Goal: Transaction & Acquisition: Purchase product/service

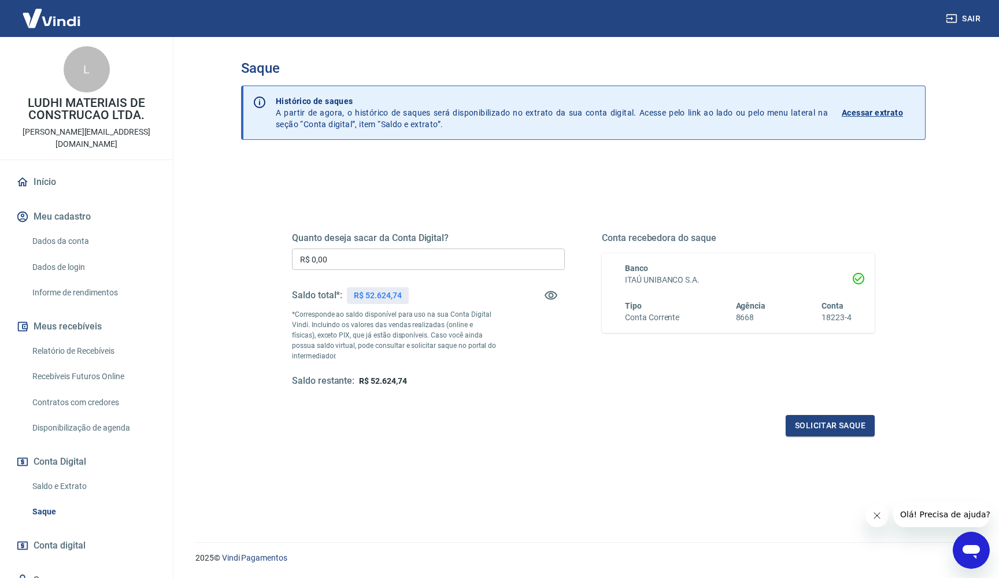
click at [376, 294] on p "R$ 52.624,74" at bounding box center [377, 296] width 47 height 12
drag, startPoint x: 368, startPoint y: 295, endPoint x: 396, endPoint y: 295, distance: 28.3
click at [396, 295] on p "R$ 52.624,74" at bounding box center [377, 296] width 47 height 12
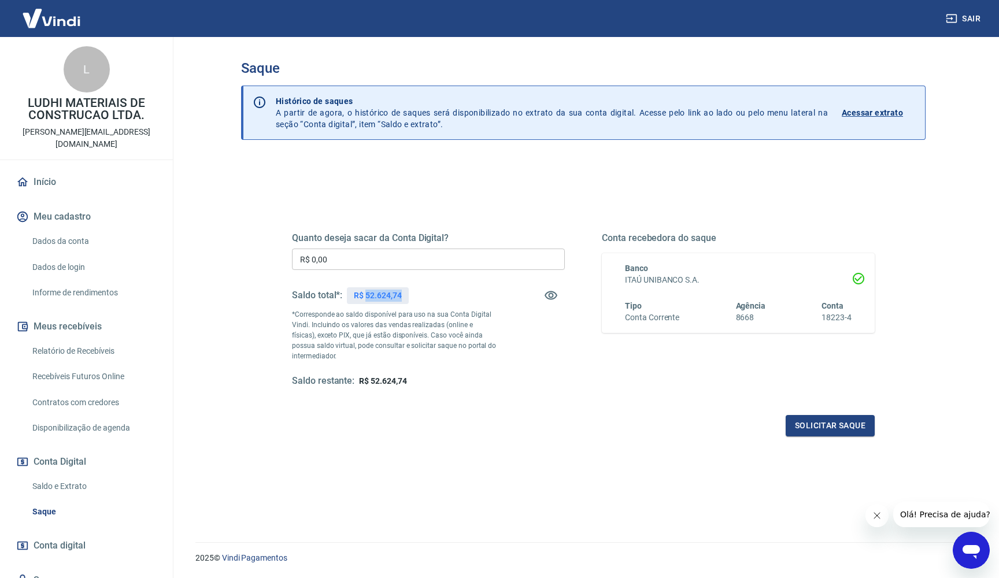
drag, startPoint x: 366, startPoint y: 295, endPoint x: 406, endPoint y: 295, distance: 39.9
click at [406, 295] on div "R$ 52.624,74" at bounding box center [377, 295] width 61 height 17
copy p "52.624,74"
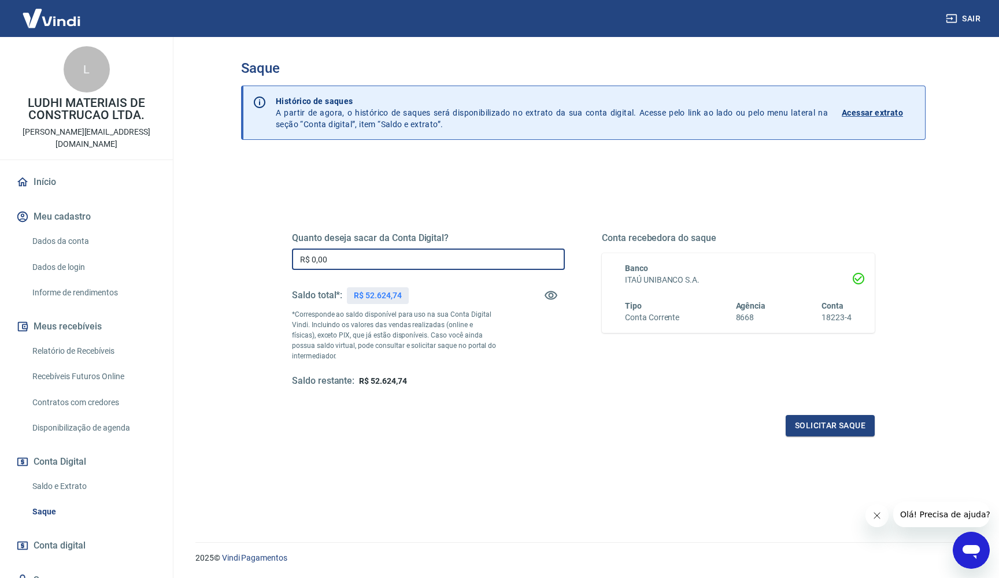
drag, startPoint x: 354, startPoint y: 264, endPoint x: 209, endPoint y: 260, distance: 145.1
click at [209, 260] on main "Saque Histórico de saques A partir de agora, o histórico de saques será disponi…" at bounding box center [583, 307] width 831 height 541
paste input "52.624,74"
drag, startPoint x: 364, startPoint y: 261, endPoint x: 281, endPoint y: 265, distance: 82.7
click at [281, 264] on div "Quanto deseja sacar da Conta Digital? R$ 52.624,74 ​ Saldo total*: R$ 52.624,74…" at bounding box center [583, 315] width 610 height 269
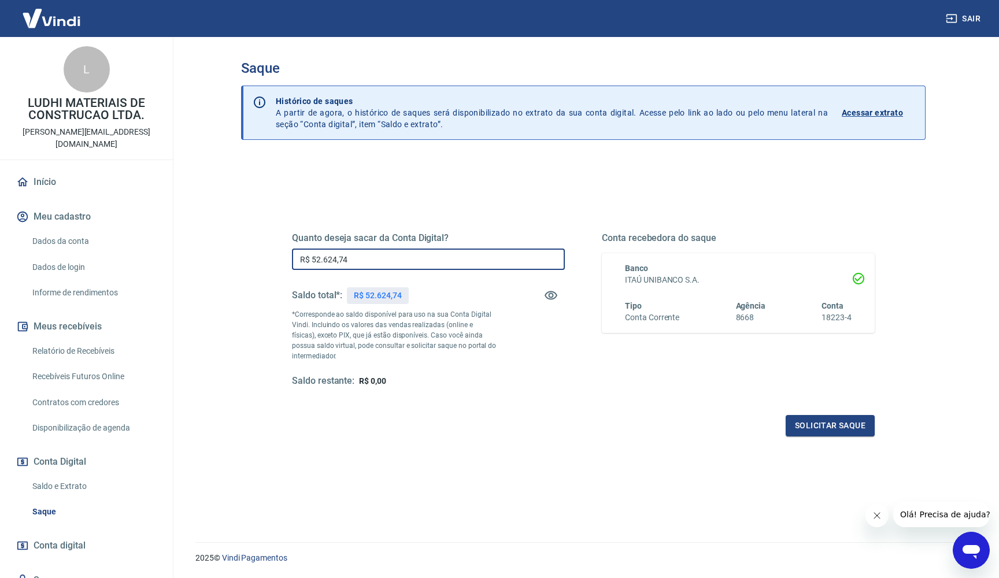
drag, startPoint x: 300, startPoint y: 259, endPoint x: 421, endPoint y: 259, distance: 120.8
click at [421, 259] on input "R$ 52.624,74" at bounding box center [428, 258] width 273 height 21
type input "R$ 47.000,00"
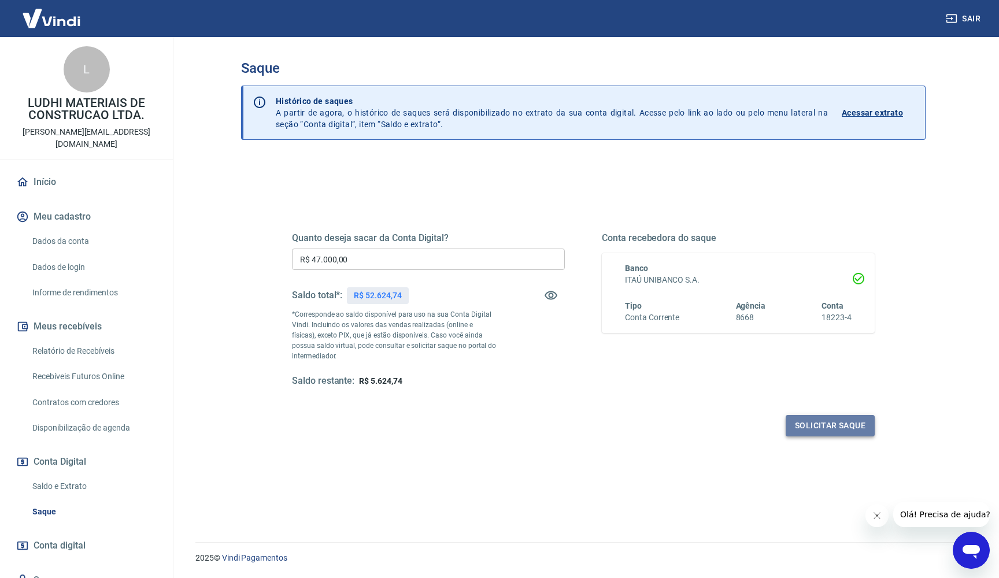
click at [821, 422] on button "Solicitar saque" at bounding box center [829, 425] width 89 height 21
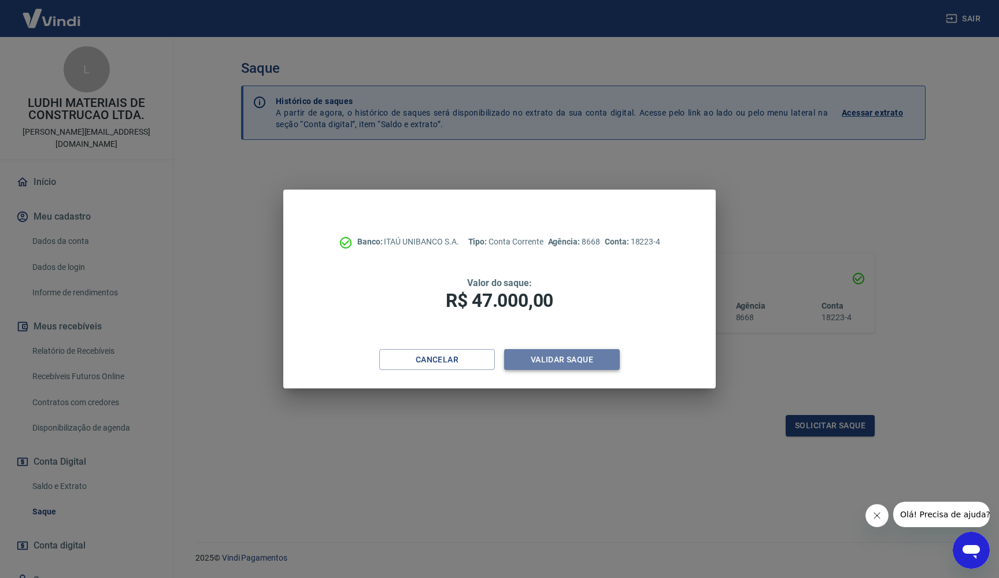
click at [565, 358] on button "Validar saque" at bounding box center [562, 359] width 116 height 21
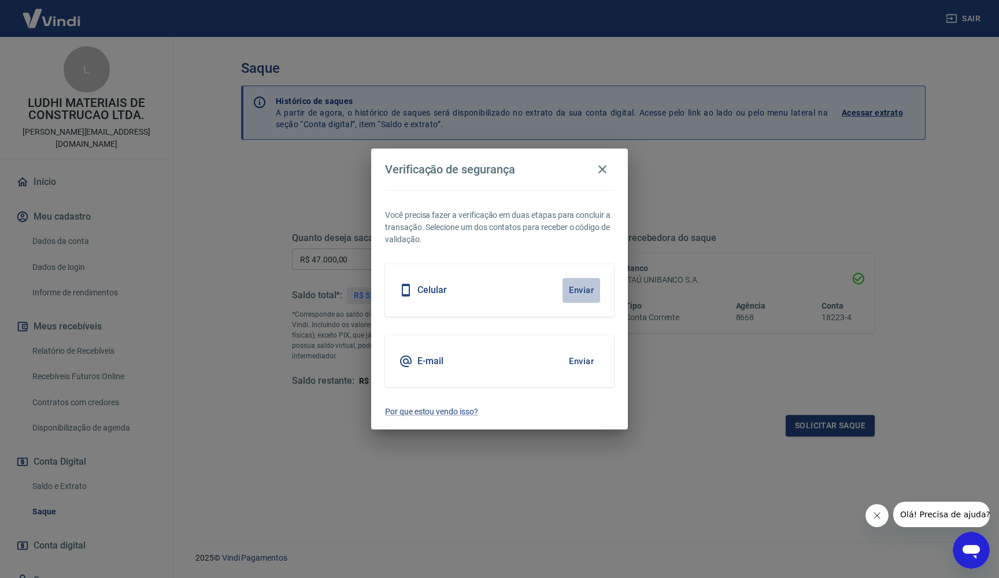
click at [584, 290] on button "Enviar" at bounding box center [581, 290] width 38 height 24
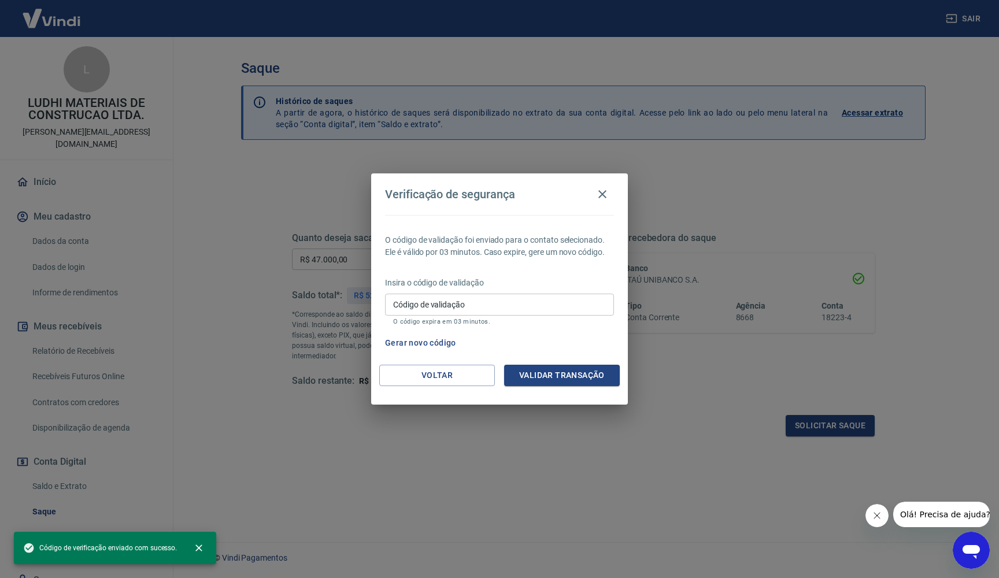
click at [506, 308] on input "Código de validação" at bounding box center [499, 304] width 229 height 21
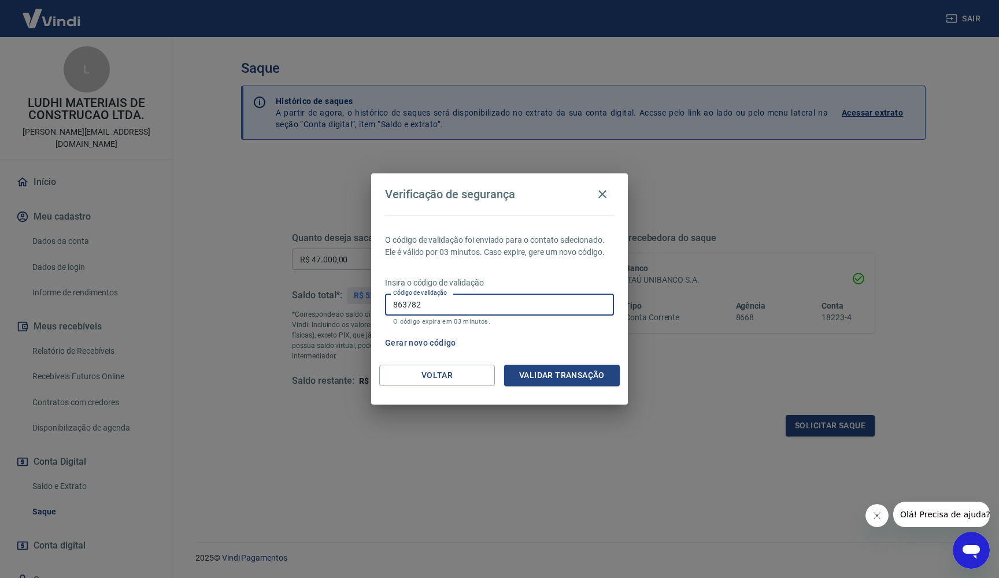
type input "863782"
click at [552, 379] on button "Validar transação" at bounding box center [562, 375] width 116 height 21
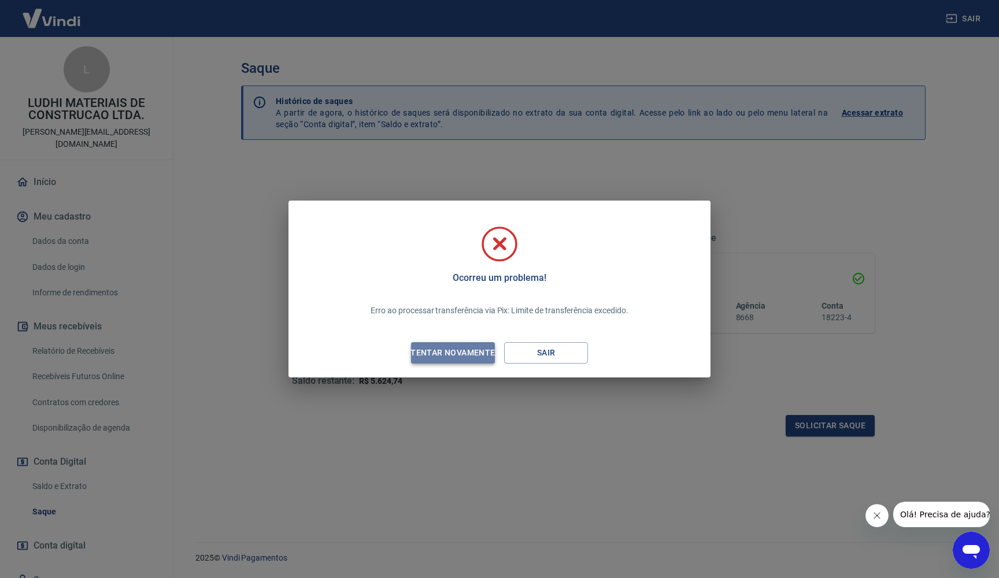
click at [463, 349] on div "Tentar novamente" at bounding box center [452, 353] width 112 height 14
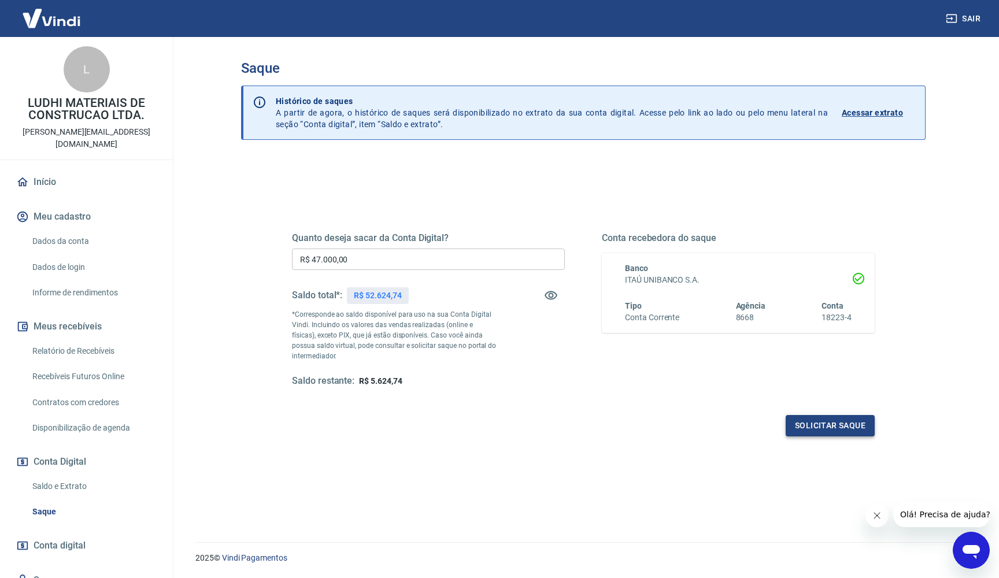
click at [813, 422] on button "Solicitar saque" at bounding box center [829, 425] width 89 height 21
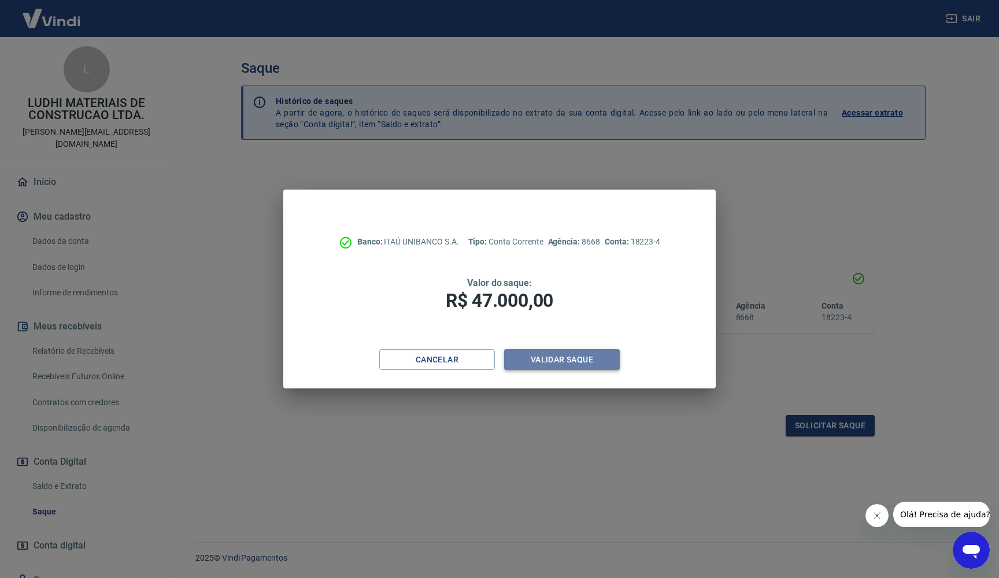
click at [575, 361] on button "Validar saque" at bounding box center [562, 359] width 116 height 21
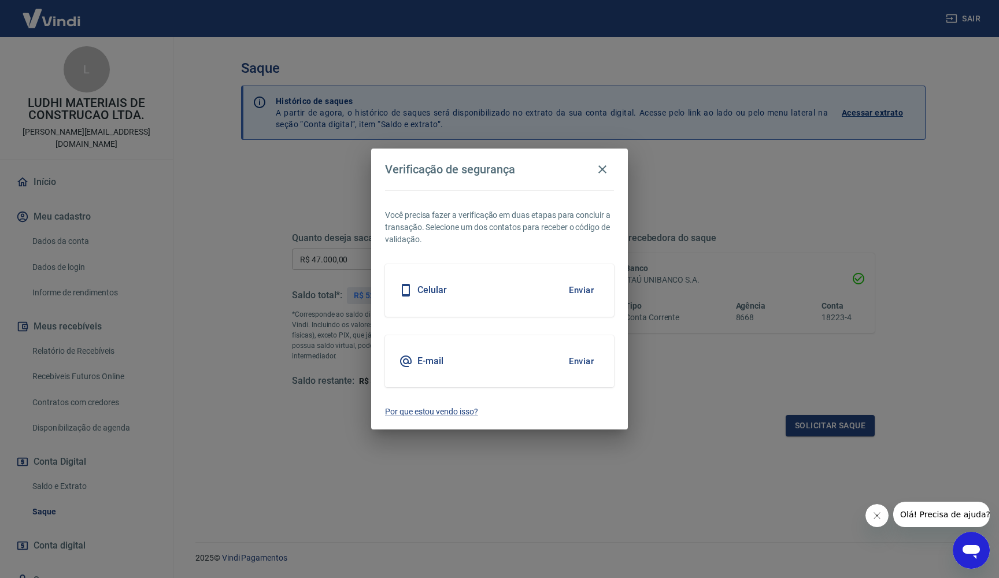
click at [583, 290] on button "Enviar" at bounding box center [581, 290] width 38 height 24
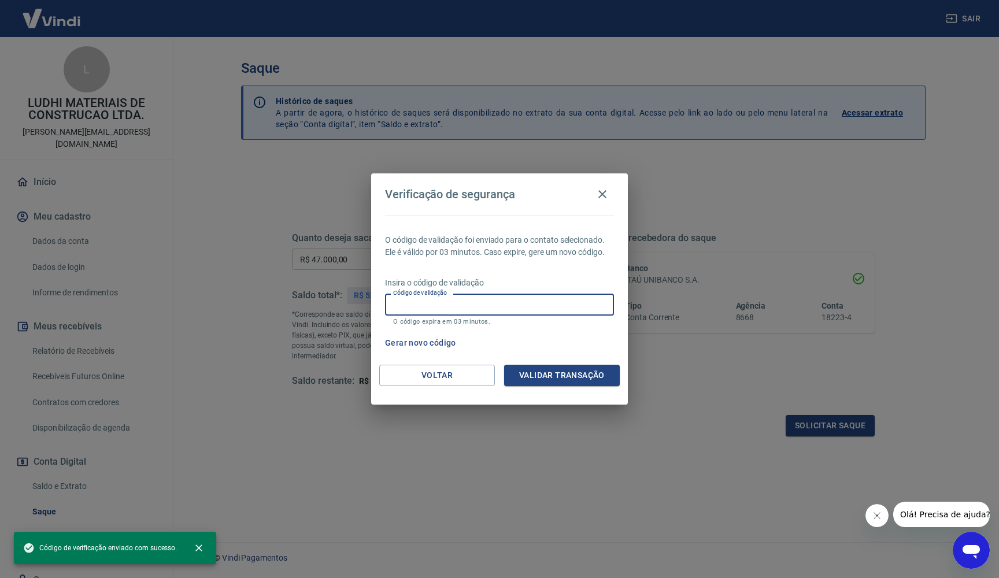
click at [487, 305] on input "Código de validação" at bounding box center [499, 304] width 229 height 21
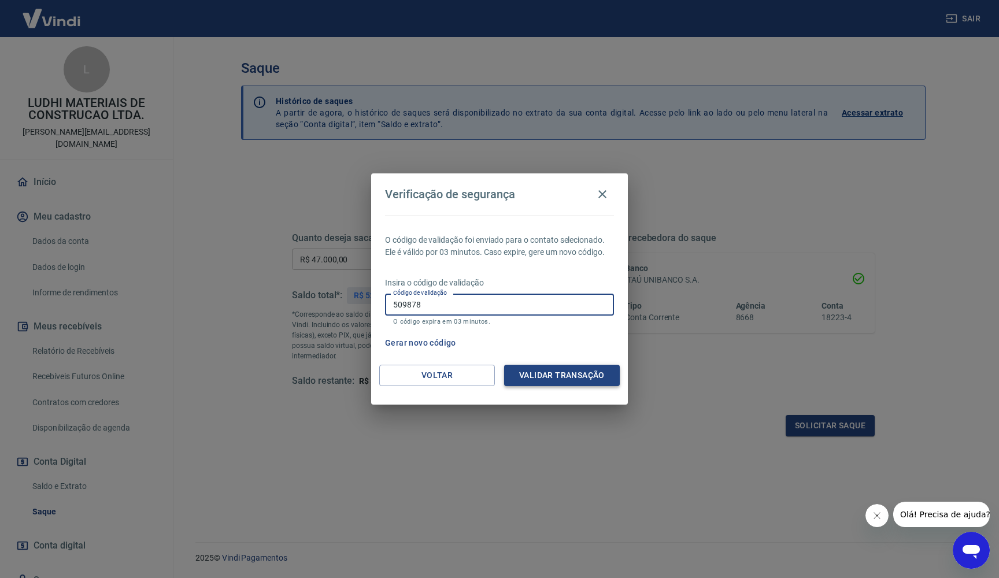
type input "509878"
click at [562, 379] on button "Validar transação" at bounding box center [562, 375] width 116 height 21
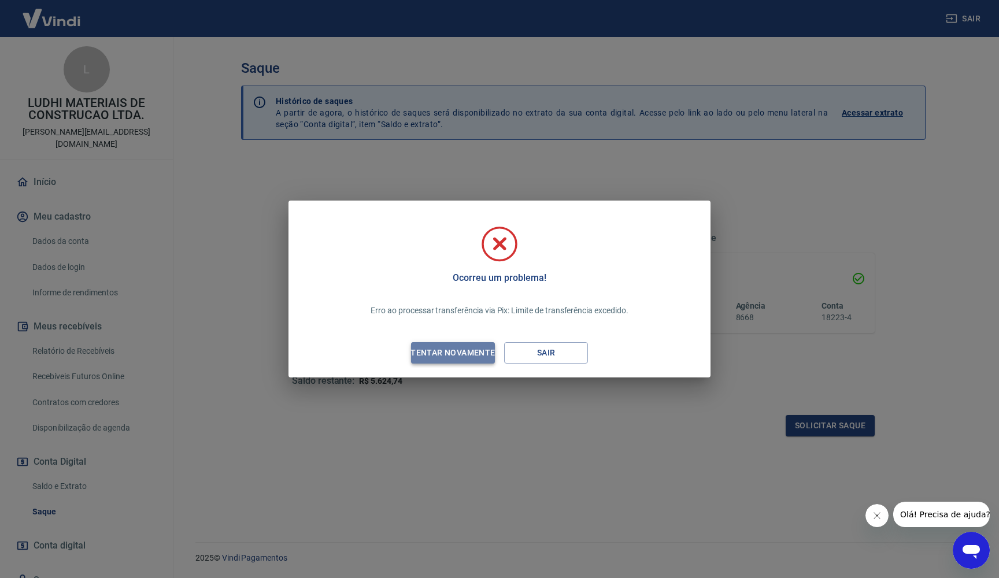
click at [469, 354] on div "Tentar novamente" at bounding box center [452, 353] width 112 height 14
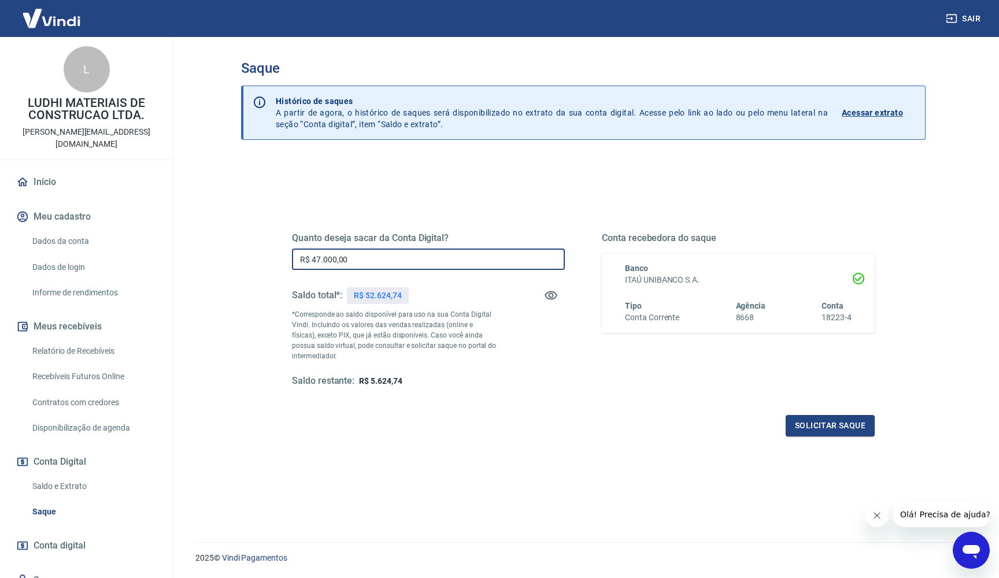
drag, startPoint x: 375, startPoint y: 257, endPoint x: 294, endPoint y: 257, distance: 81.5
click at [294, 257] on input "R$ 47.000,00" at bounding box center [428, 258] width 273 height 21
type input "R$ 30.000,00"
click at [826, 427] on button "Solicitar saque" at bounding box center [829, 425] width 89 height 21
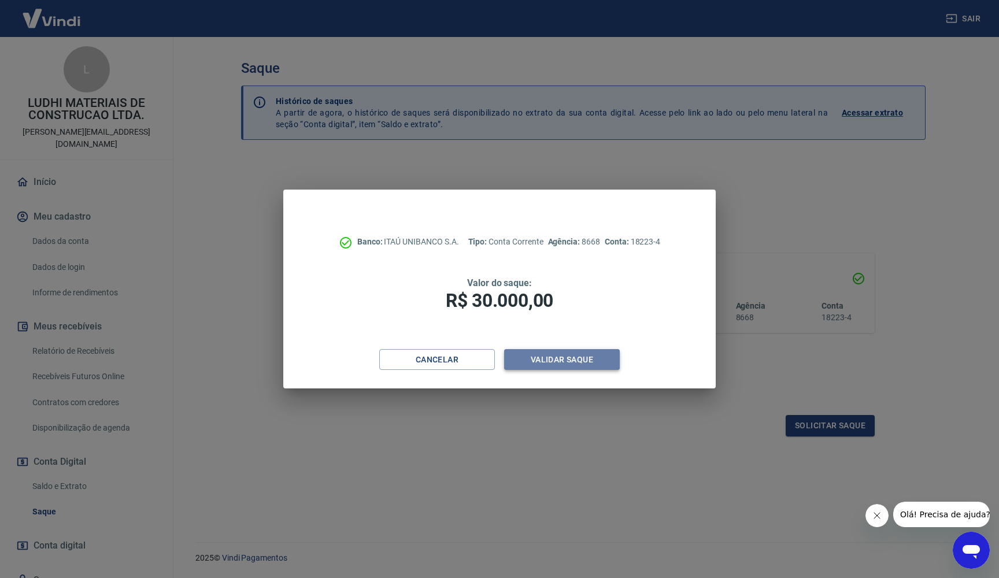
click at [576, 359] on button "Validar saque" at bounding box center [562, 359] width 116 height 21
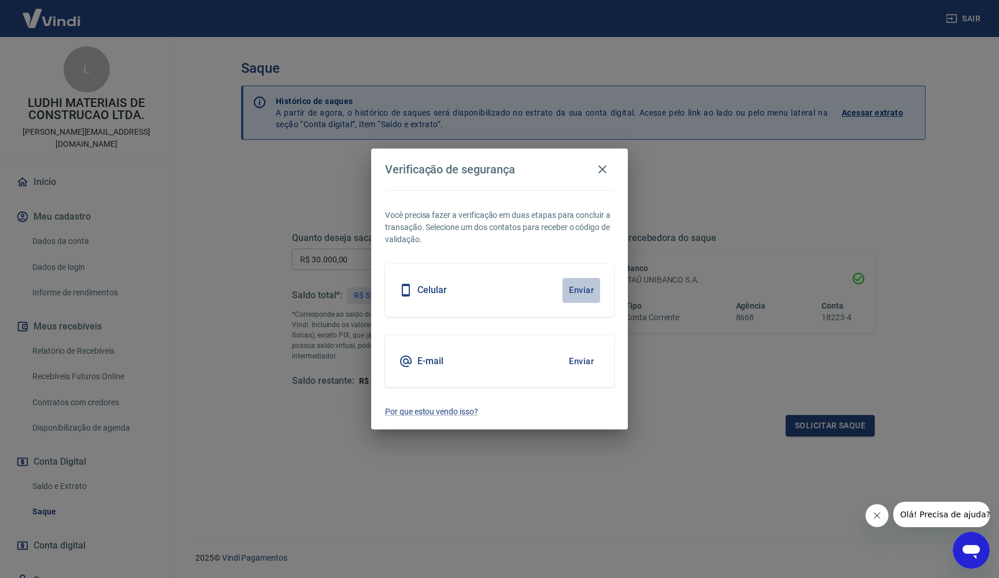
click at [577, 290] on button "Enviar" at bounding box center [581, 290] width 38 height 24
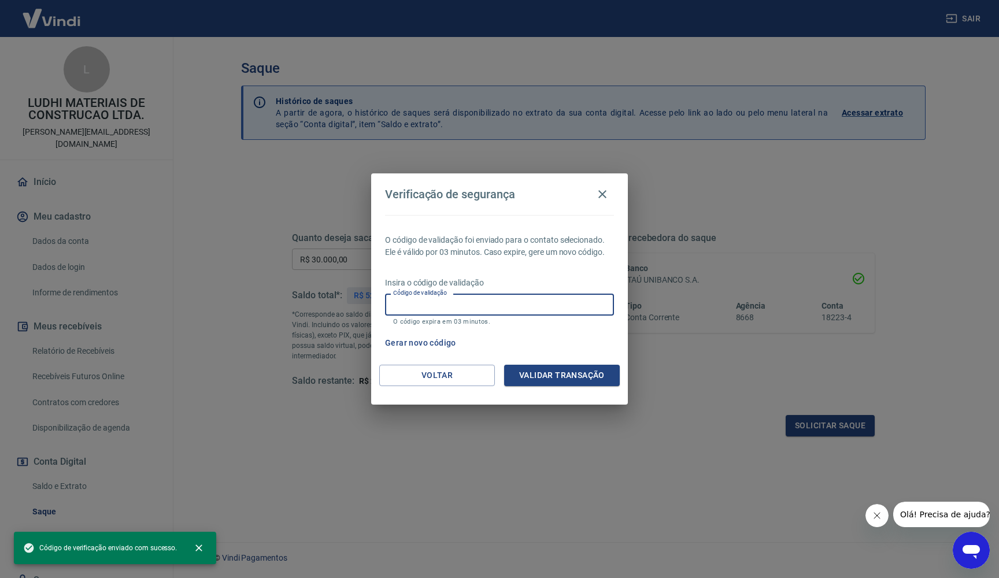
click at [504, 307] on input "Código de validação" at bounding box center [499, 304] width 229 height 21
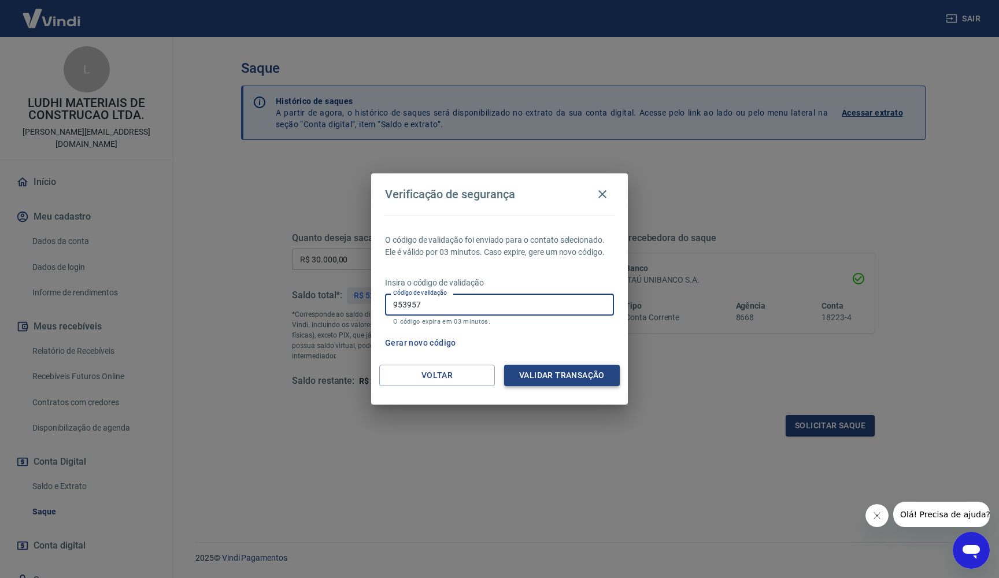
type input "953957"
click at [594, 377] on button "Validar transação" at bounding box center [562, 375] width 116 height 21
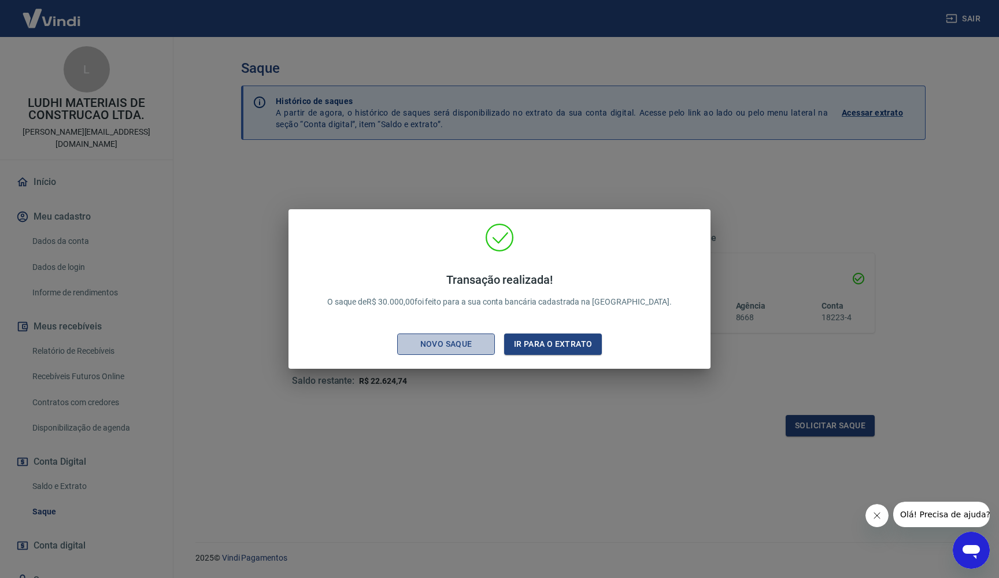
click at [447, 348] on div "Novo saque" at bounding box center [446, 344] width 80 height 14
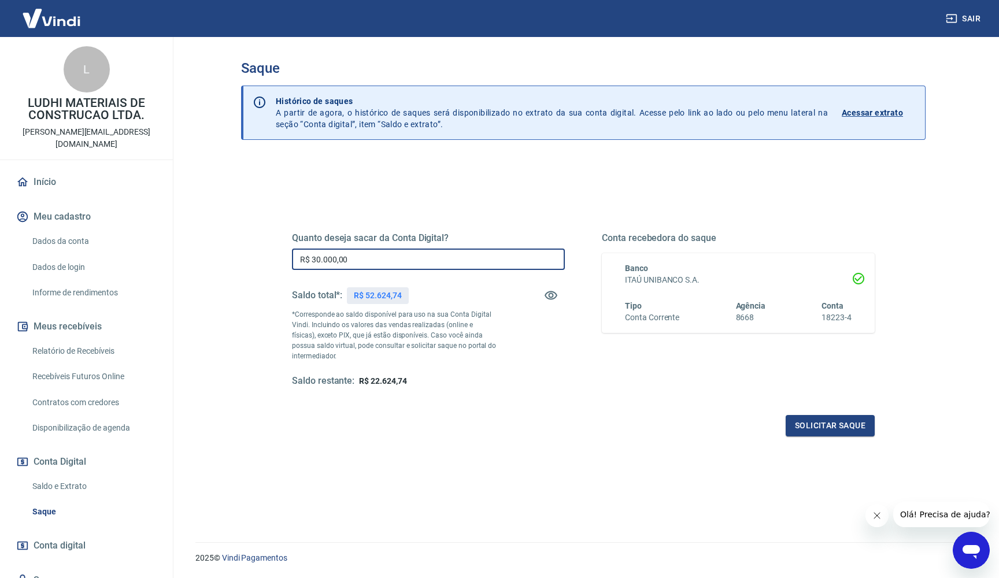
click at [356, 259] on input "R$ 30.000,00" at bounding box center [428, 258] width 273 height 21
type input "R$ 17.000,00"
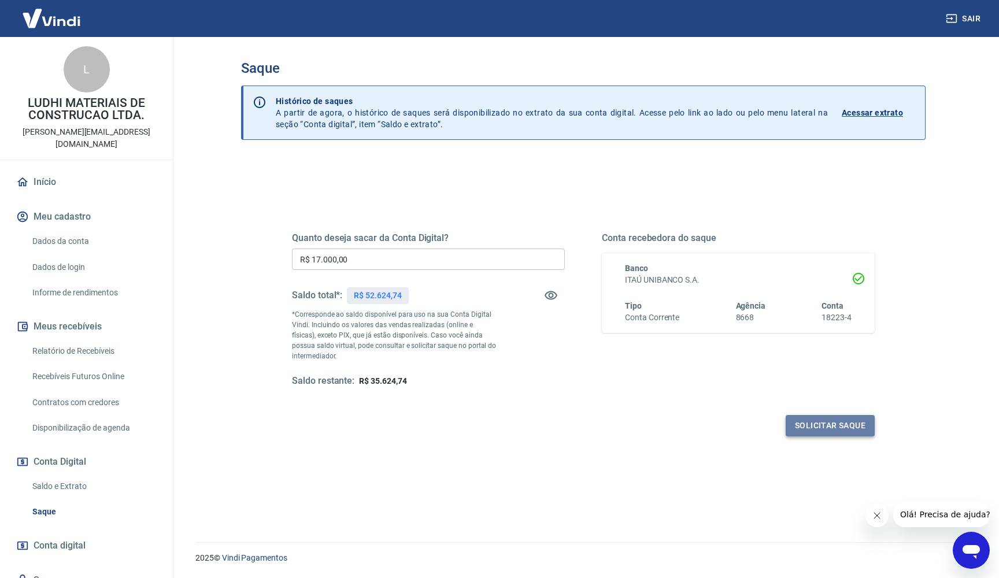
click at [812, 420] on button "Solicitar saque" at bounding box center [829, 425] width 89 height 21
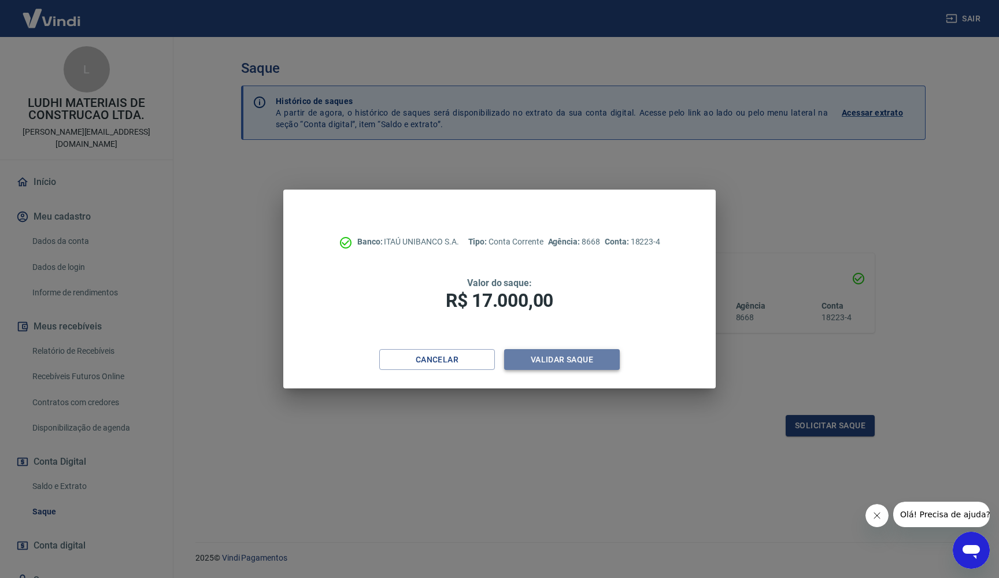
click at [570, 355] on button "Validar saque" at bounding box center [562, 359] width 116 height 21
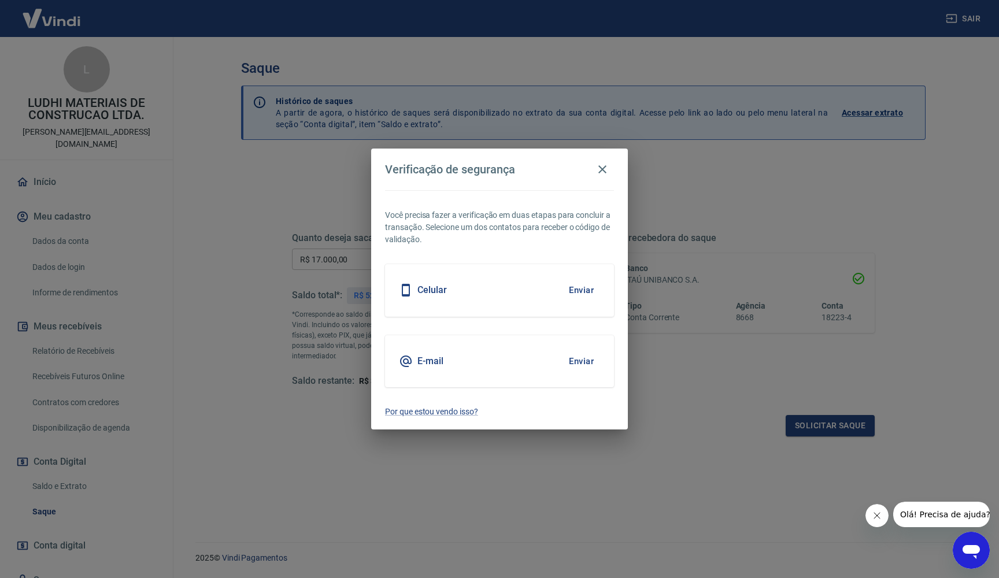
click at [580, 291] on button "Enviar" at bounding box center [581, 290] width 38 height 24
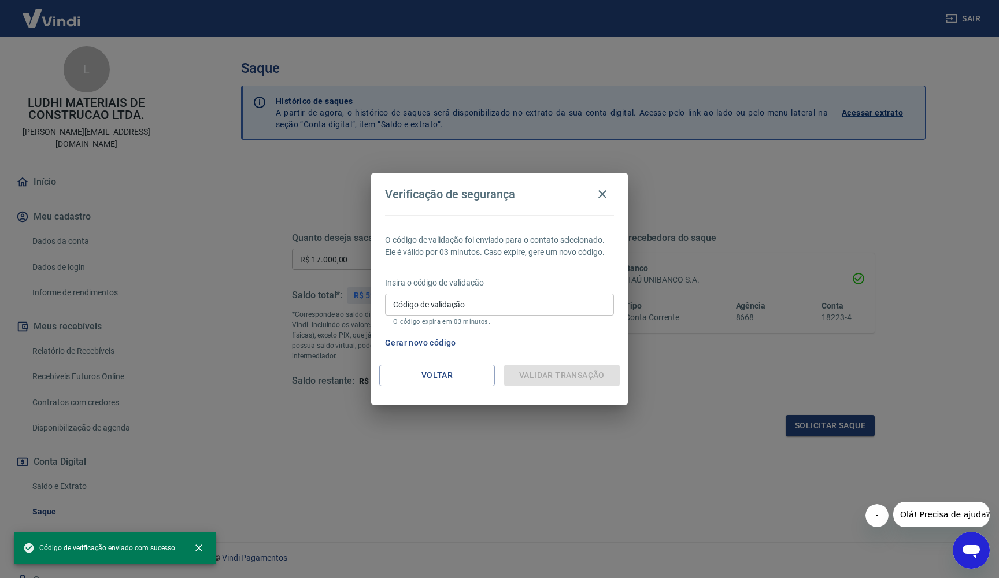
click at [500, 307] on input "Código de validação" at bounding box center [499, 304] width 229 height 21
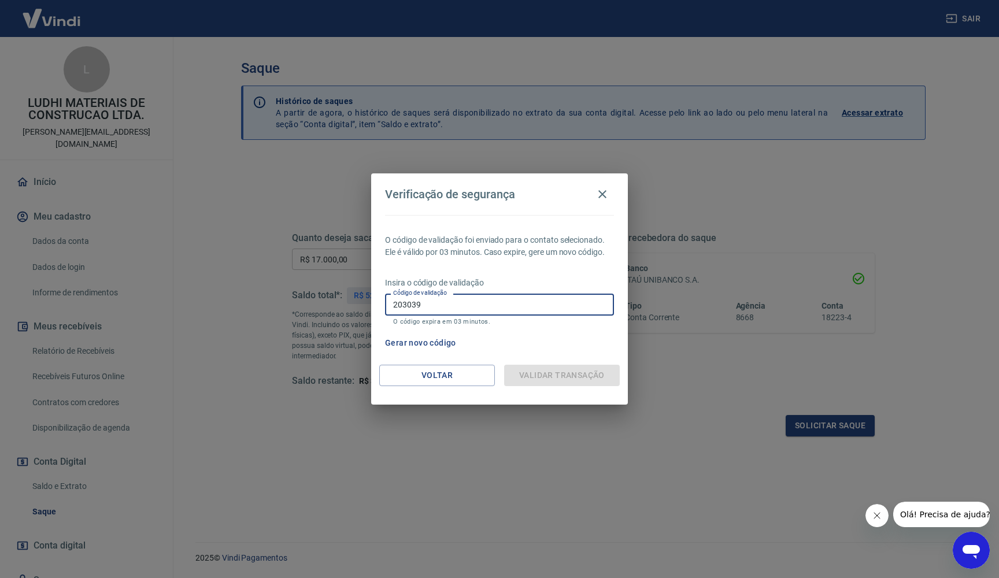
type input "203039"
click at [459, 313] on input "203039" at bounding box center [499, 304] width 229 height 21
click at [550, 376] on div "Validar transação" at bounding box center [562, 375] width 116 height 21
click at [449, 304] on input "203039" at bounding box center [499, 304] width 229 height 21
type input "2"
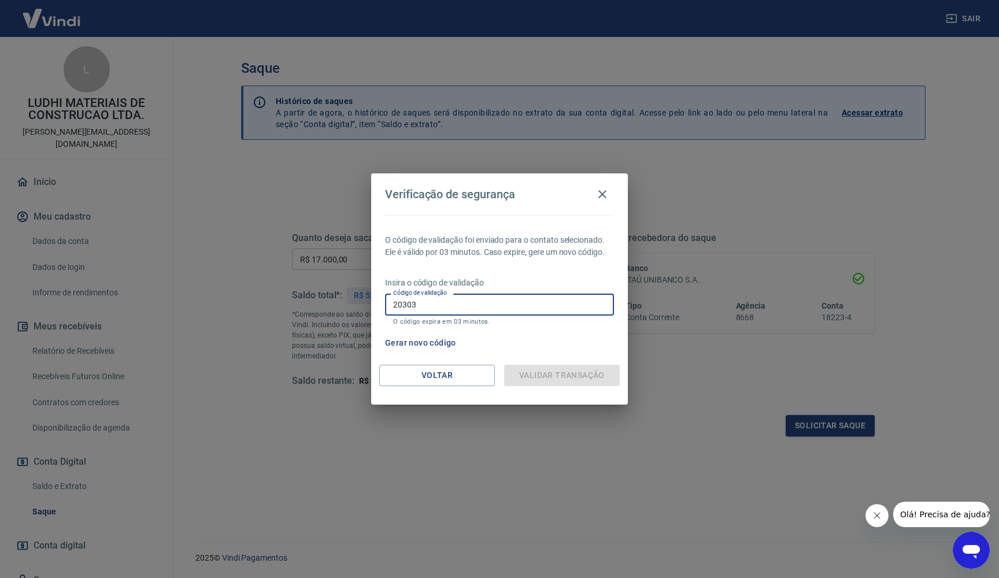
type input "203039"
click at [446, 373] on button "Voltar" at bounding box center [437, 375] width 116 height 21
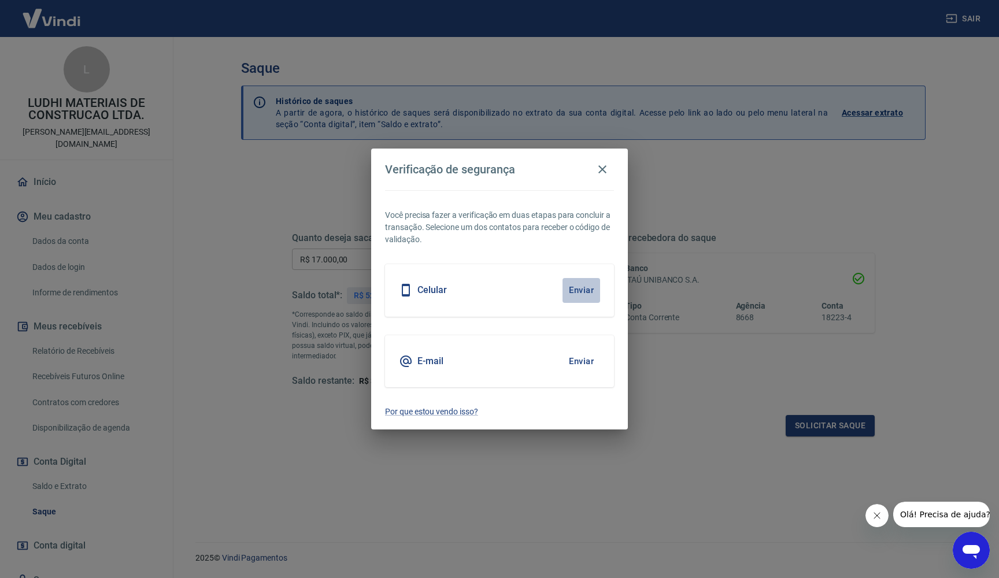
click at [577, 294] on button "Enviar" at bounding box center [581, 290] width 38 height 24
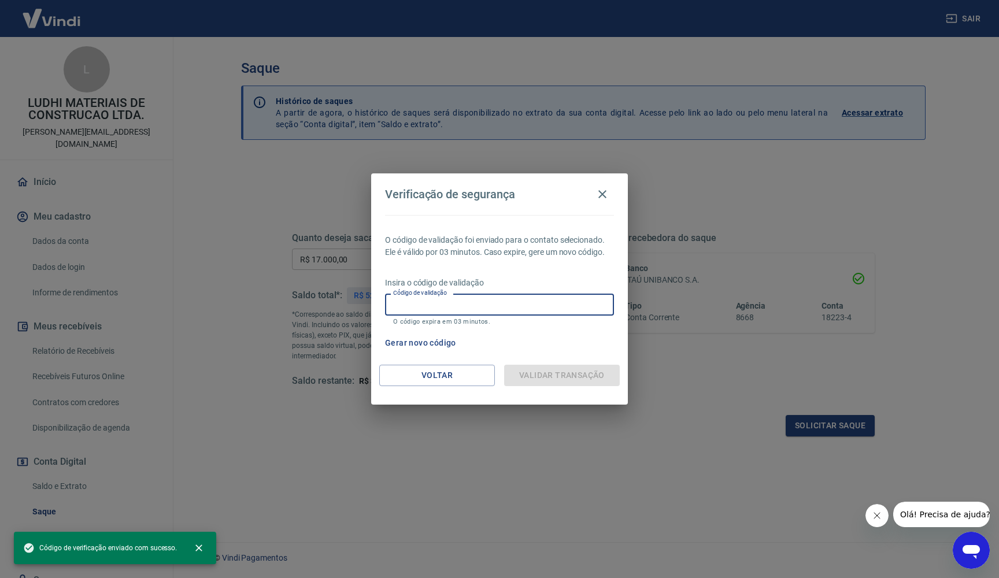
click at [507, 303] on input "Código de validação" at bounding box center [499, 304] width 229 height 21
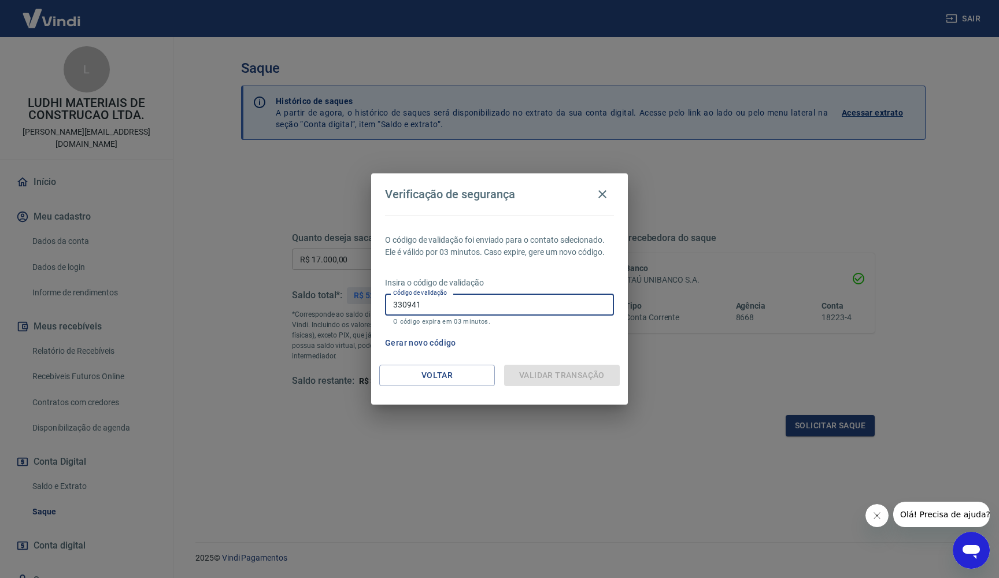
type input "330941"
click at [602, 198] on icon "button" at bounding box center [602, 194] width 14 height 14
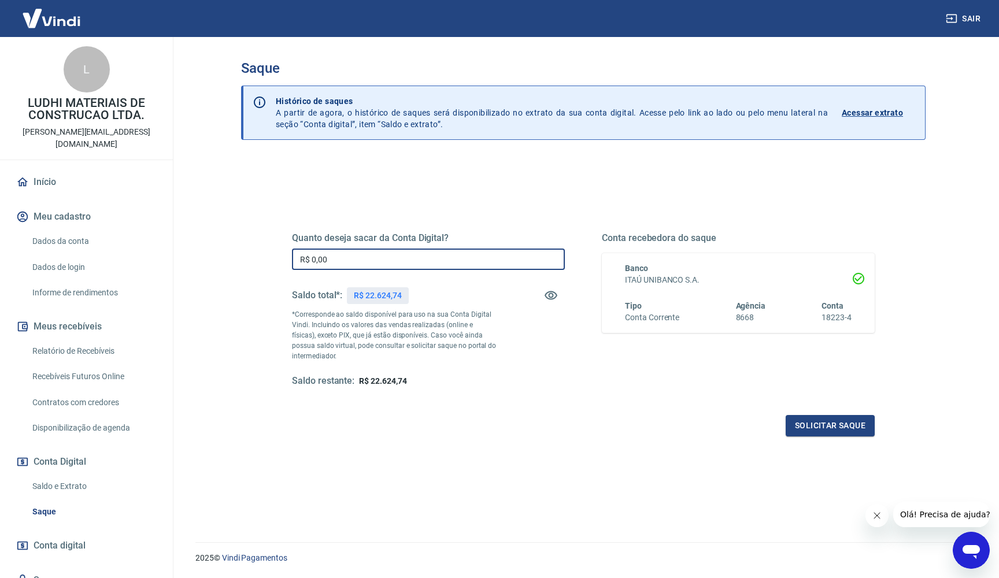
drag, startPoint x: 339, startPoint y: 255, endPoint x: 266, endPoint y: 253, distance: 73.4
click at [266, 253] on div "Quanto deseja sacar da Conta Digital? R$ 0,00 ​ Saldo total*: R$ 22.624,74 *Cor…" at bounding box center [583, 315] width 638 height 269
type input "R$ 17.000,00"
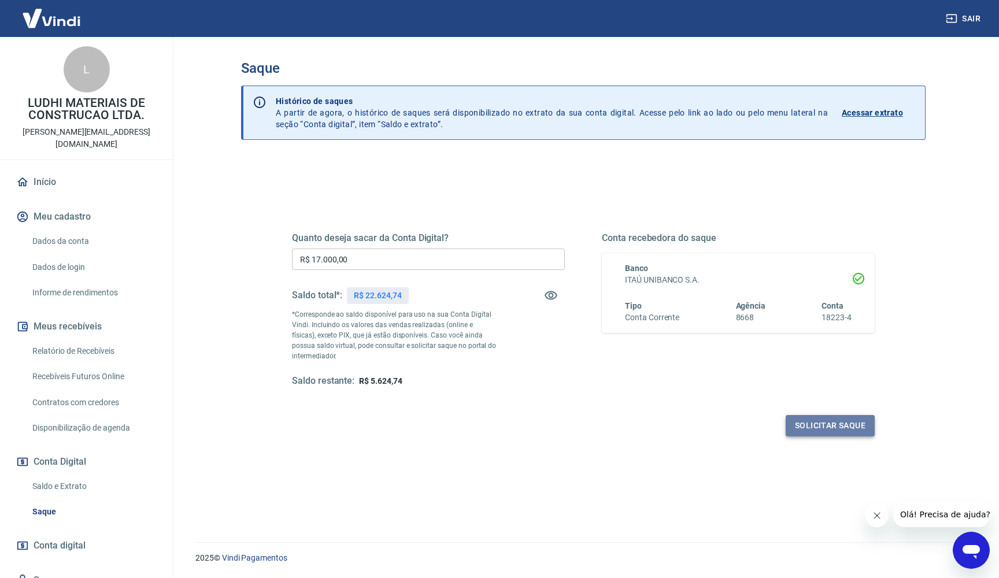
click at [824, 424] on button "Solicitar saque" at bounding box center [829, 425] width 89 height 21
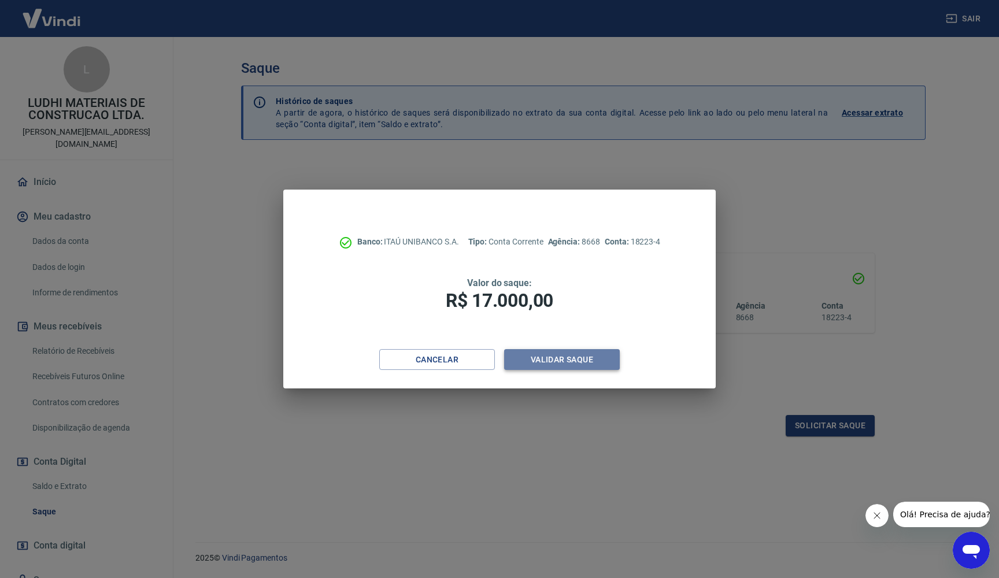
click at [583, 355] on button "Validar saque" at bounding box center [562, 359] width 116 height 21
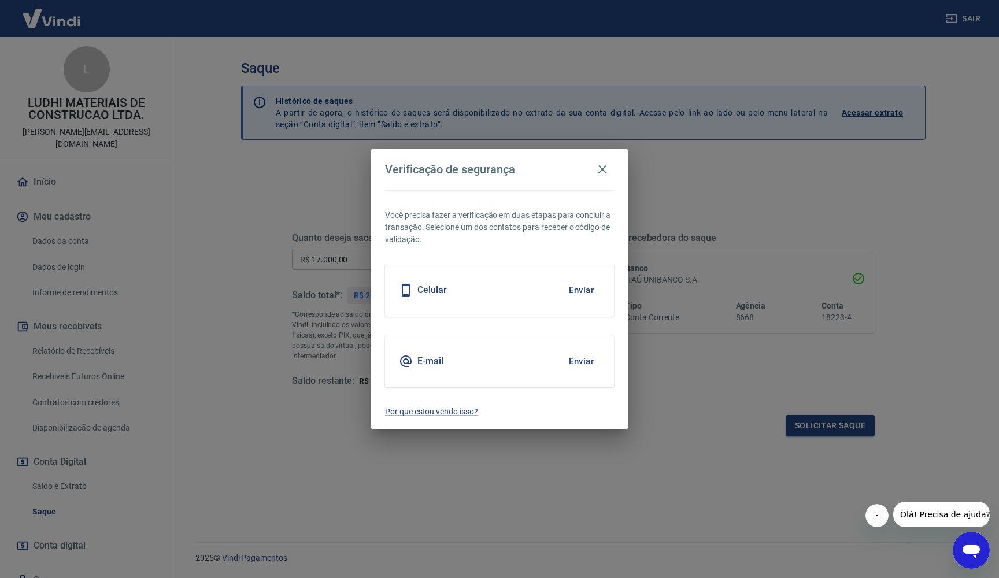
click at [579, 293] on button "Enviar" at bounding box center [581, 290] width 38 height 24
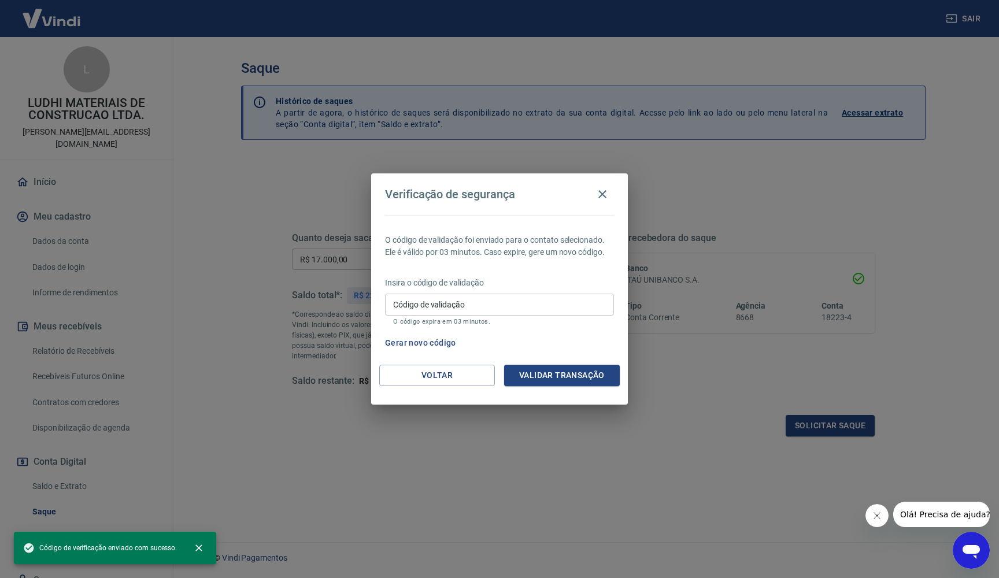
click at [493, 307] on input "Código de validação" at bounding box center [499, 304] width 229 height 21
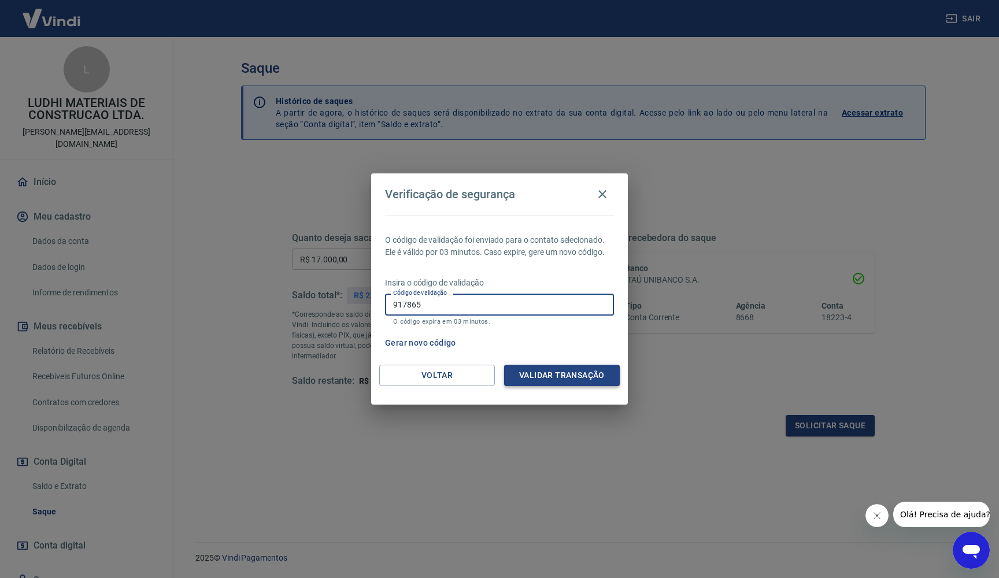
type input "917865"
click at [564, 378] on button "Validar transação" at bounding box center [562, 375] width 116 height 21
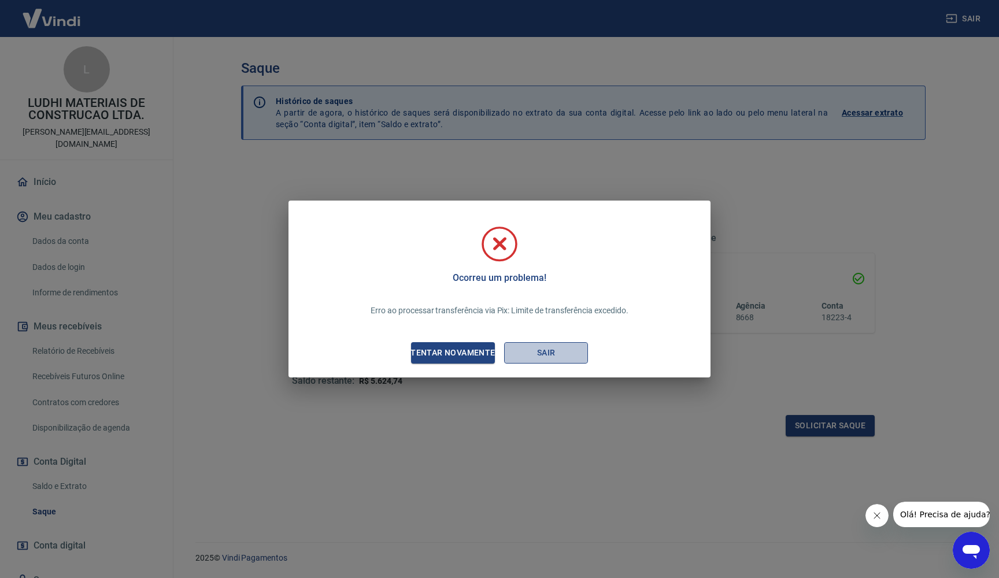
click at [542, 355] on button "Sair" at bounding box center [546, 352] width 84 height 21
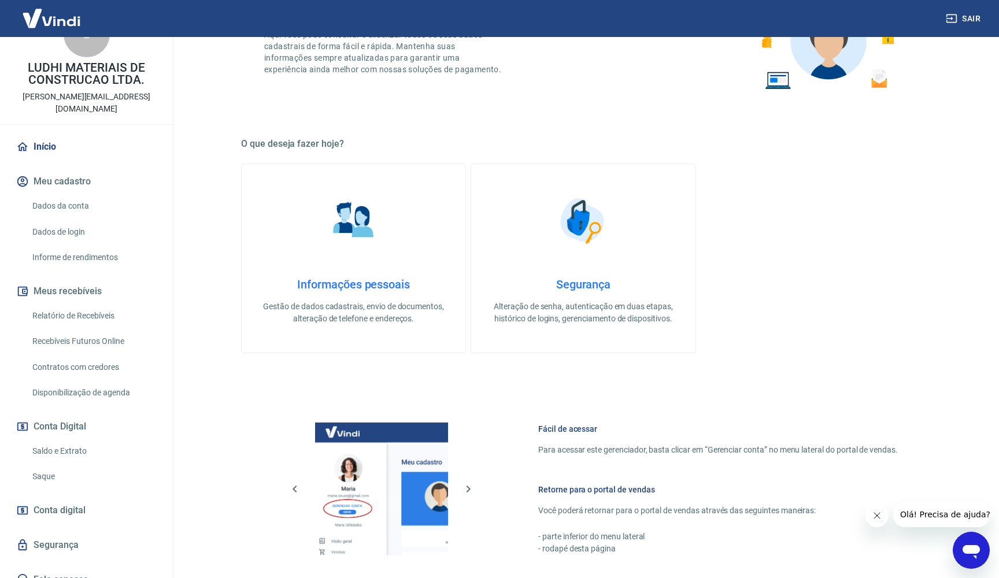
scroll to position [35, 0]
click at [81, 195] on link "Dados da conta" at bounding box center [93, 207] width 131 height 24
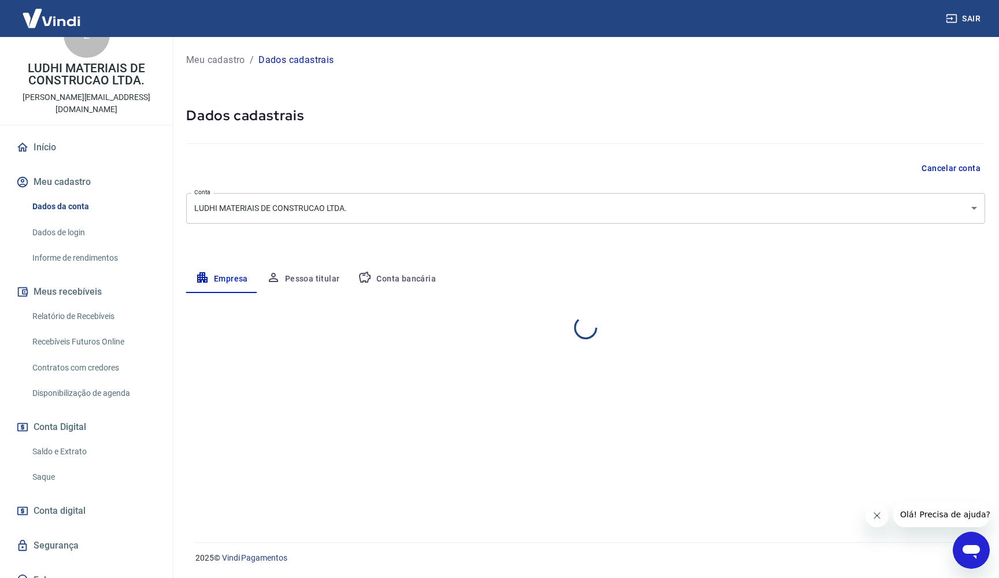
select select "SC"
select select "business"
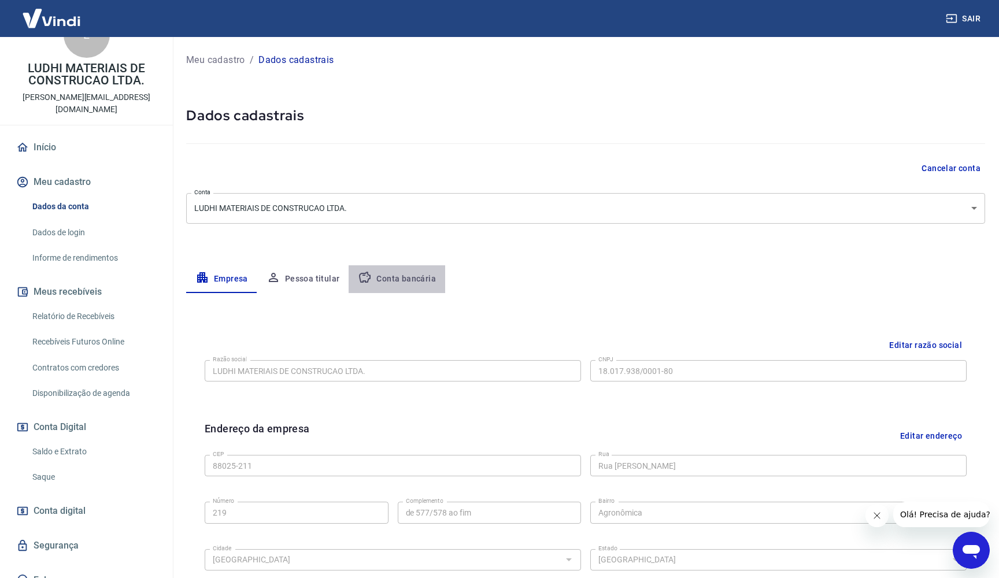
click at [395, 277] on button "Conta bancária" at bounding box center [396, 279] width 97 height 28
select select "1"
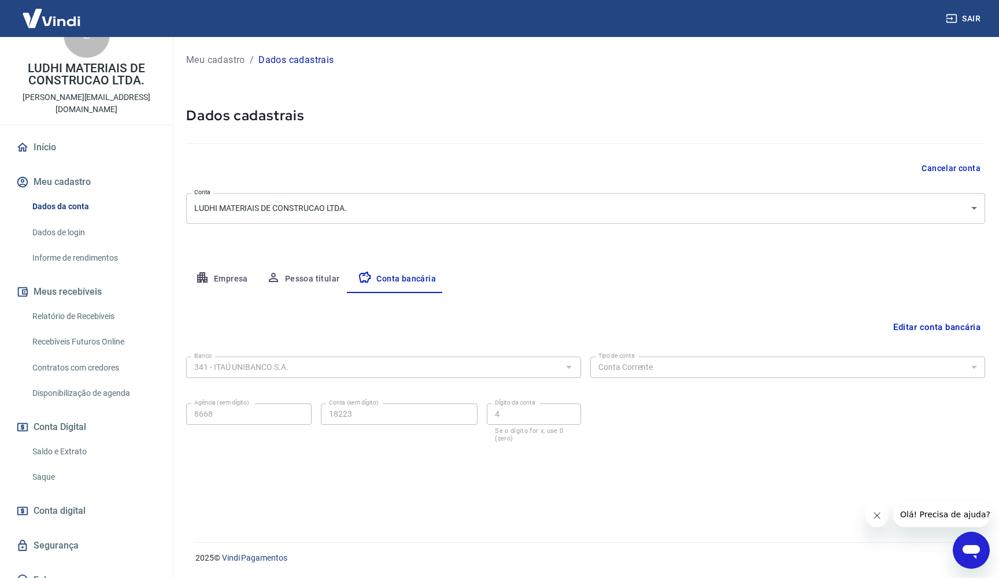
click at [60, 503] on span "Conta digital" at bounding box center [60, 511] width 52 height 16
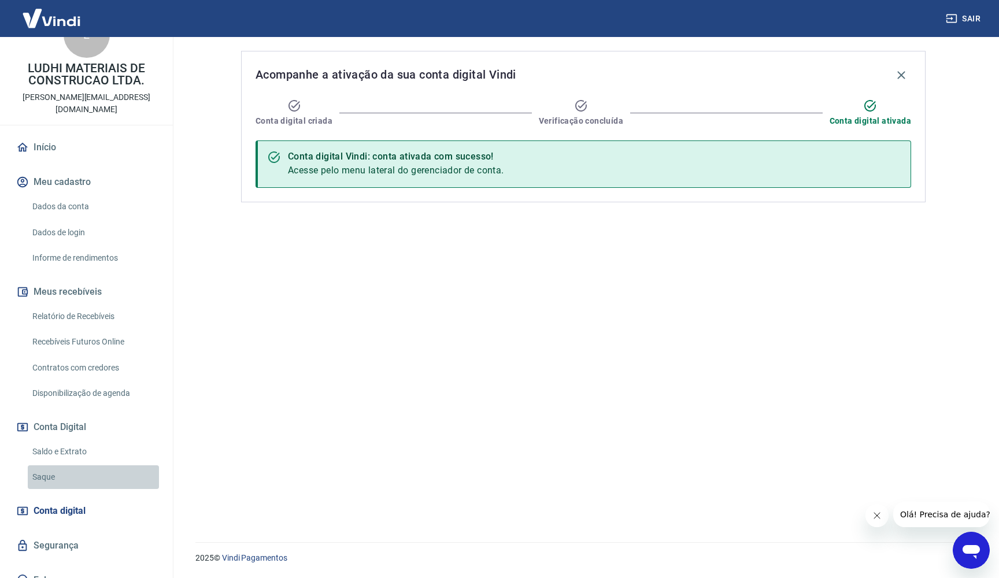
click at [49, 465] on link "Saque" at bounding box center [93, 477] width 131 height 24
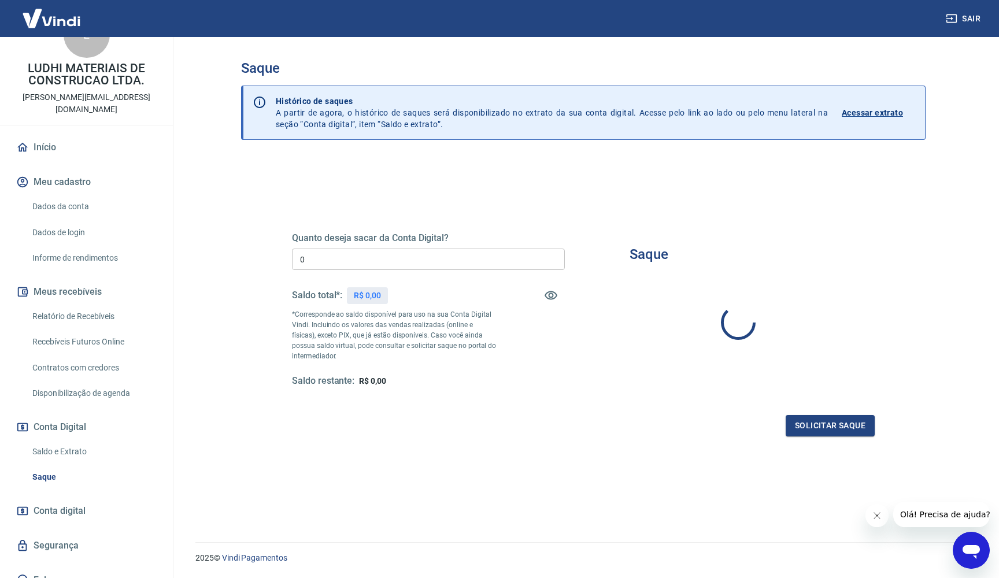
type input "R$ 0,00"
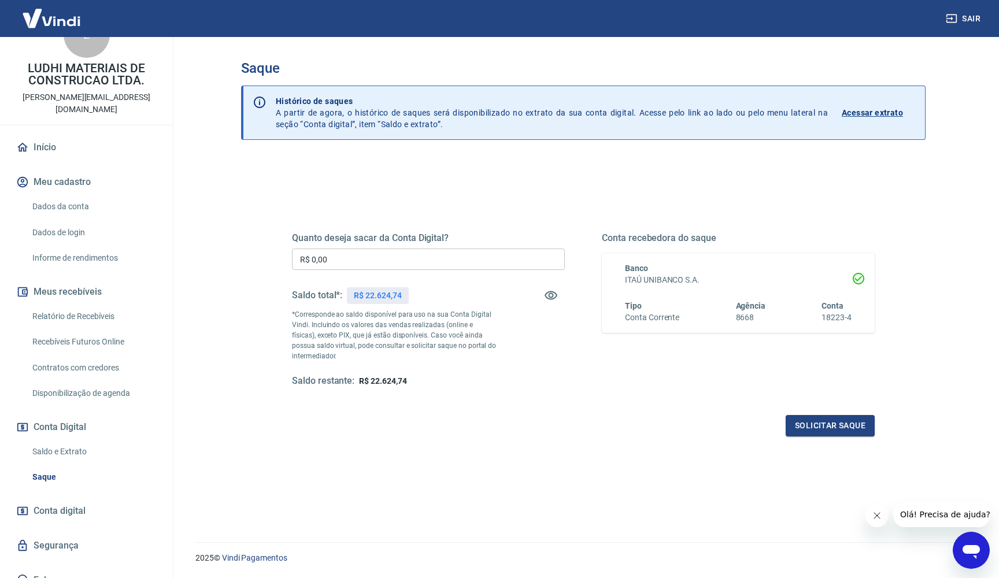
click at [919, 515] on span "Olá! Precisa de ajuda?" at bounding box center [945, 514] width 90 height 9
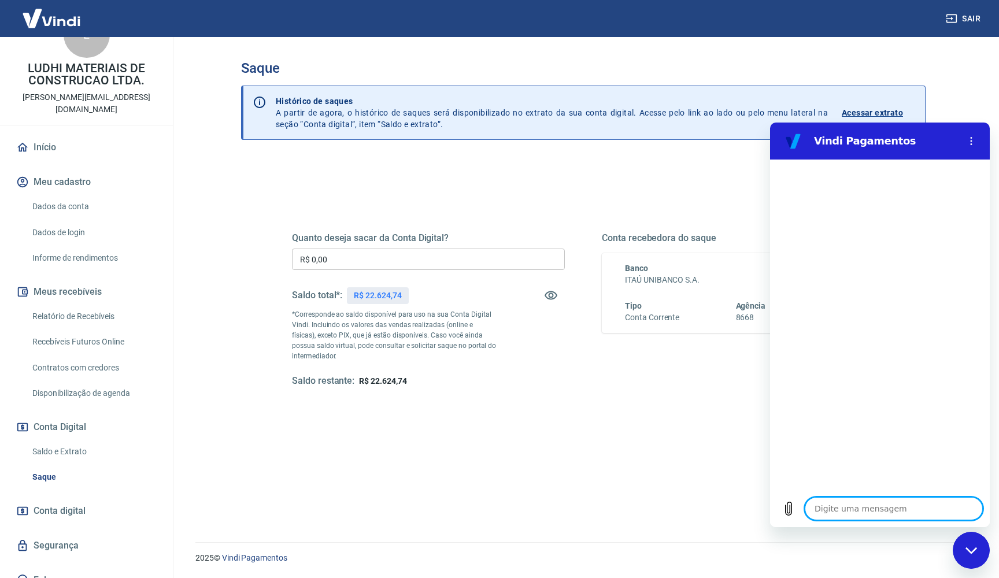
click at [891, 509] on textarea at bounding box center [893, 508] width 178 height 23
type textarea "l"
type textarea "x"
type textarea "li"
type textarea "x"
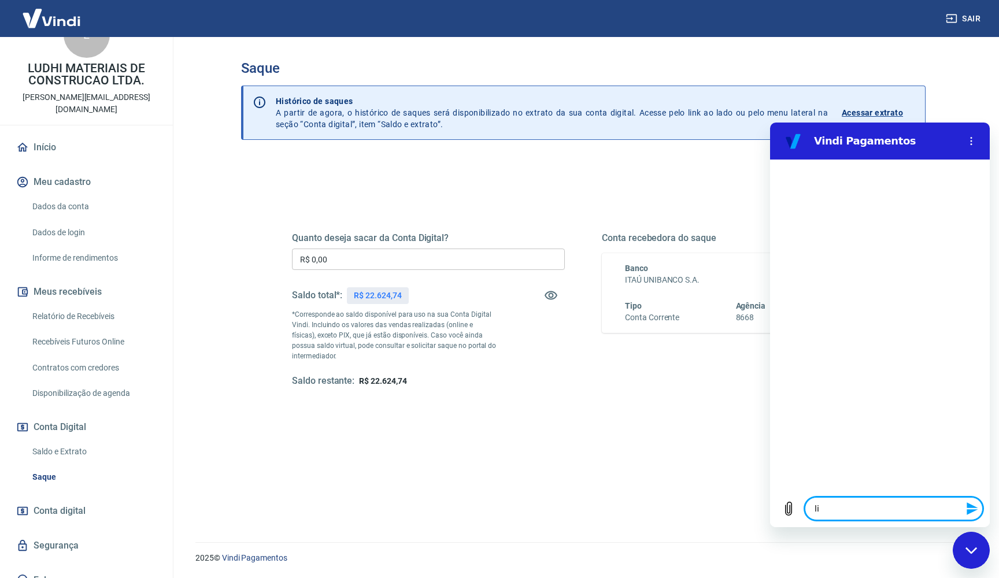
type textarea "lim"
type textarea "x"
type textarea "limi"
type textarea "x"
type textarea "limit"
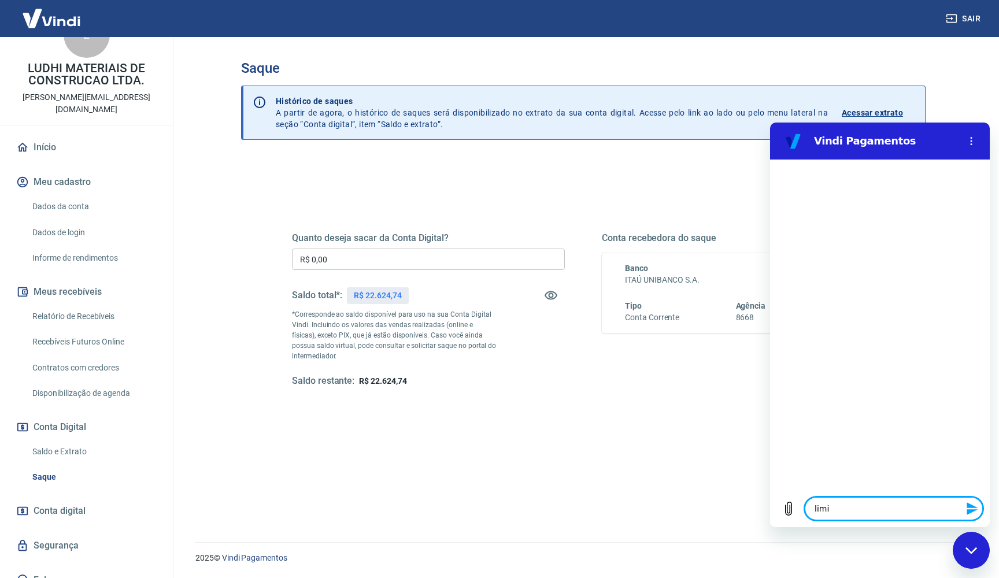
type textarea "x"
type textarea "limite"
type textarea "x"
type textarea "limite"
type textarea "x"
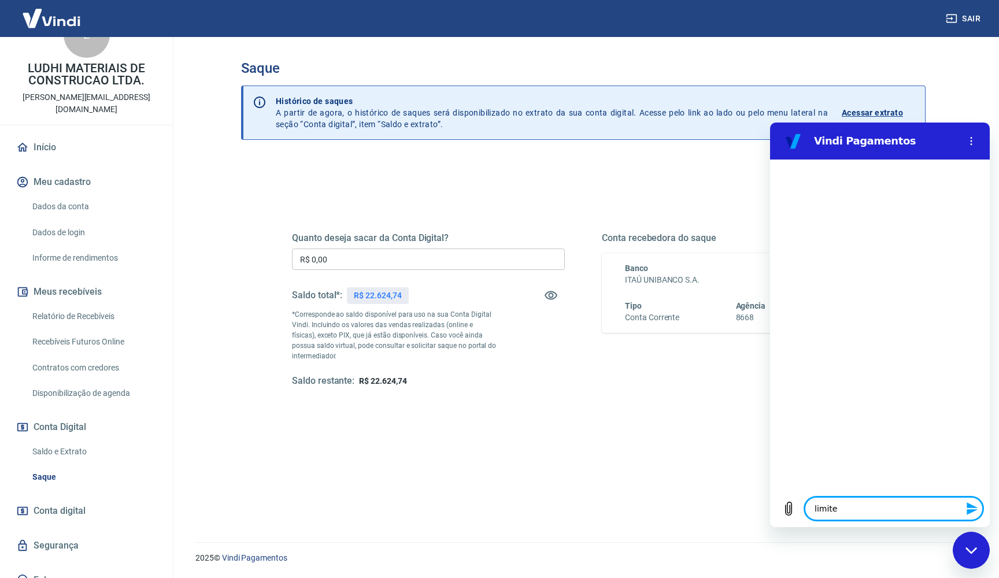
type textarea "limite p"
type textarea "x"
type textarea "limite pi"
type textarea "x"
type textarea "limite pix"
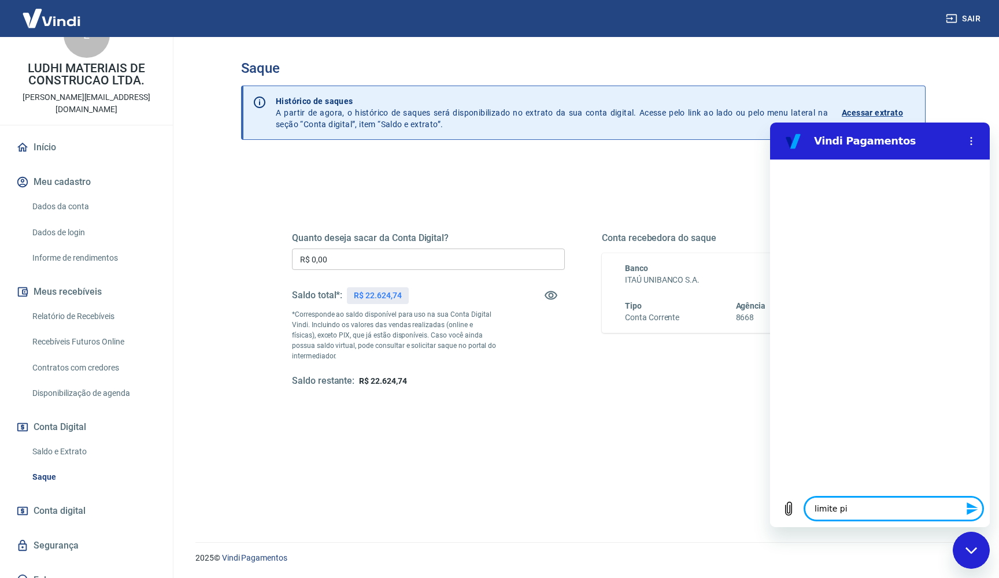
type textarea "x"
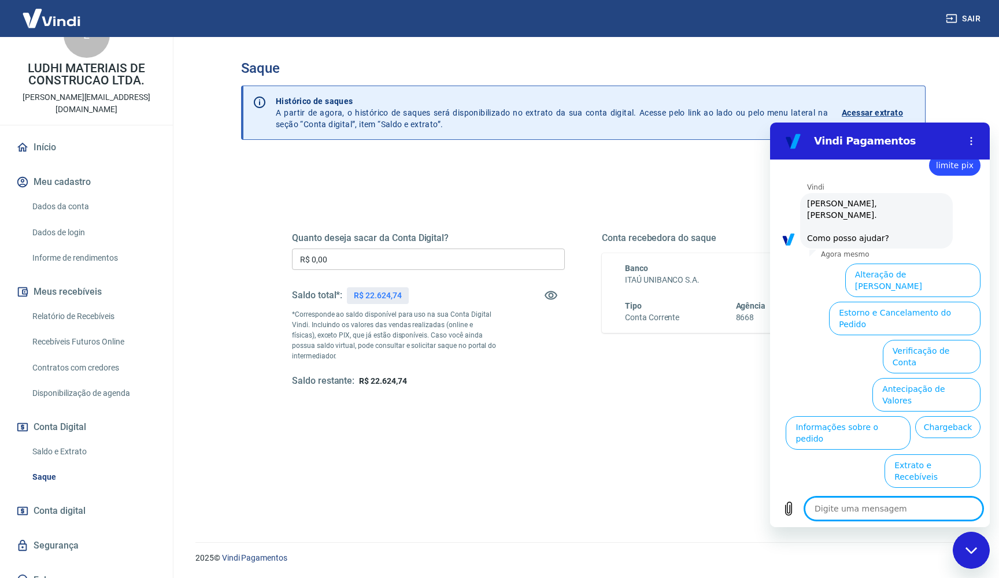
scroll to position [27, 0]
type textarea "p"
type textarea "x"
type textarea "pi"
type textarea "x"
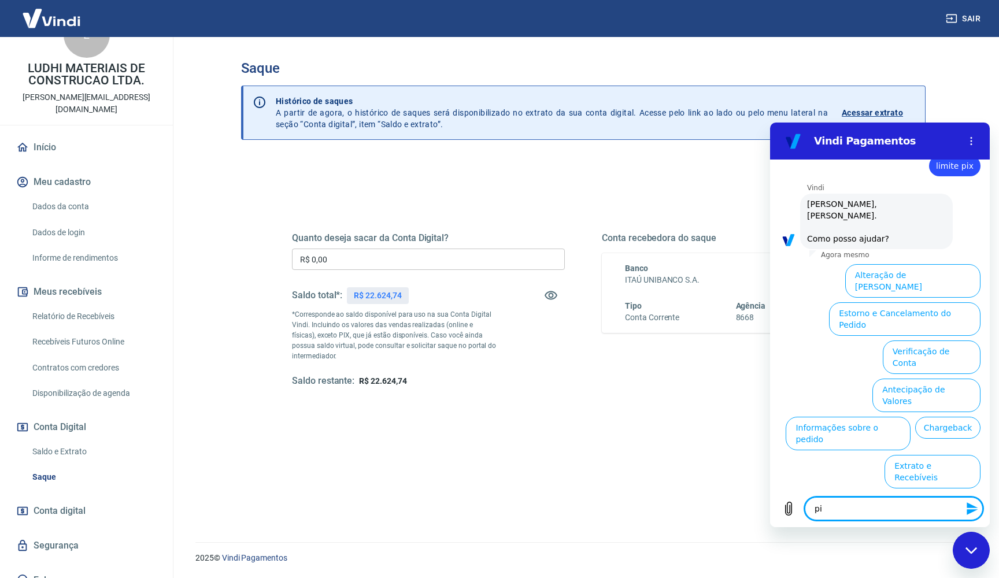
type textarea "pix"
type textarea "x"
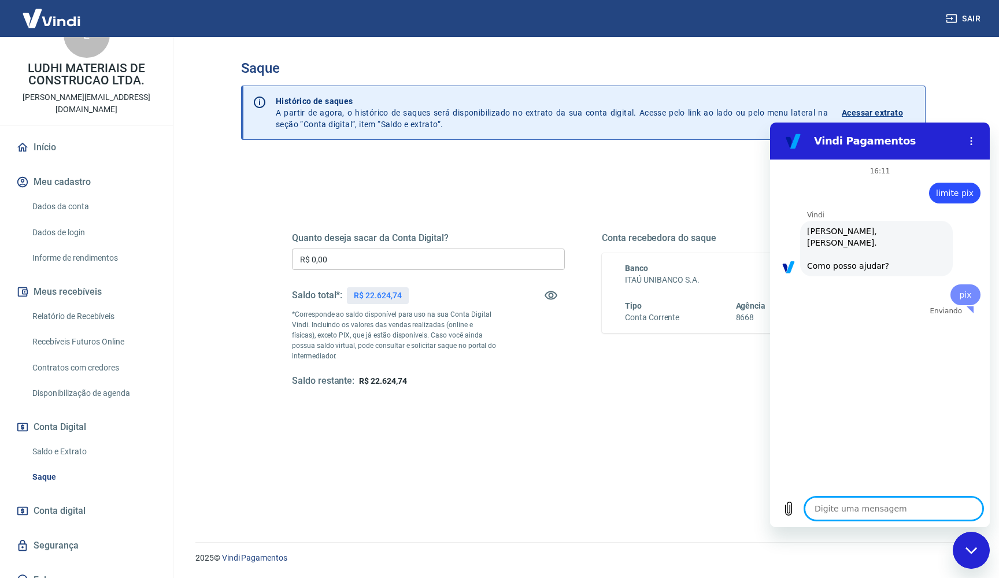
scroll to position [0, 0]
type textarea "x"
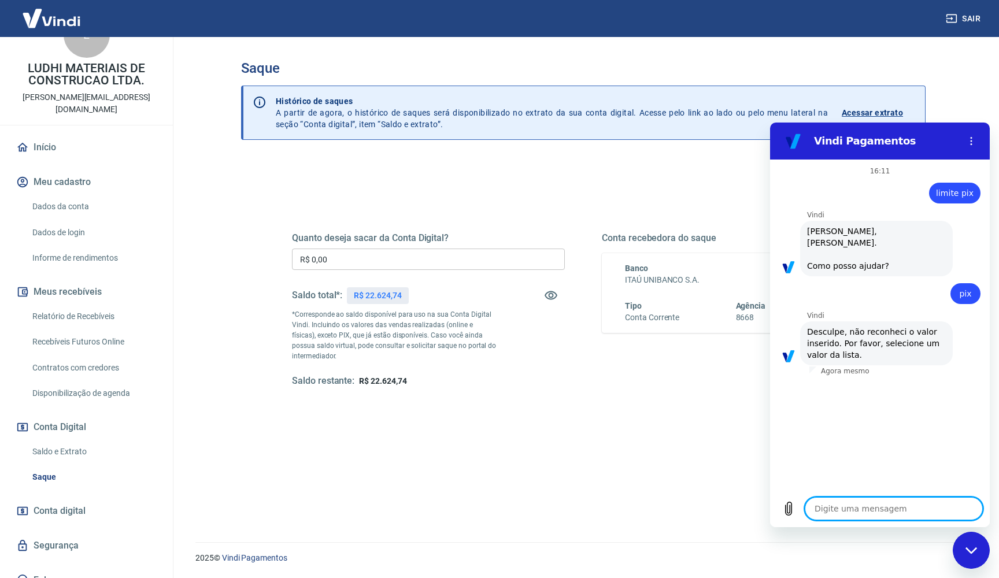
type textarea "f"
type textarea "x"
type textarea "fa"
type textarea "x"
type textarea "fal"
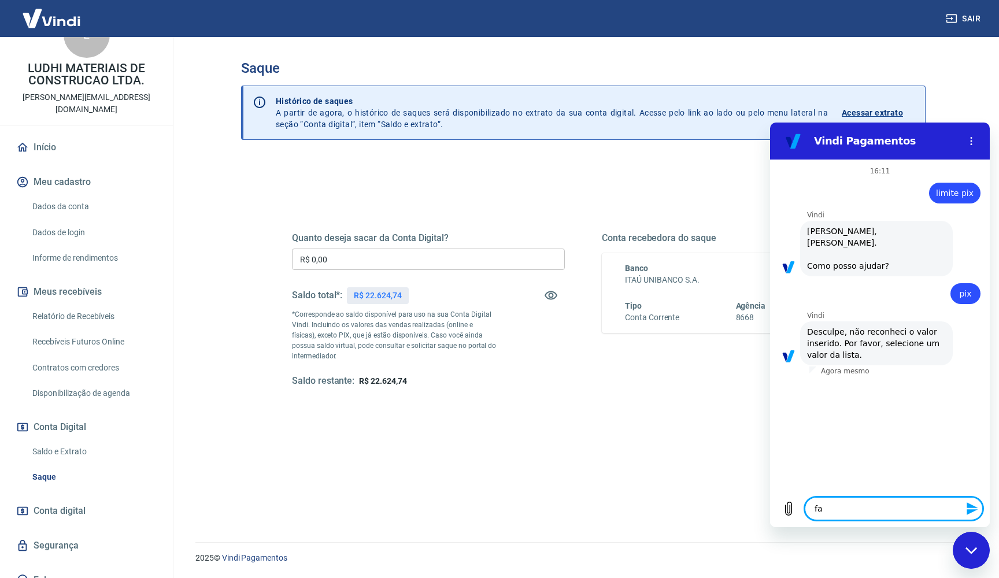
type textarea "x"
type textarea "fala"
type textarea "x"
type textarea "falar"
type textarea "x"
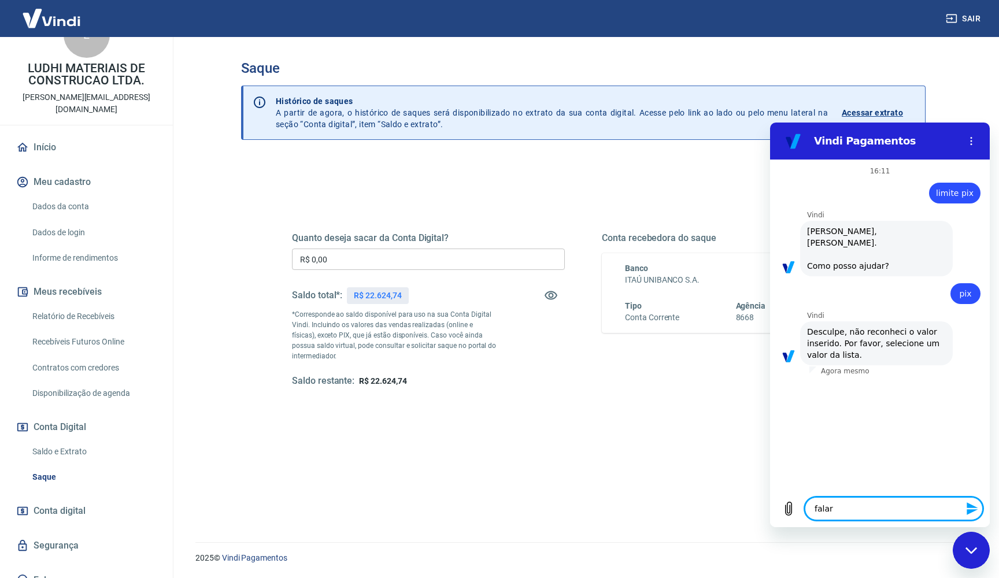
type textarea "falar"
type textarea "x"
type textarea "falar c"
type textarea "x"
type textarea "falar co"
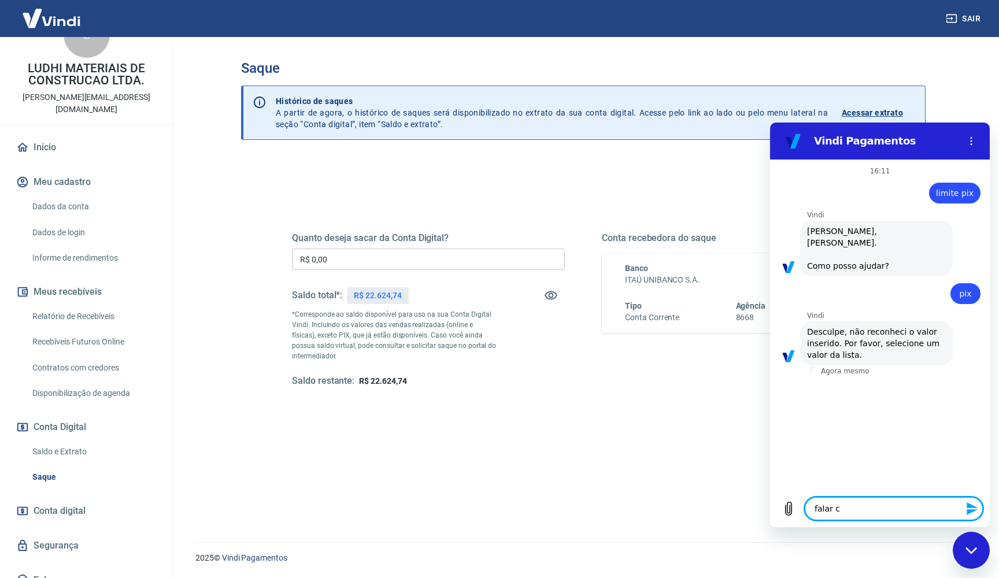
type textarea "x"
type textarea "falar com"
type textarea "x"
type textarea "falar com"
type textarea "x"
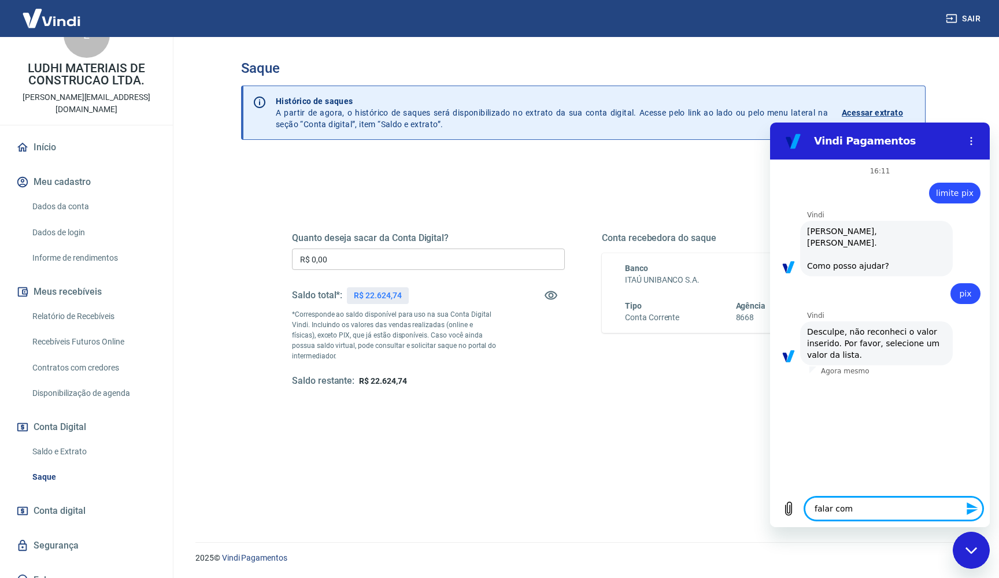
type textarea "falar com a"
type textarea "x"
type textarea "falar com al"
type textarea "x"
type textarea "falar com alg"
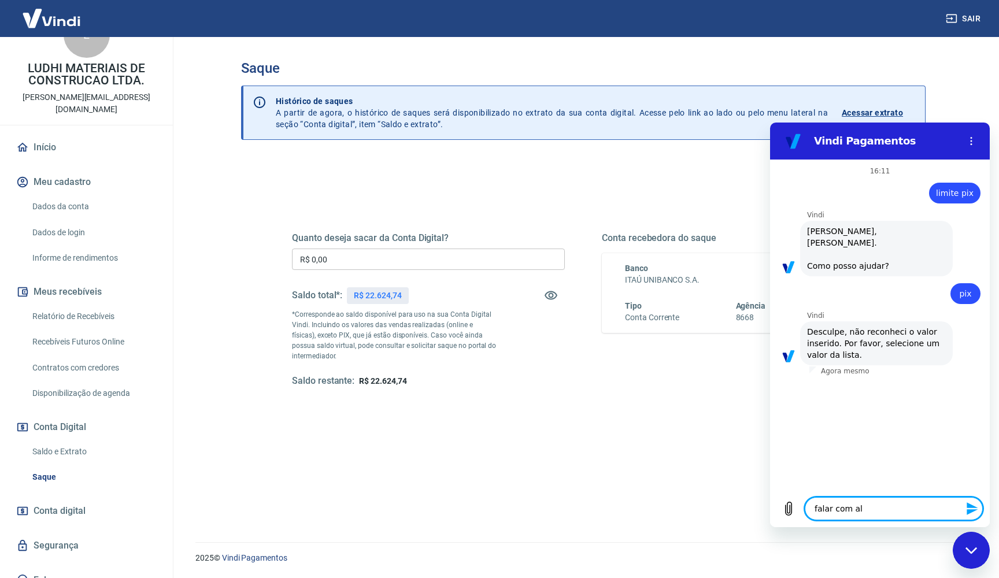
type textarea "x"
type textarea "falar com algu"
type textarea "x"
type textarea "falar com algue"
type textarea "x"
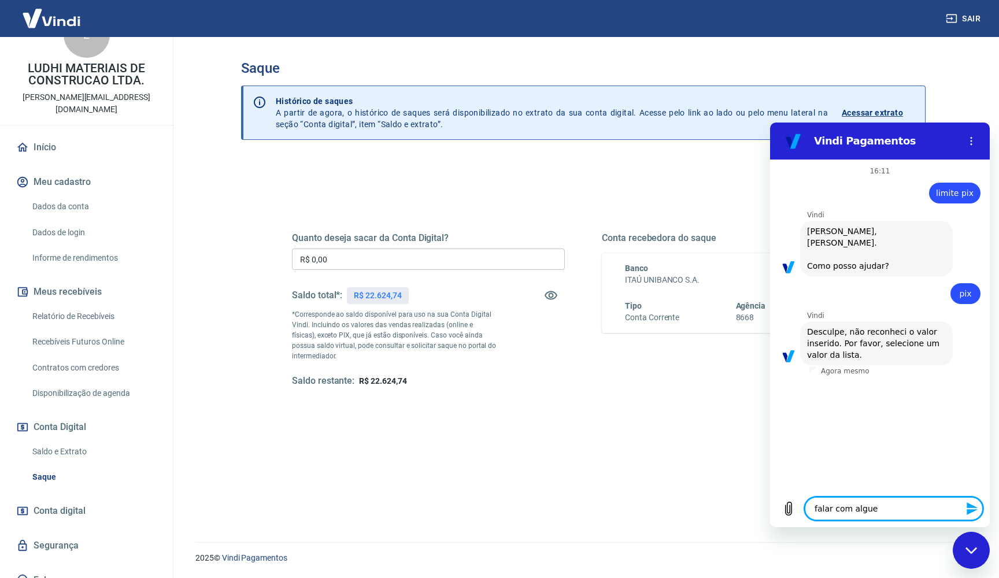
type textarea "falar com alguem"
type textarea "x"
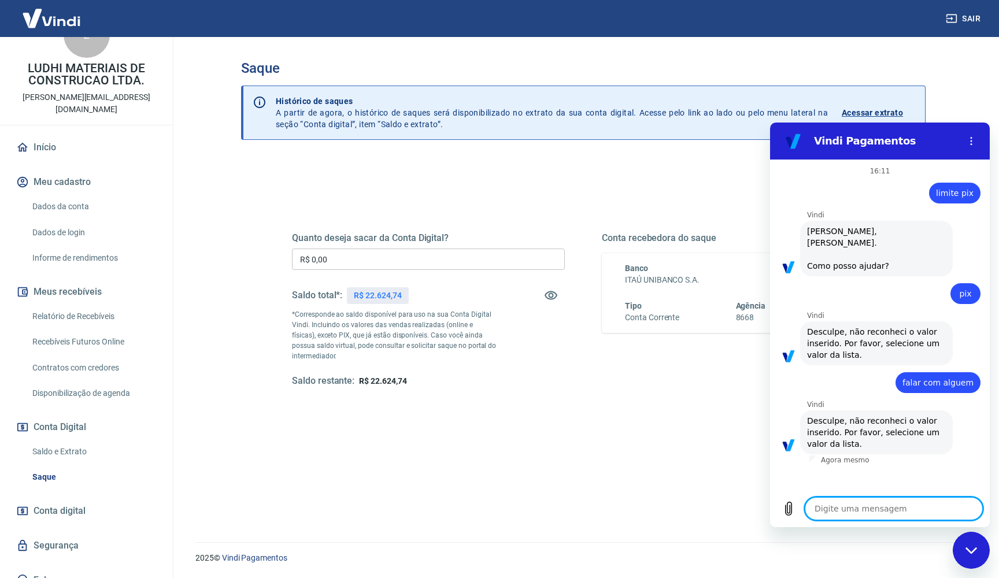
type textarea "l"
type textarea "x"
type textarea "li"
type textarea "x"
type textarea "lim"
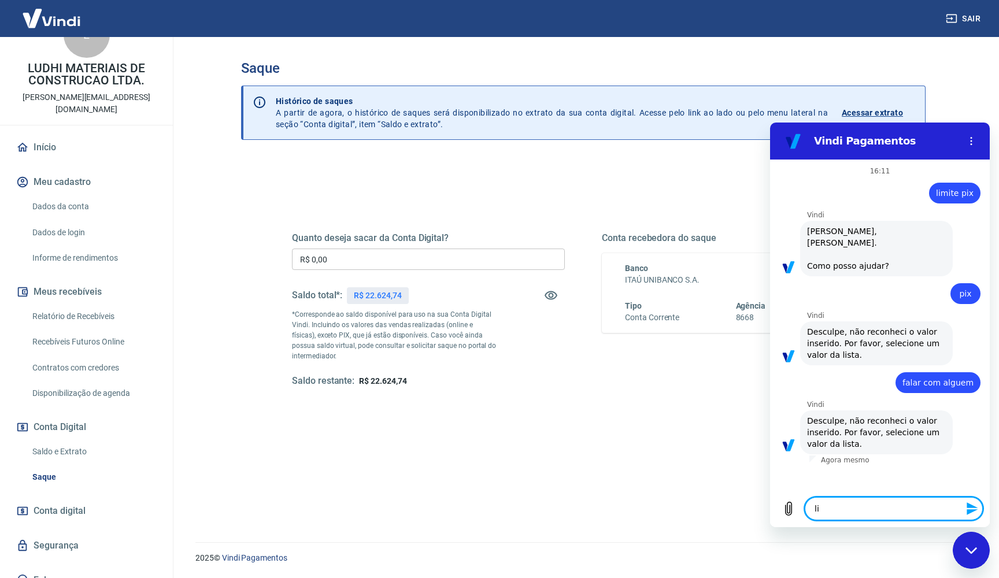
type textarea "x"
type textarea "limi"
type textarea "x"
type textarea "limit"
type textarea "x"
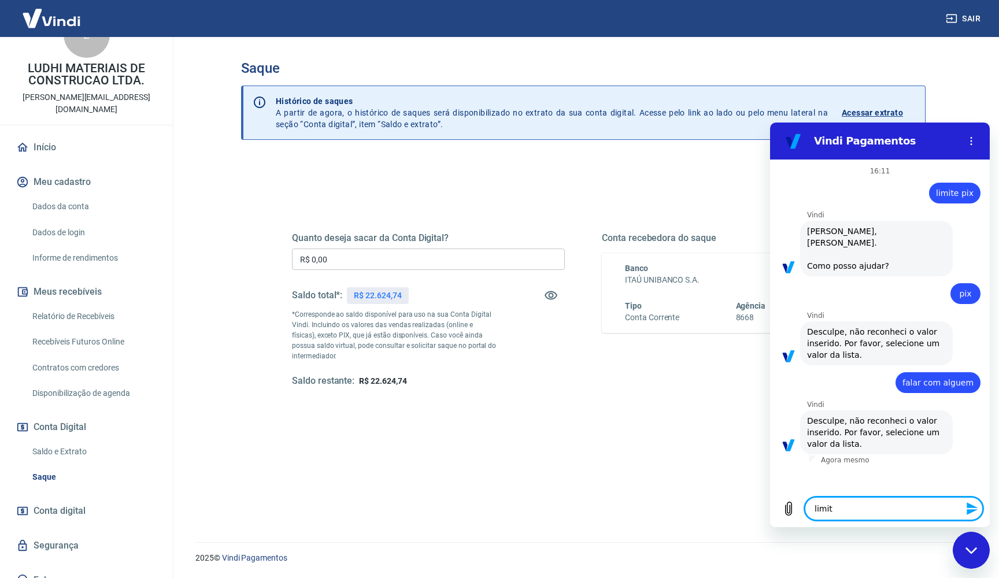
type textarea "limite"
type textarea "x"
type textarea "limite"
type textarea "x"
type textarea "limite p"
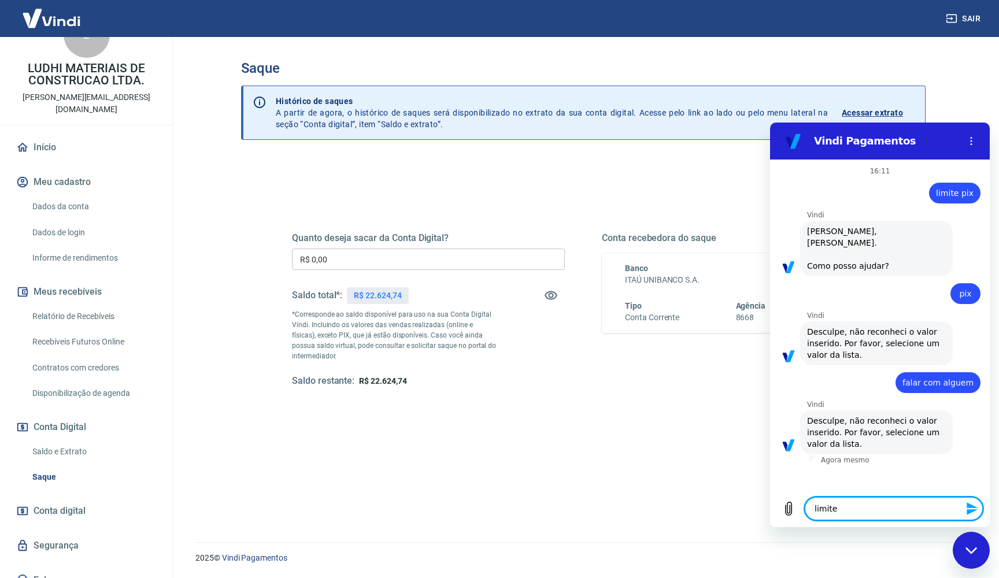
type textarea "x"
type textarea "limite pi"
type textarea "x"
type textarea "limite pix"
type textarea "x"
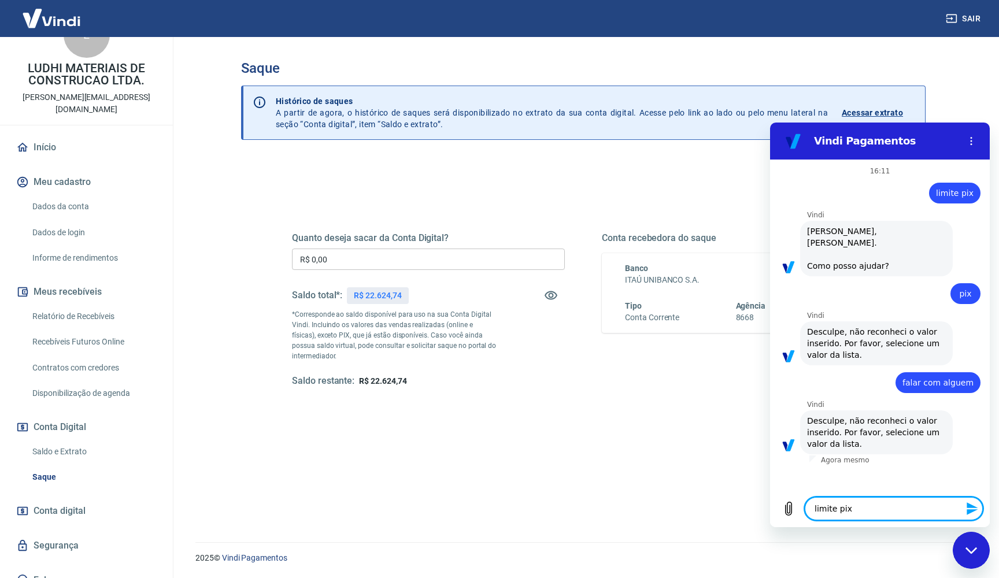
type textarea "limite pix"
type textarea "x"
type textarea "limite pix d"
type textarea "x"
type textarea "limite pix di"
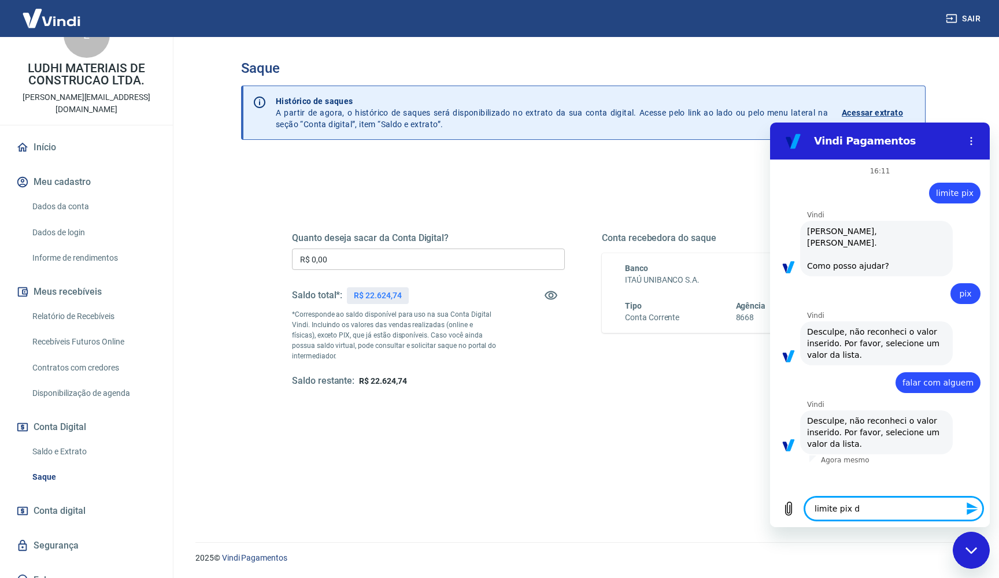
type textarea "x"
type textarea "limite pix dia"
type textarea "x"
type textarea "limite pix diar"
type textarea "x"
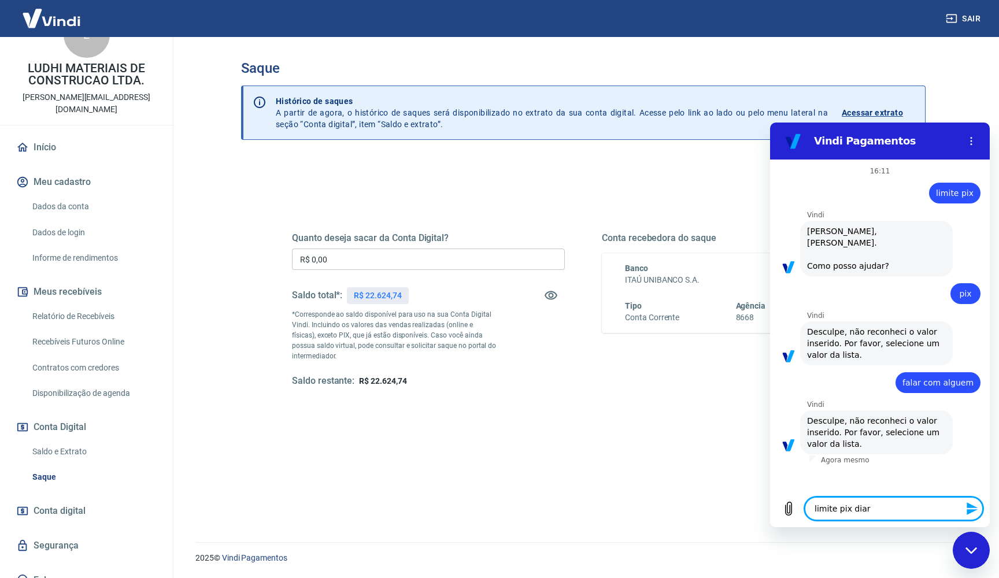
type textarea "limite pix diari"
type textarea "x"
type textarea "limite pix diario"
type textarea "x"
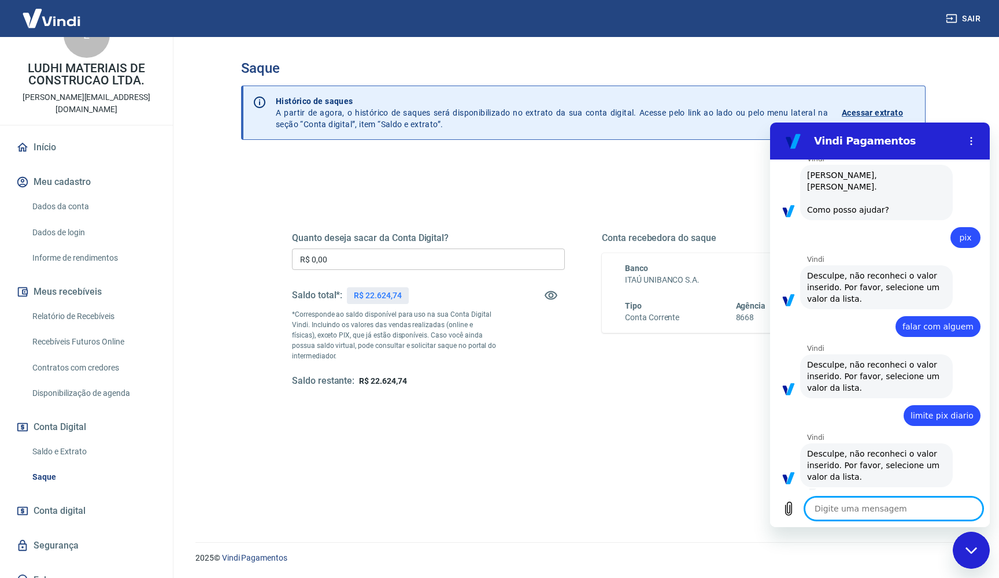
scroll to position [55, 0]
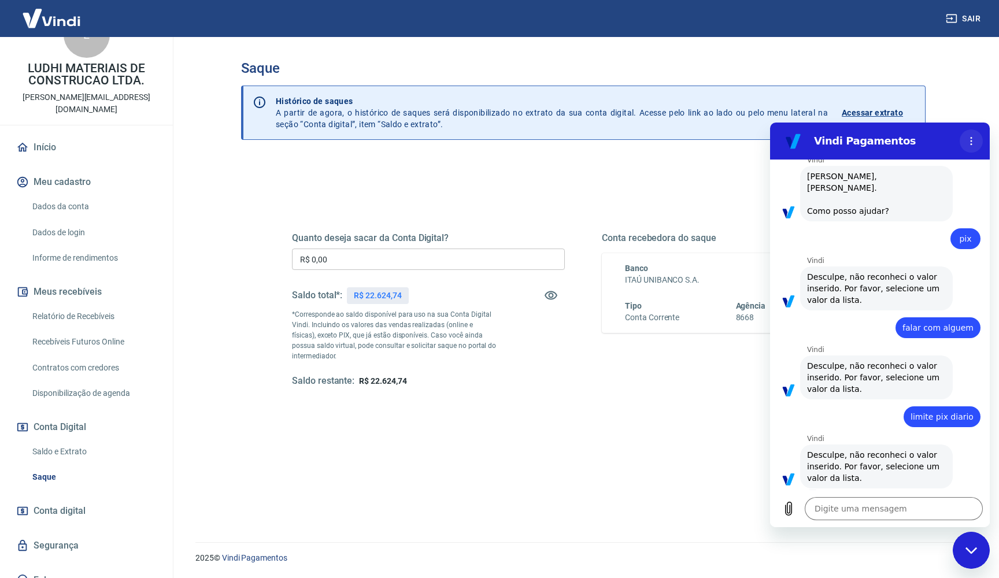
click at [974, 139] on icon "Menu de opções" at bounding box center [970, 140] width 9 height 9
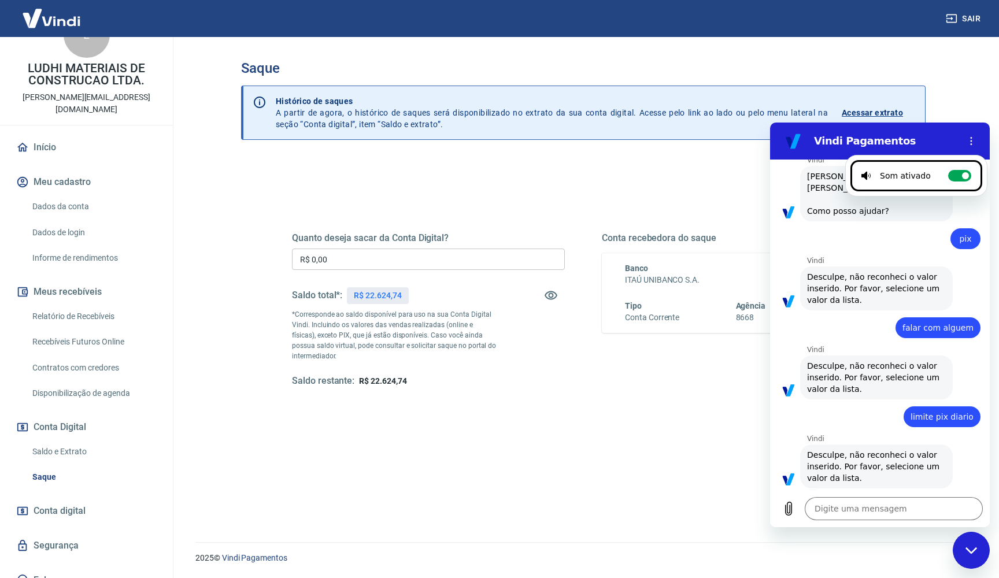
click at [677, 472] on div "Quanto deseja sacar da Conta Digital? R$ 0,00 ​ Saldo total*: R$ 22.624,74 *Cor…" at bounding box center [583, 385] width 684 height 454
click at [963, 550] on div "Fechar janela de mensagens" at bounding box center [970, 550] width 35 height 35
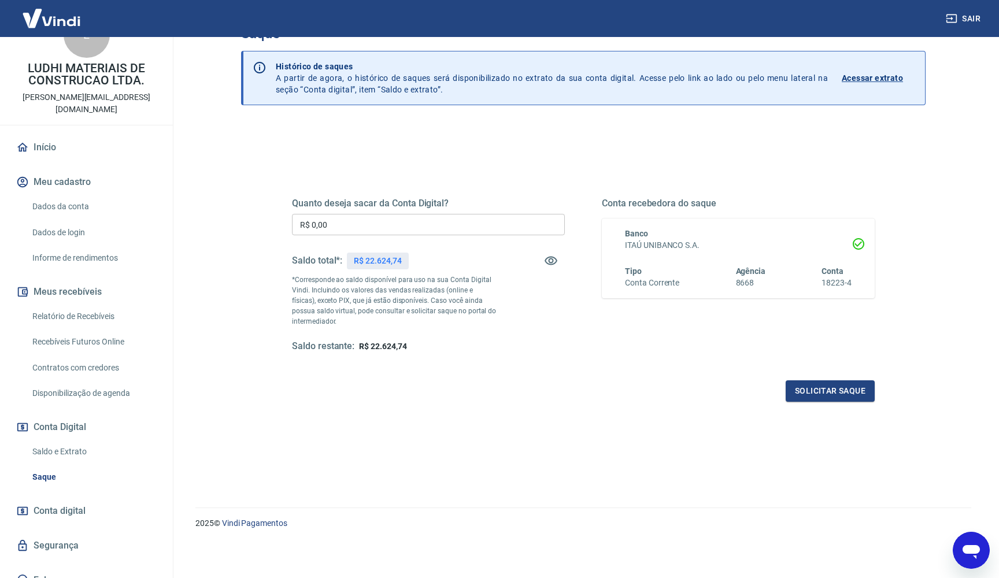
scroll to position [35, 0]
click at [58, 567] on link "Fale conosco" at bounding box center [86, 579] width 145 height 25
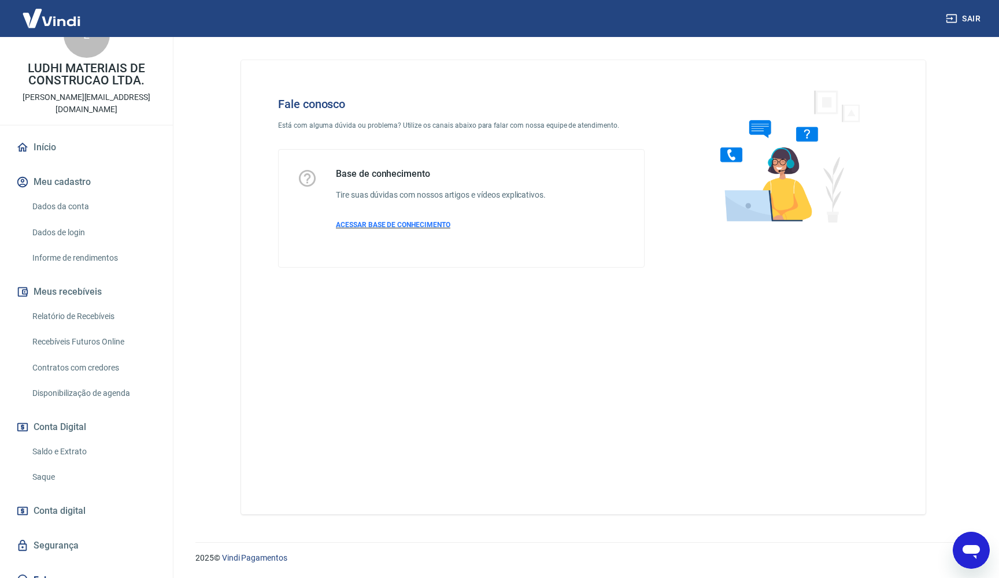
click at [371, 226] on span "ACESSAR BASE DE CONHECIMENTO" at bounding box center [393, 225] width 114 height 8
click at [43, 135] on link "Início" at bounding box center [86, 147] width 145 height 25
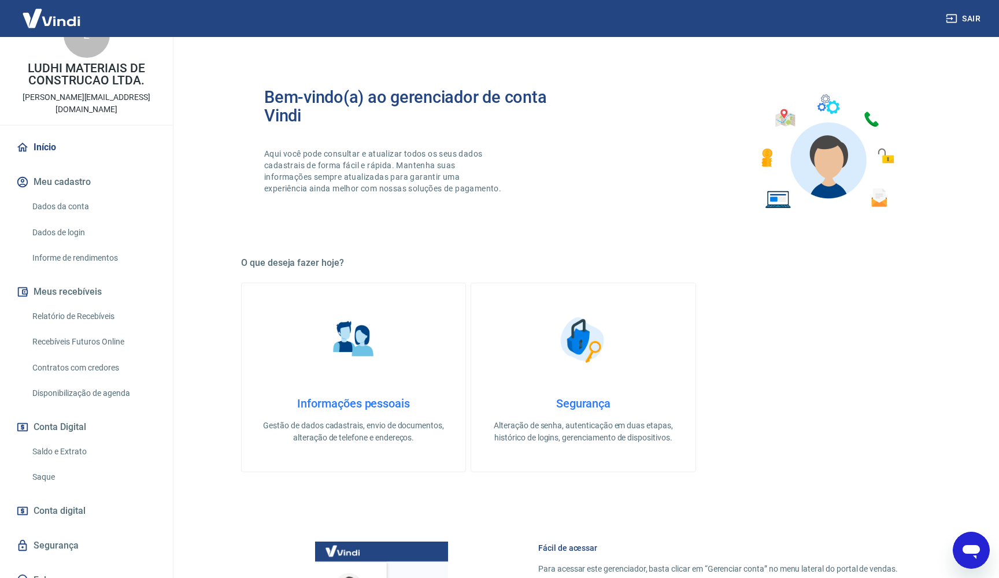
type textarea "x"
click at [46, 465] on link "Saque" at bounding box center [93, 477] width 131 height 24
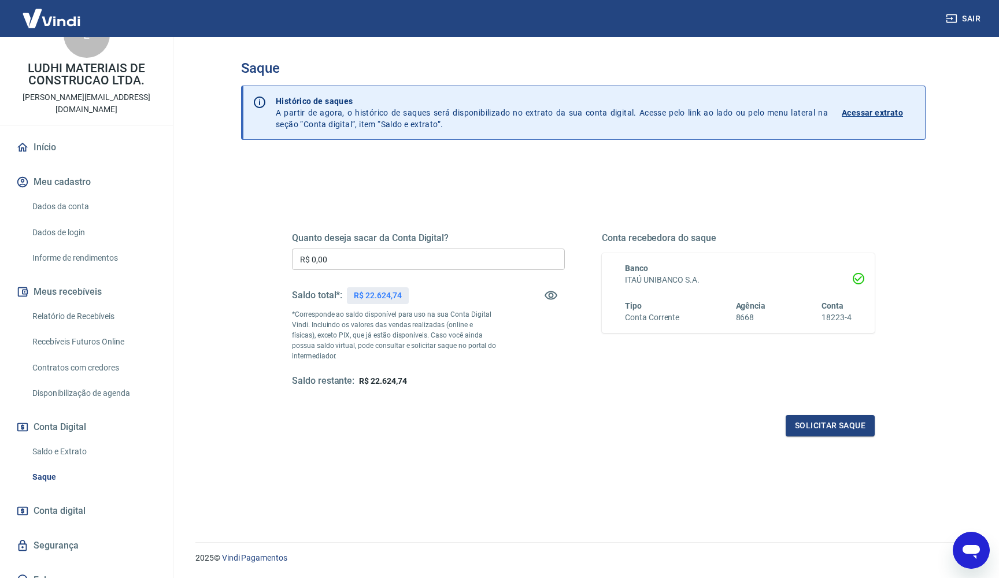
click at [675, 276] on h6 "ITAÚ UNIBANCO S.A." at bounding box center [738, 280] width 227 height 12
click at [888, 113] on p "Acessar extrato" at bounding box center [871, 113] width 61 height 12
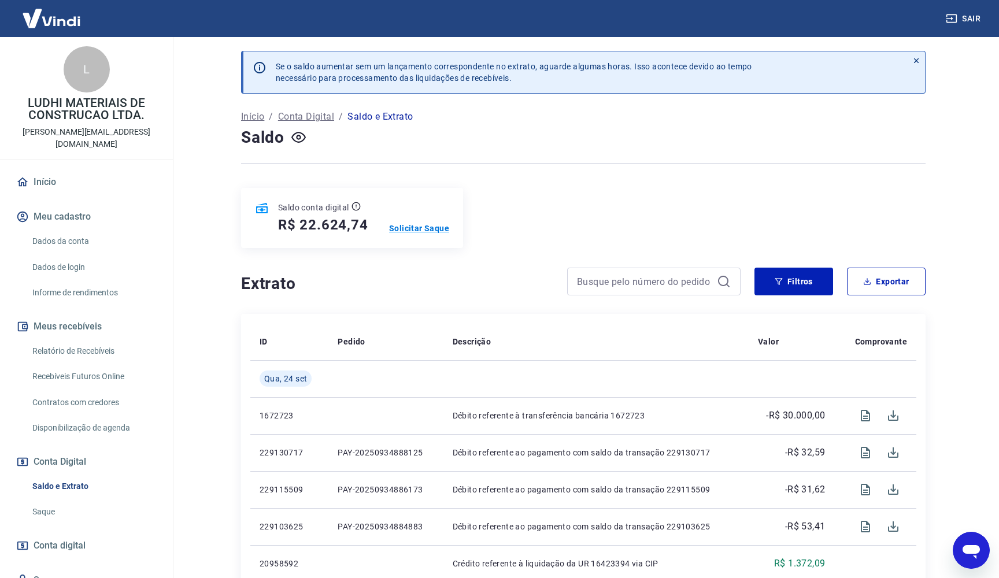
click at [418, 229] on p "Solicitar Saque" at bounding box center [419, 228] width 60 height 12
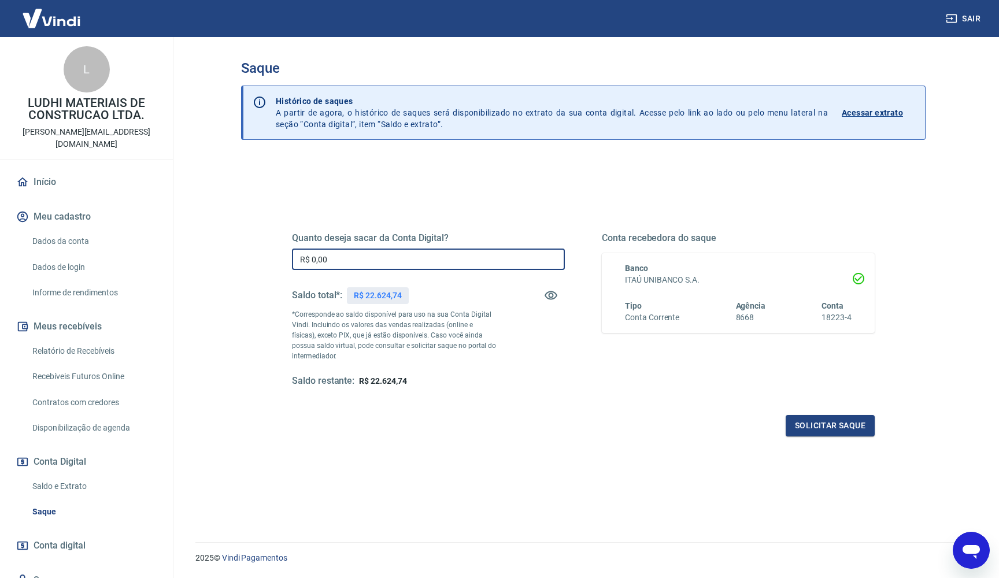
click at [336, 258] on input "R$ 0,00" at bounding box center [428, 258] width 273 height 21
type input "R$ 17.000,00"
click at [810, 422] on button "Solicitar saque" at bounding box center [829, 425] width 89 height 21
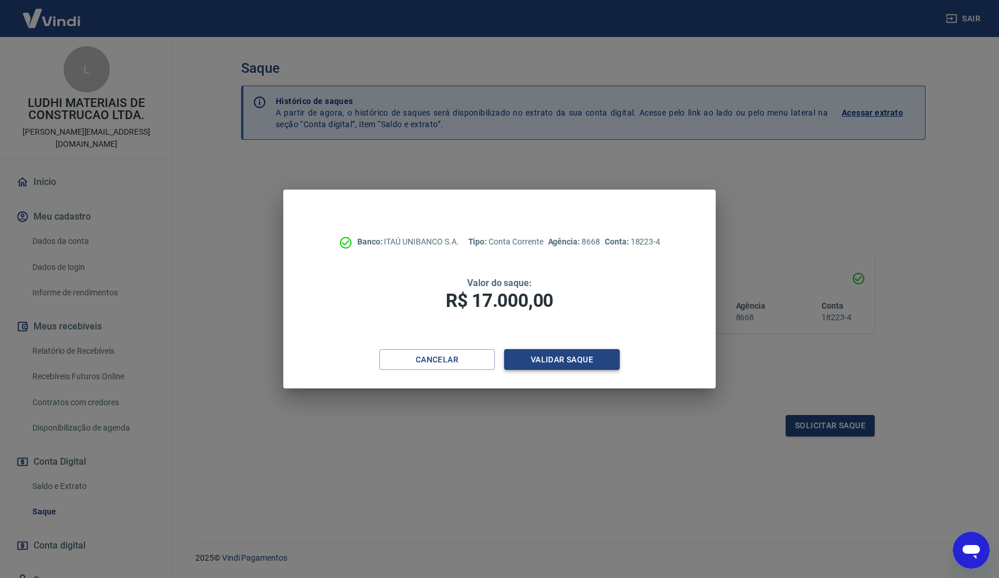
click at [570, 357] on button "Validar saque" at bounding box center [562, 359] width 116 height 21
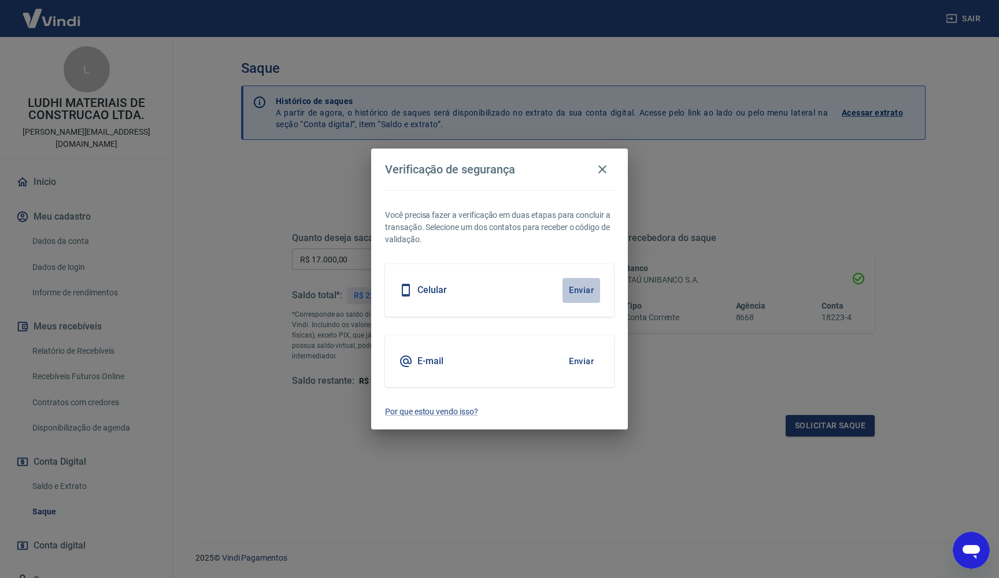
click at [572, 291] on button "Enviar" at bounding box center [581, 290] width 38 height 24
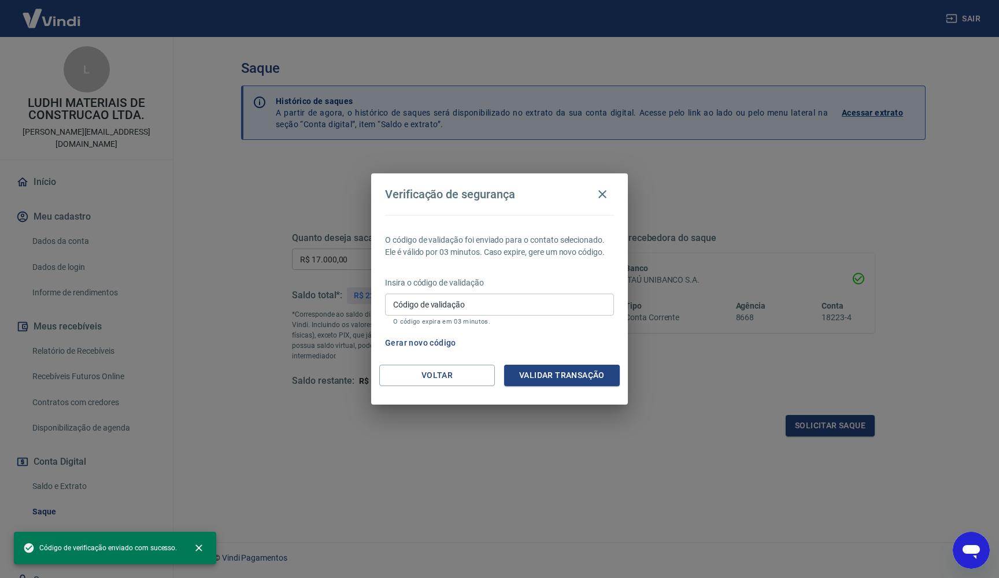
click at [490, 302] on input "Código de validação" at bounding box center [499, 304] width 229 height 21
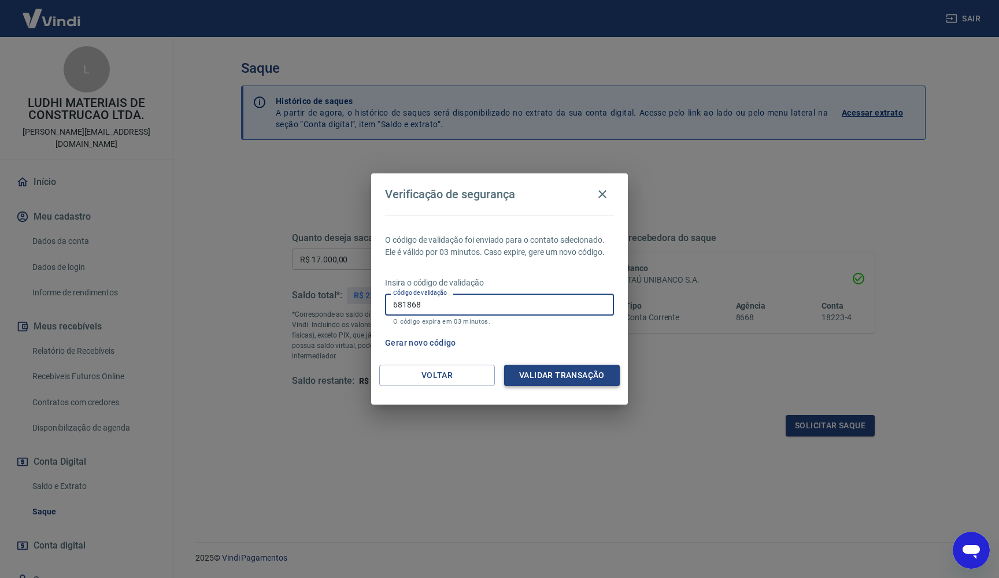
type input "681868"
click at [550, 372] on button "Validar transação" at bounding box center [562, 375] width 116 height 21
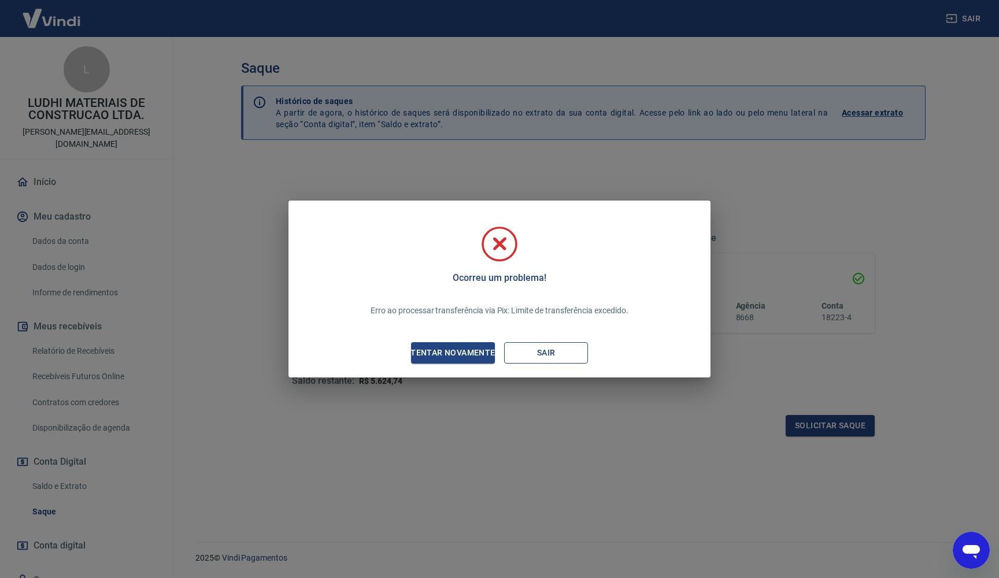
click at [541, 357] on button "Sair" at bounding box center [546, 352] width 84 height 21
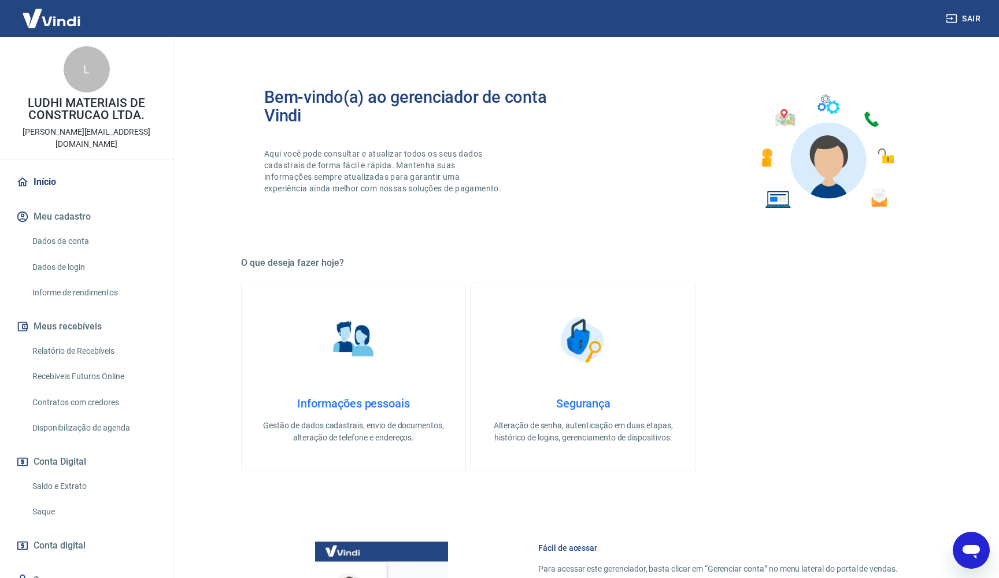
click at [51, 500] on link "Saque" at bounding box center [93, 512] width 131 height 24
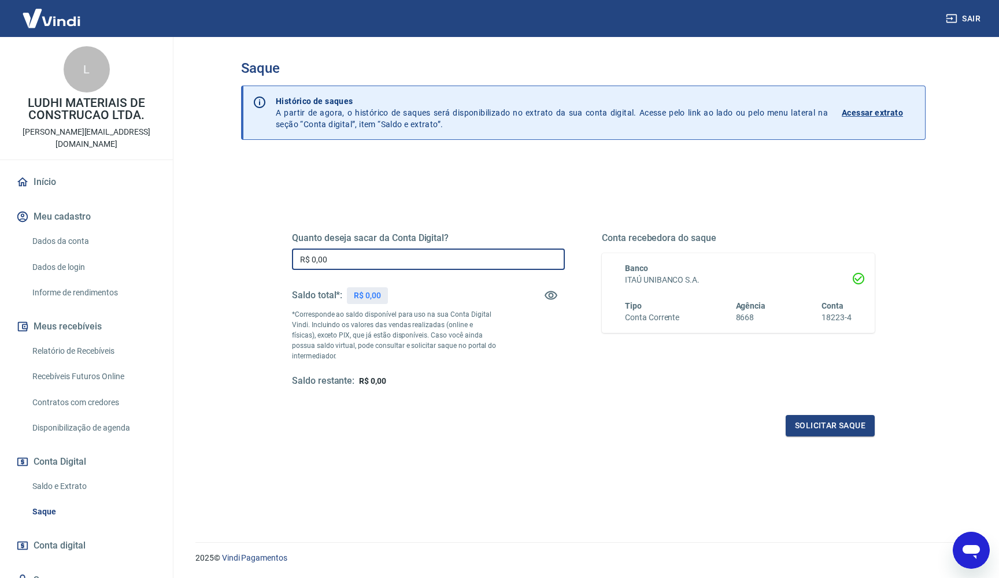
click at [331, 259] on input "R$ 0,00" at bounding box center [428, 258] width 273 height 21
type input "R$ 15.000,00"
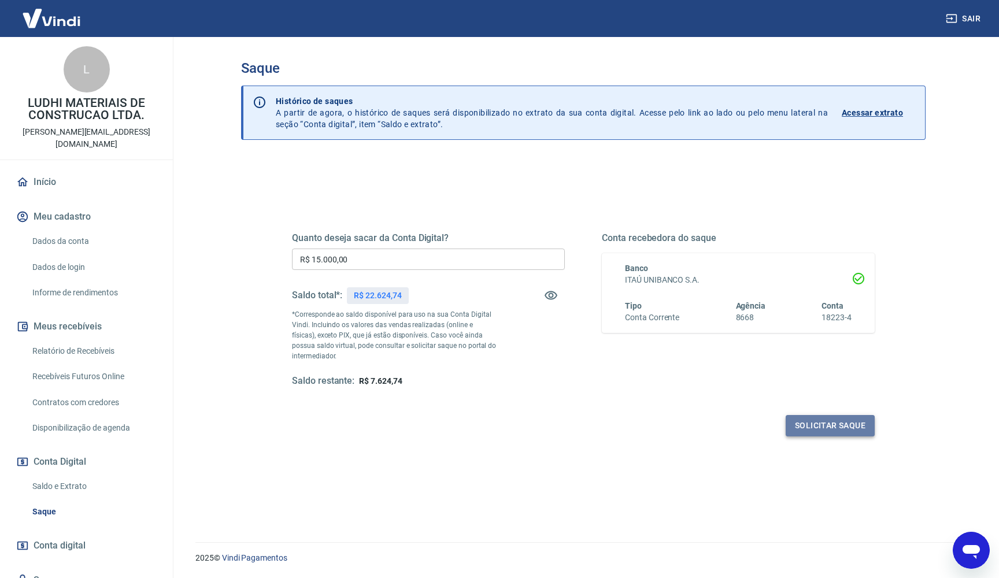
click at [828, 422] on button "Solicitar saque" at bounding box center [829, 425] width 89 height 21
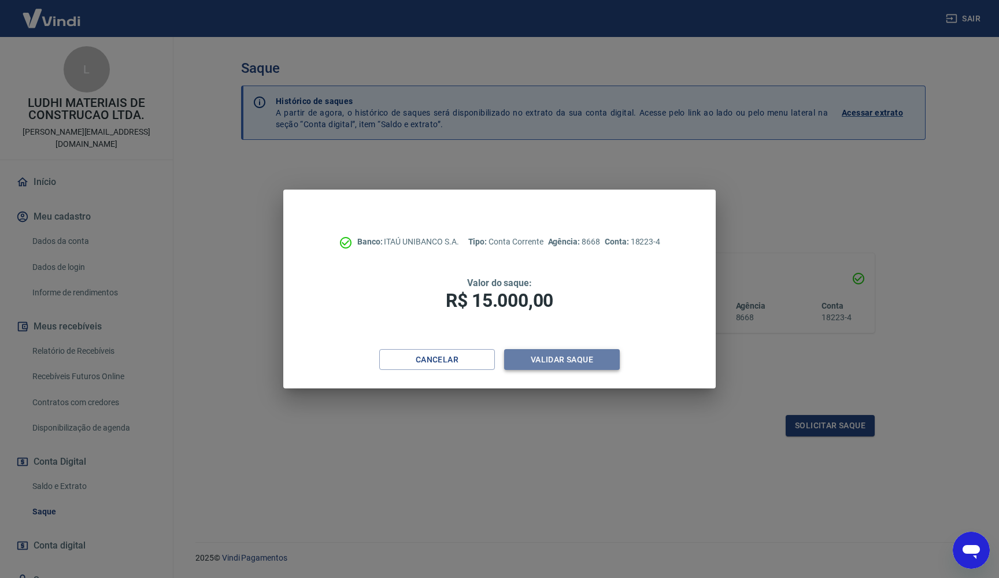
click at [587, 355] on button "Validar saque" at bounding box center [562, 359] width 116 height 21
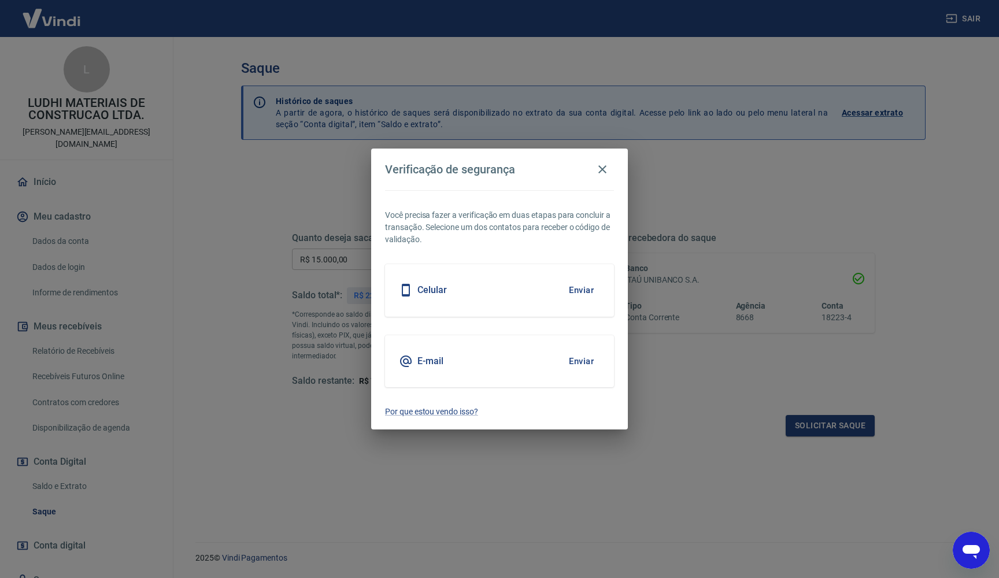
click at [584, 290] on button "Enviar" at bounding box center [581, 290] width 38 height 24
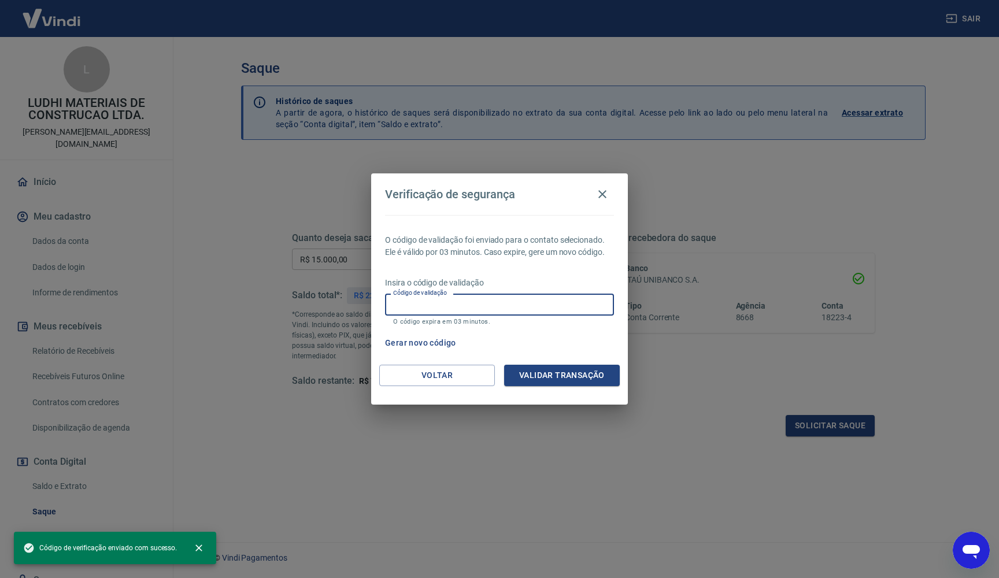
click at [529, 304] on input "Código de validação" at bounding box center [499, 304] width 229 height 21
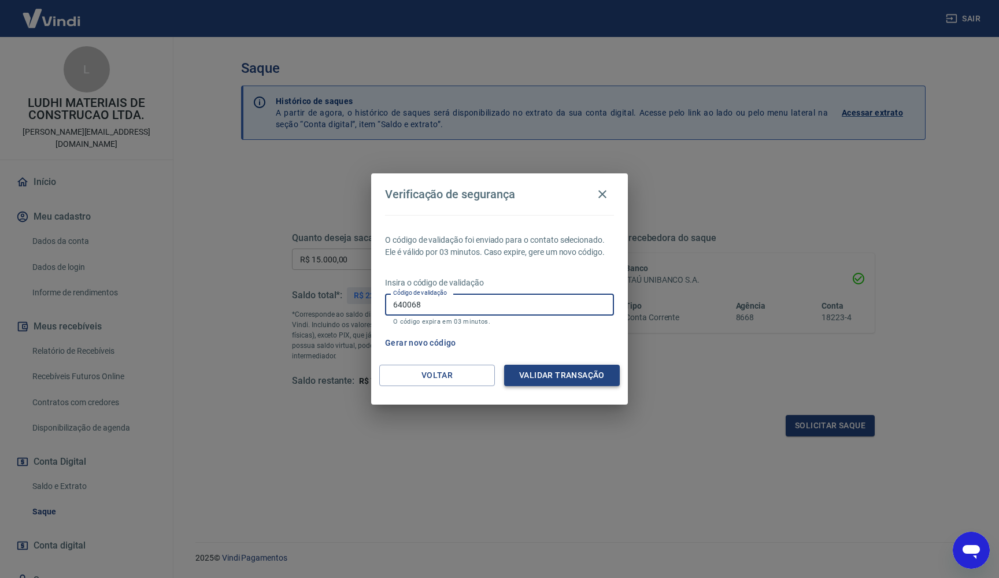
type input "640068"
click at [568, 373] on button "Validar transação" at bounding box center [562, 375] width 116 height 21
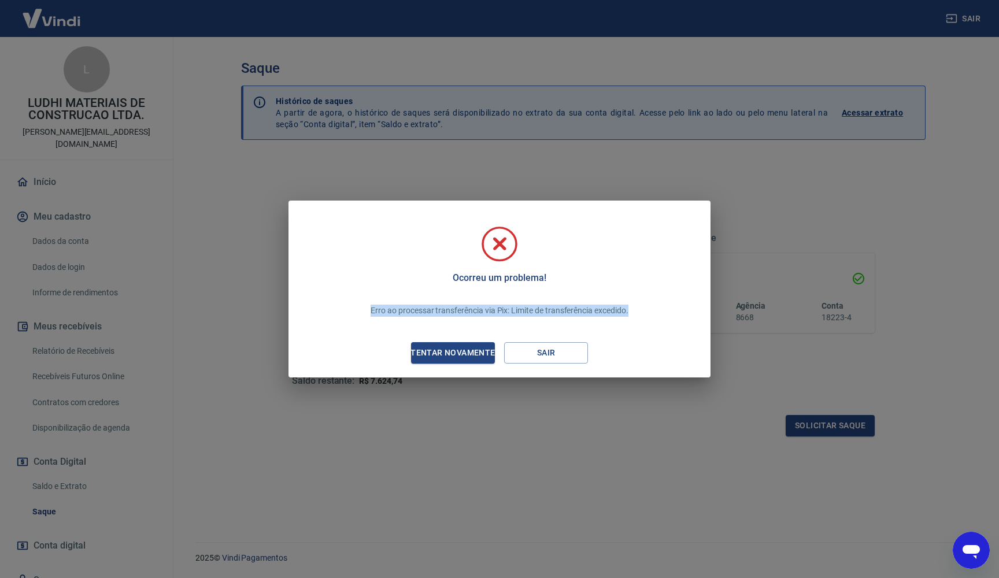
drag, startPoint x: 368, startPoint y: 313, endPoint x: 641, endPoint y: 309, distance: 273.4
click at [641, 309] on div "Erro ao processar transferência via Pix: Limite de transferência excedido." at bounding box center [499, 310] width 285 height 35
copy p "Erro ao processar transferência via Pix: Limite de transferência excedido."
click at [552, 349] on button "Sair" at bounding box center [546, 352] width 84 height 21
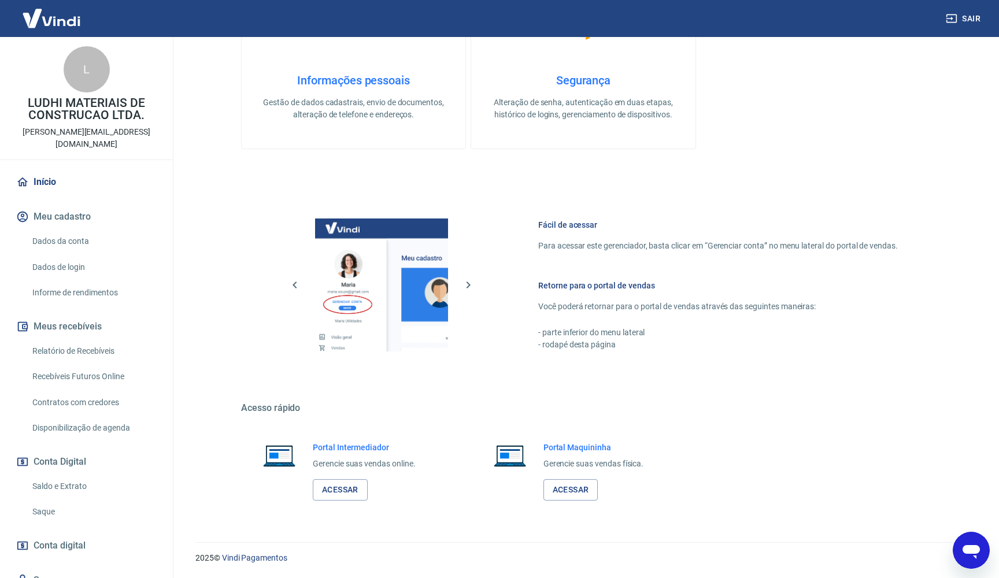
scroll to position [322, 0]
click at [326, 492] on link "Acessar" at bounding box center [340, 490] width 55 height 21
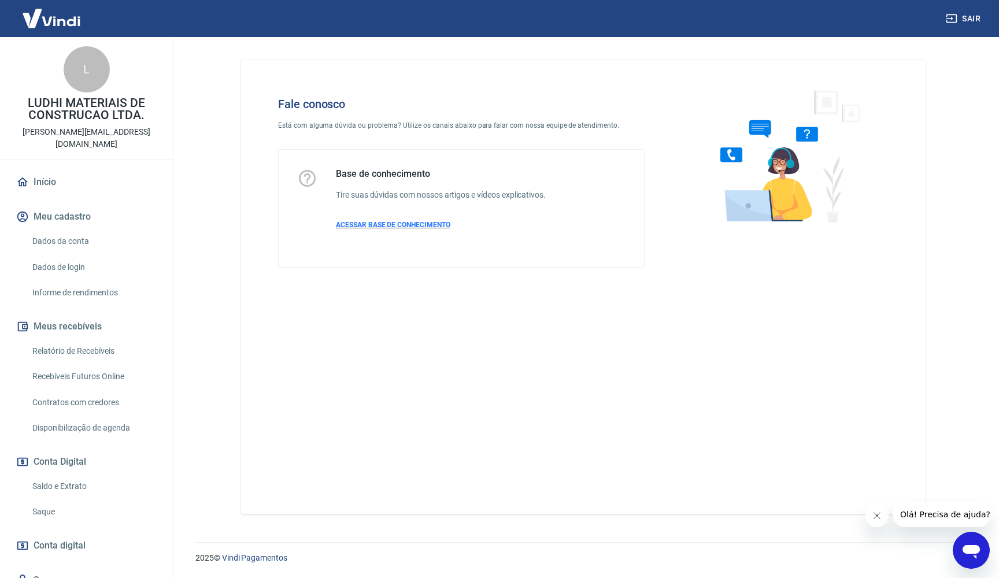
click at [369, 225] on span "ACESSAR BASE DE CONHECIMENTO" at bounding box center [393, 225] width 114 height 8
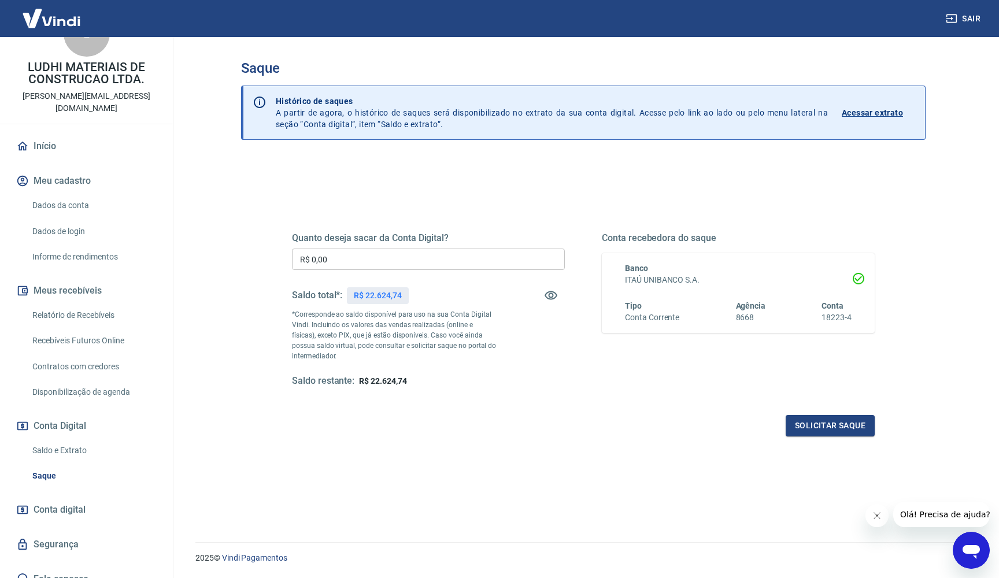
scroll to position [35, 0]
click at [45, 503] on span "Conta digital" at bounding box center [60, 511] width 52 height 16
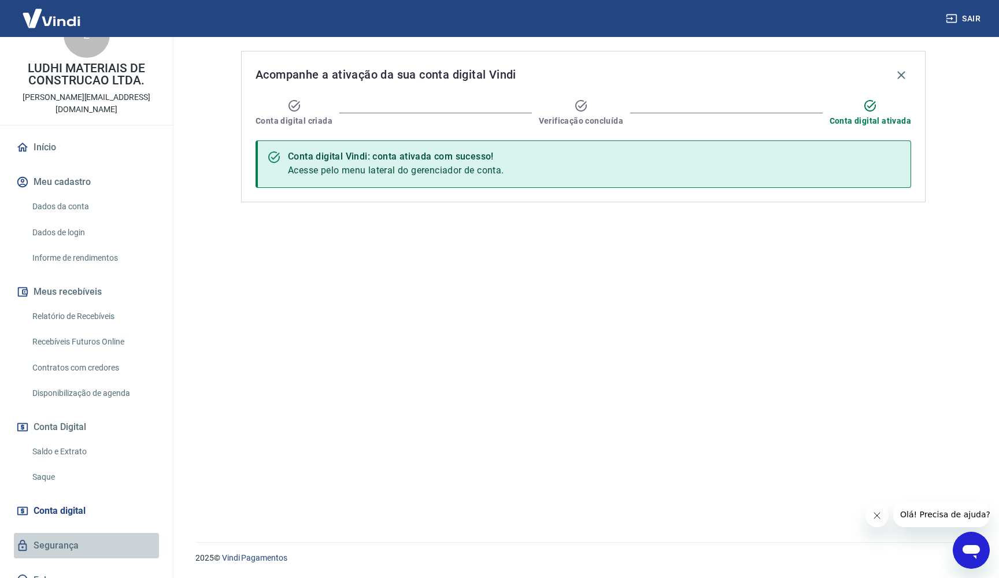
click at [54, 533] on link "Segurança" at bounding box center [86, 545] width 145 height 25
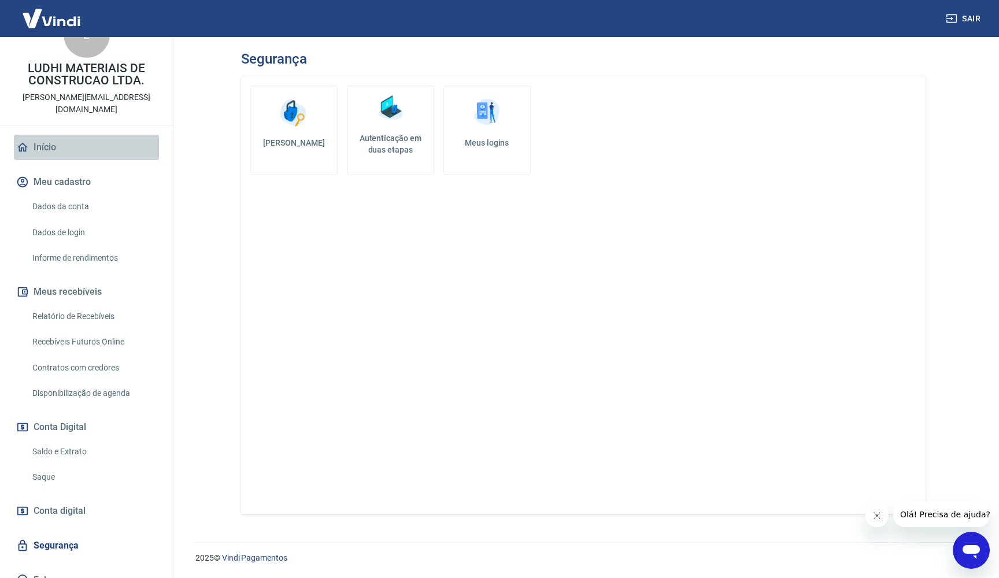
click at [47, 135] on link "Início" at bounding box center [86, 147] width 145 height 25
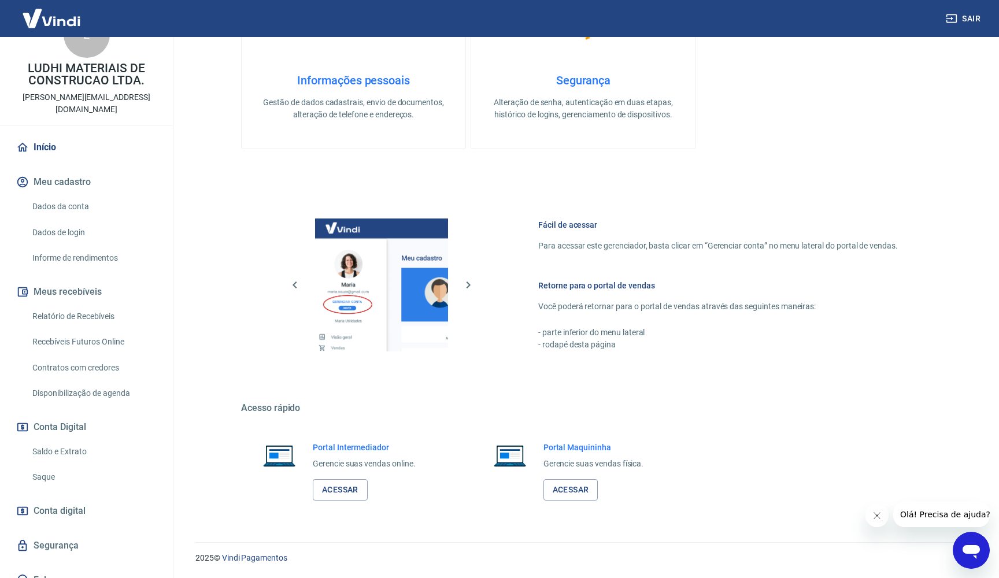
scroll to position [322, 0]
click at [337, 492] on link "Acessar" at bounding box center [340, 490] width 55 height 21
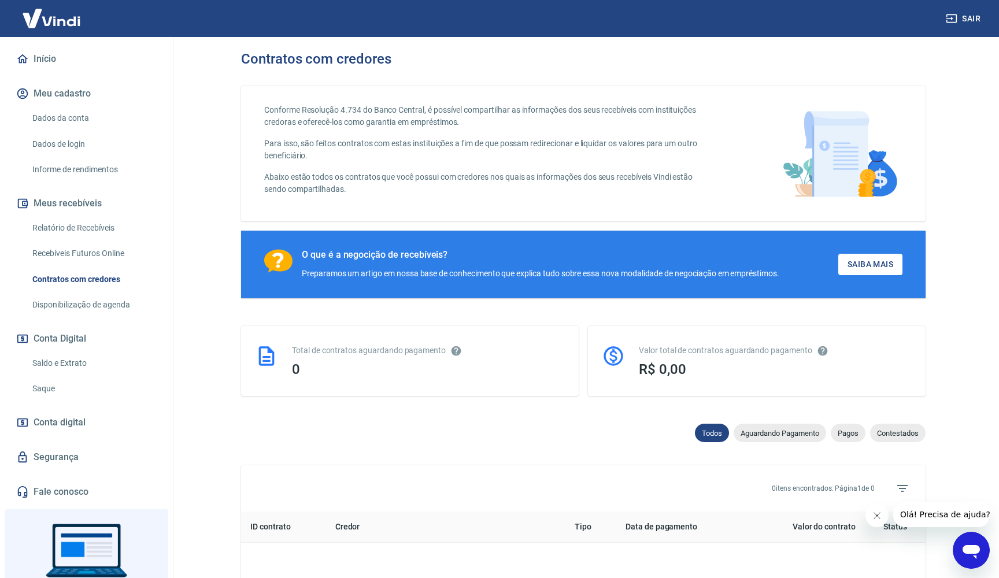
scroll to position [124, 0]
click at [99, 292] on link "Disponibilização de agenda" at bounding box center [93, 304] width 131 height 24
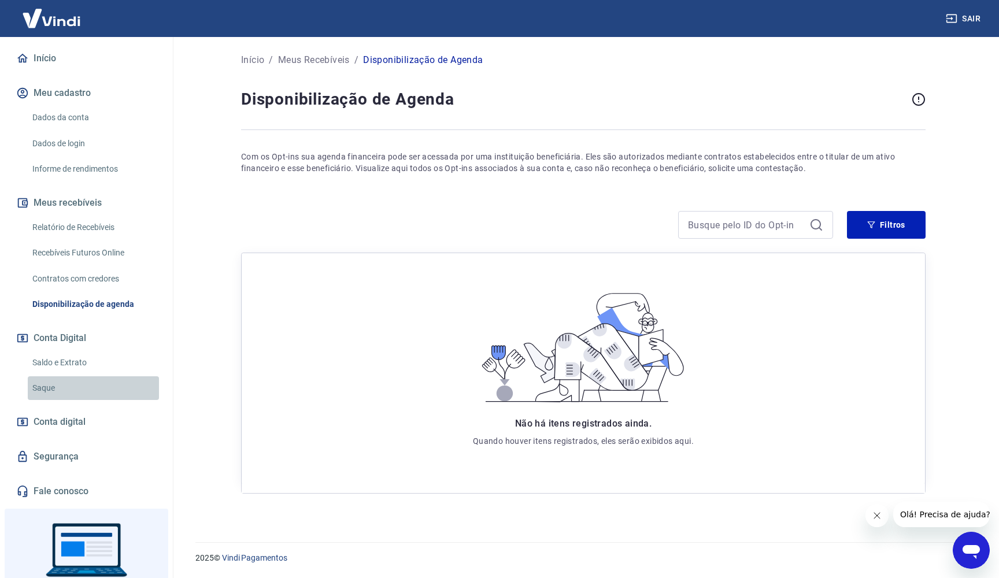
click at [44, 376] on link "Saque" at bounding box center [93, 388] width 131 height 24
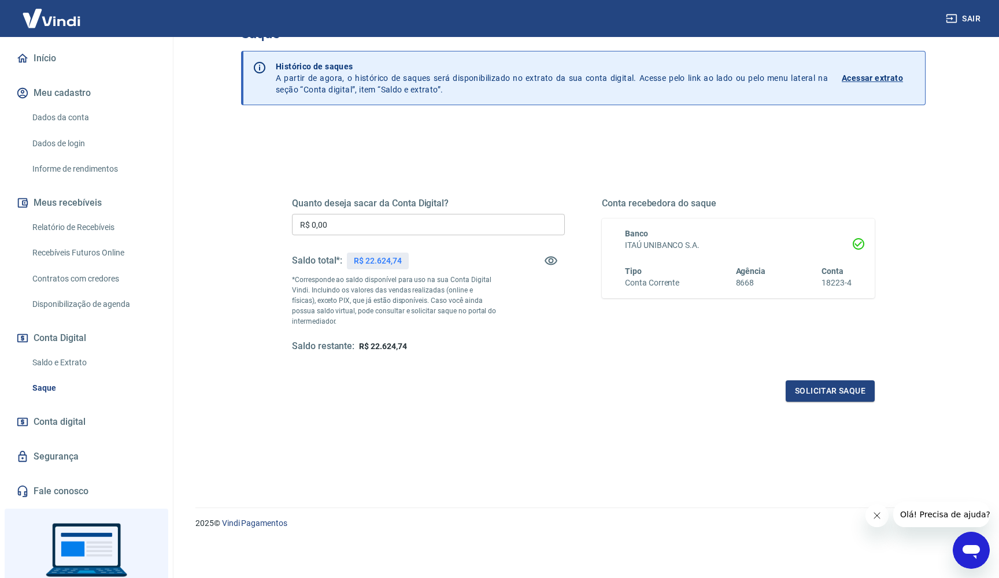
scroll to position [35, 0]
click at [70, 414] on span "Conta digital" at bounding box center [60, 422] width 52 height 16
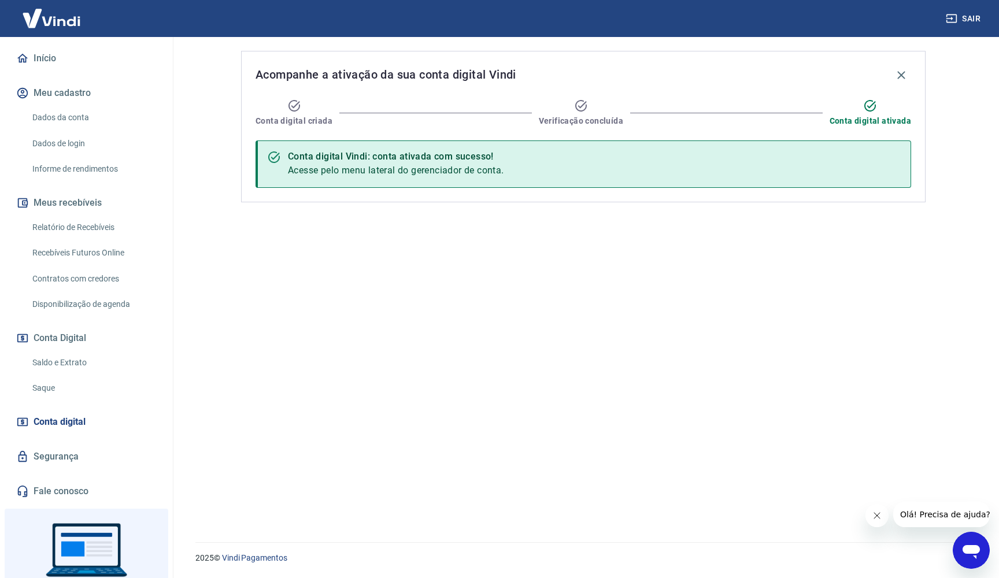
click at [48, 376] on link "Saque" at bounding box center [93, 388] width 131 height 24
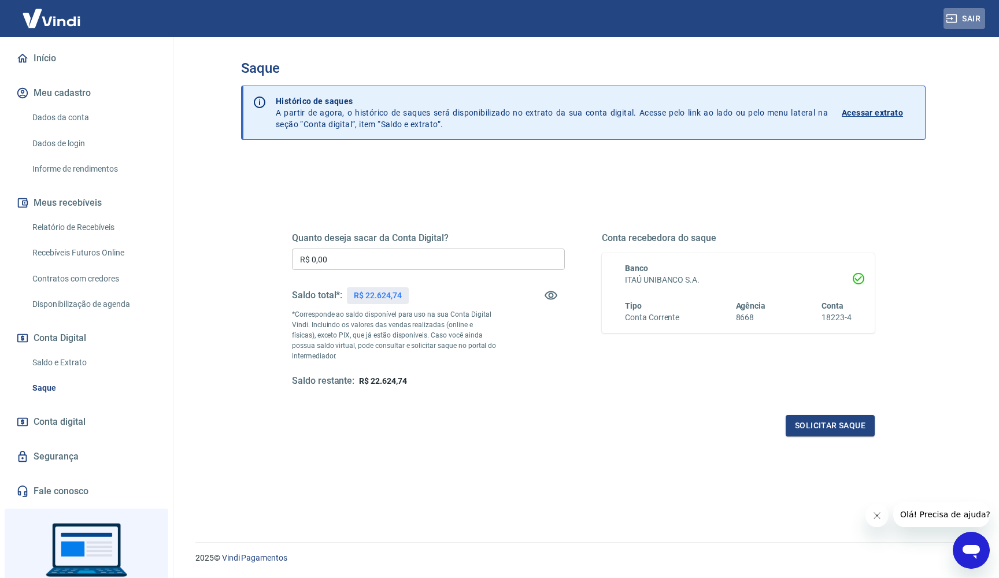
click at [969, 20] on button "Sair" at bounding box center [964, 18] width 42 height 21
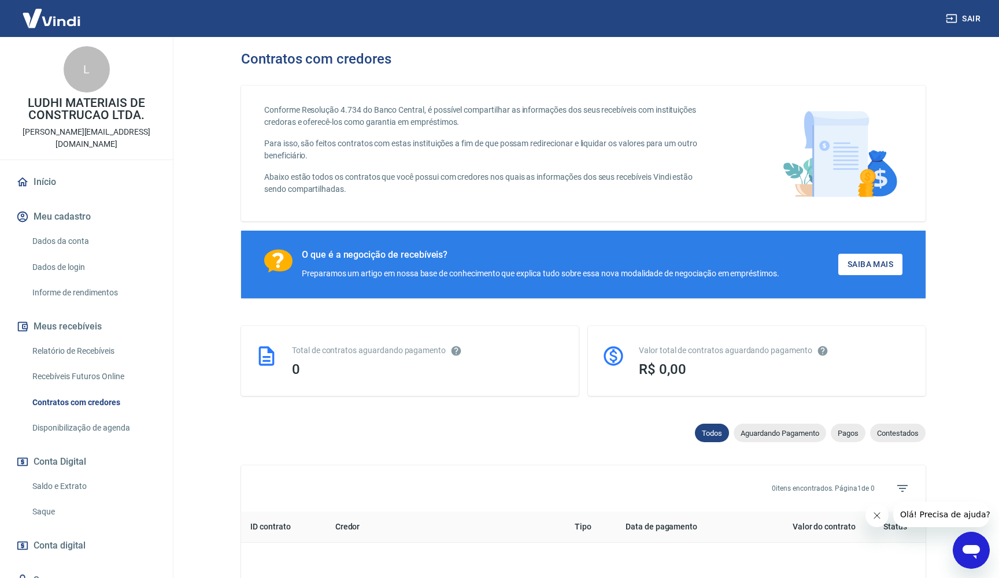
click at [40, 500] on link "Saque" at bounding box center [93, 512] width 131 height 24
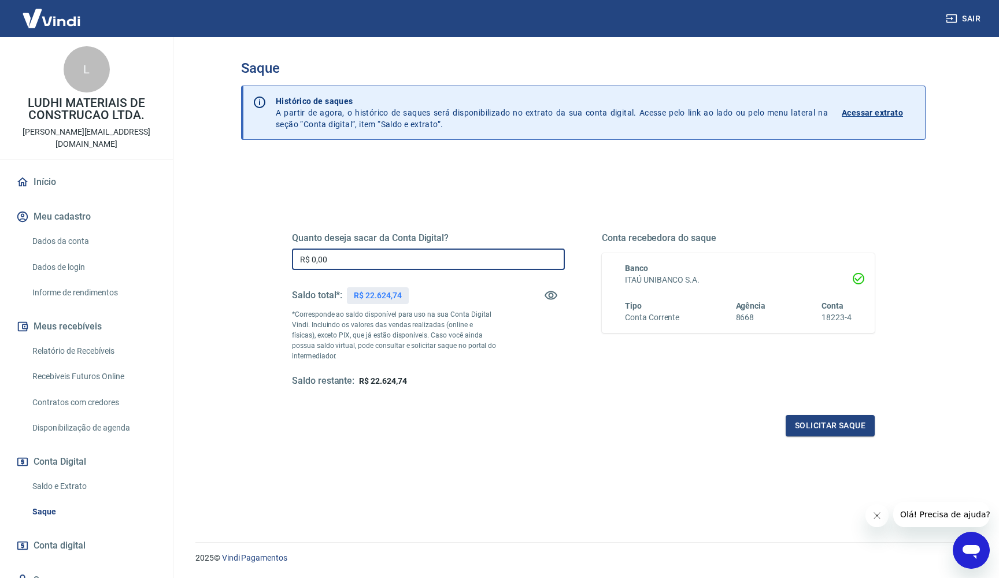
click at [358, 258] on input "R$ 0,00" at bounding box center [428, 258] width 273 height 21
type input "R$ 17.000,00"
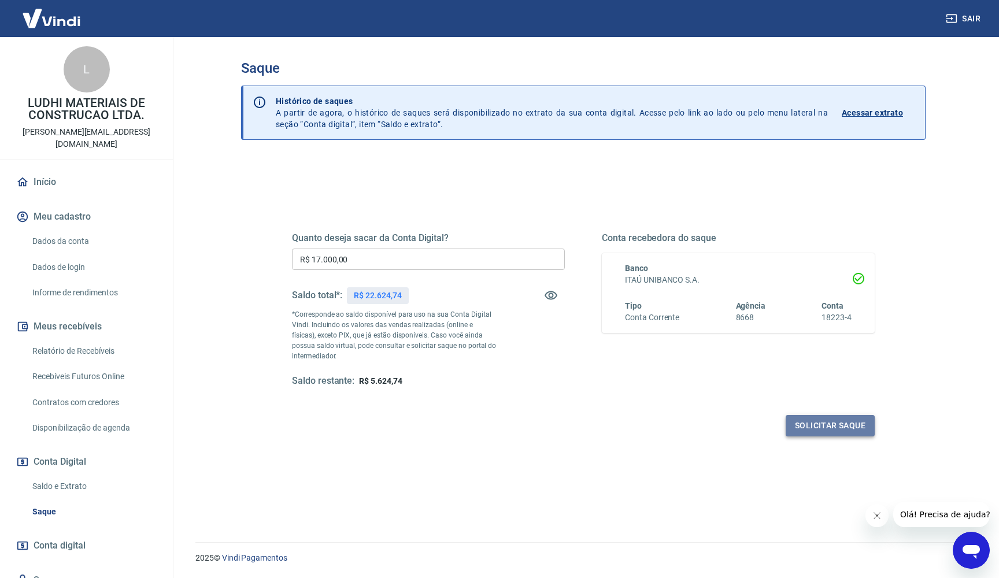
click at [820, 425] on button "Solicitar saque" at bounding box center [829, 425] width 89 height 21
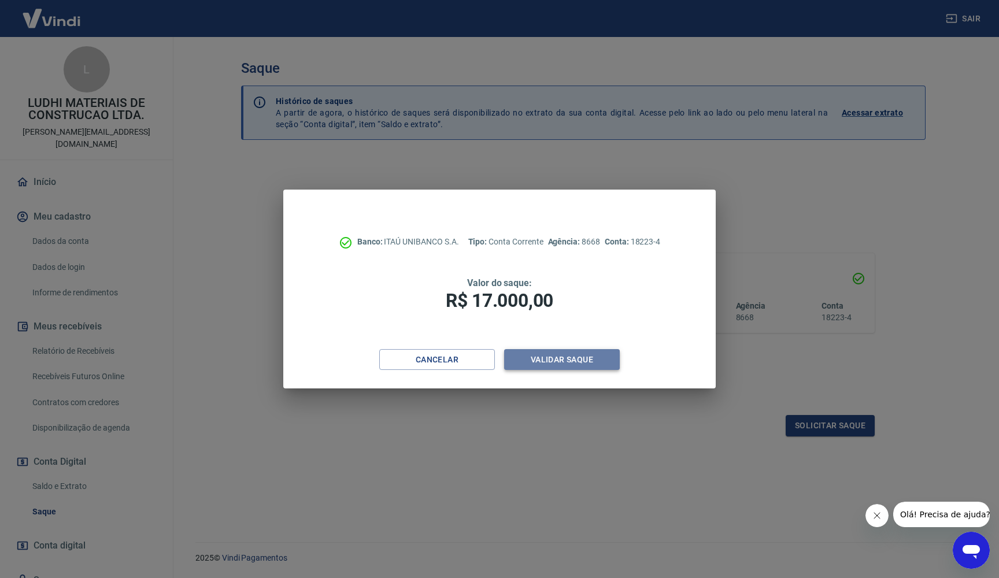
click at [577, 357] on button "Validar saque" at bounding box center [562, 359] width 116 height 21
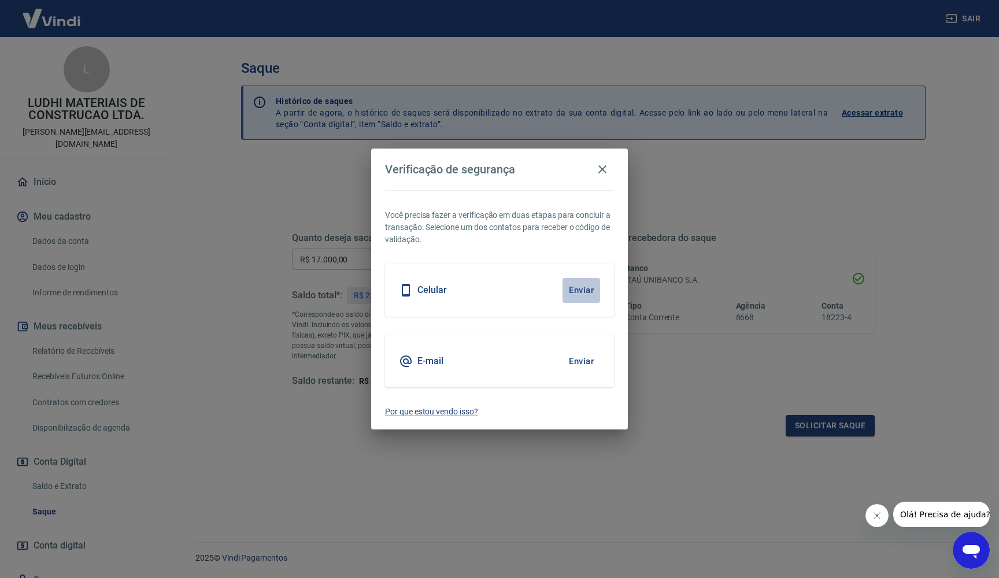
click at [573, 288] on button "Enviar" at bounding box center [581, 290] width 38 height 24
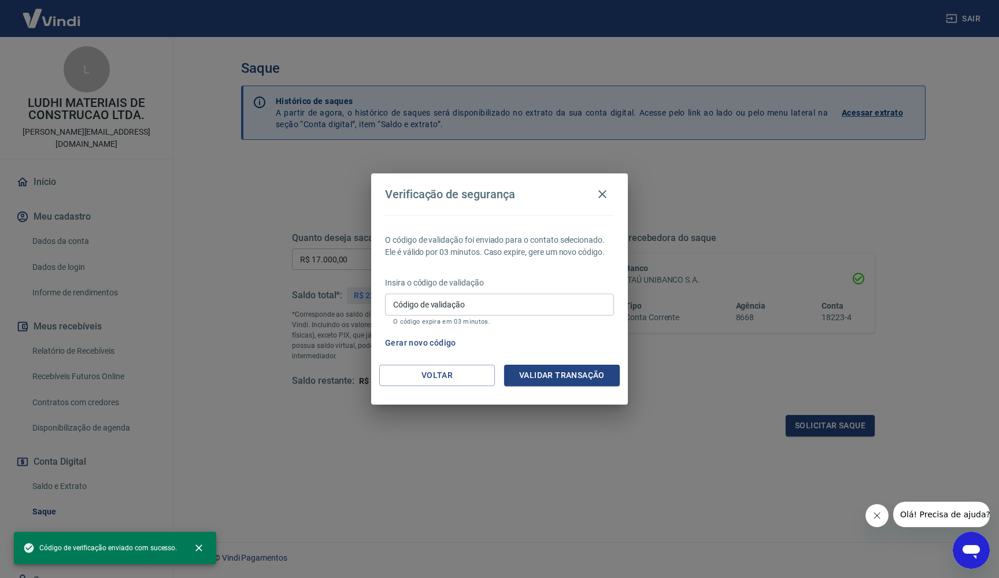
click at [521, 299] on input "Código de validação" at bounding box center [499, 304] width 229 height 21
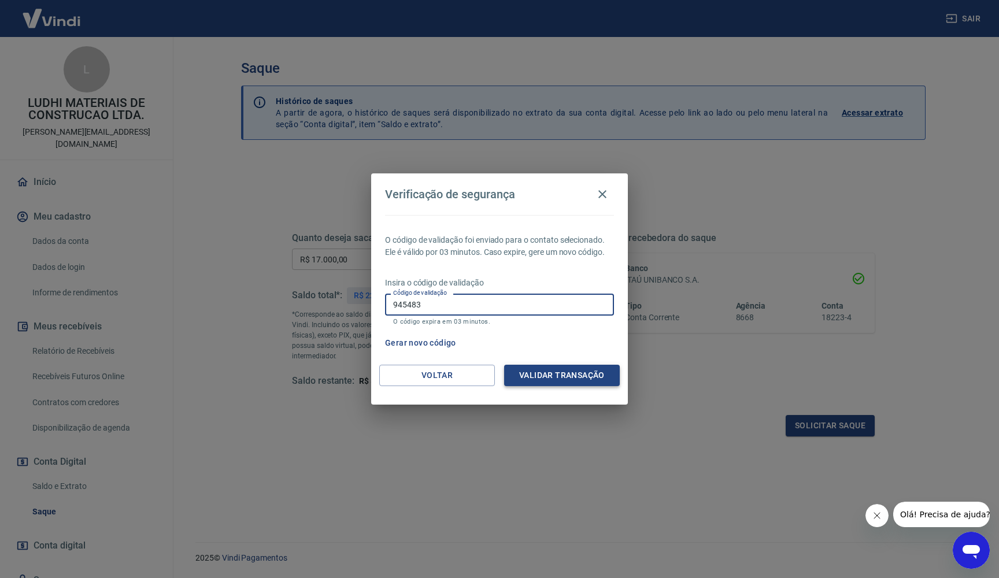
type input "945483"
click at [570, 376] on button "Validar transação" at bounding box center [562, 375] width 116 height 21
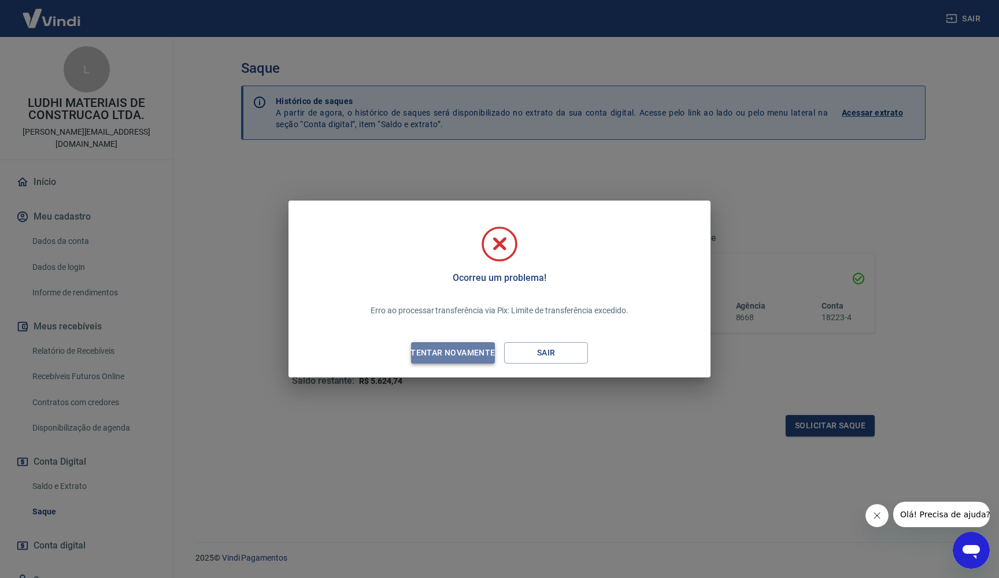
click at [466, 350] on div "Tentar novamente" at bounding box center [452, 353] width 112 height 14
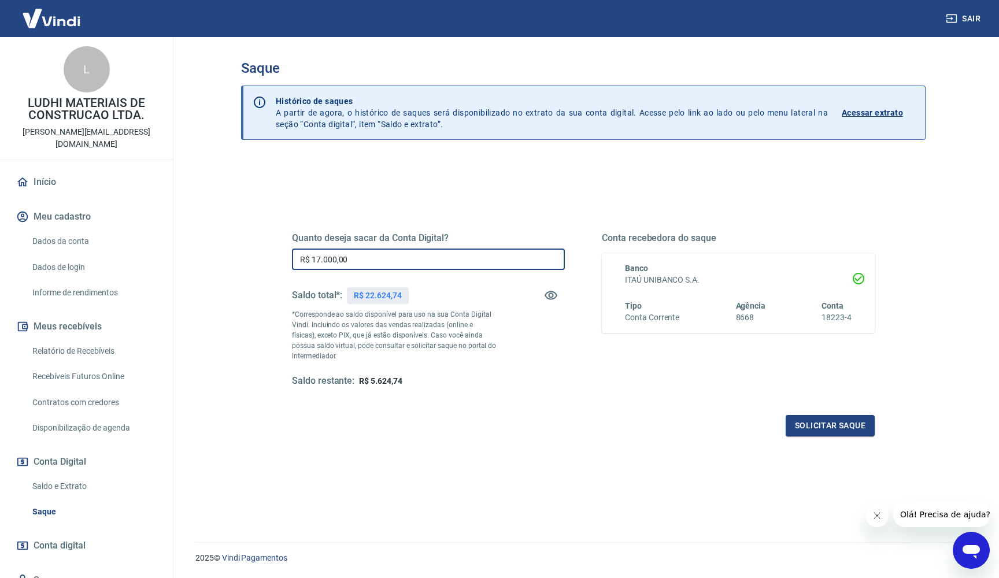
click at [367, 256] on input "R$ 17.000,00" at bounding box center [428, 258] width 273 height 21
type input "R$ 10.000,00"
click at [823, 421] on button "Solicitar saque" at bounding box center [829, 425] width 89 height 21
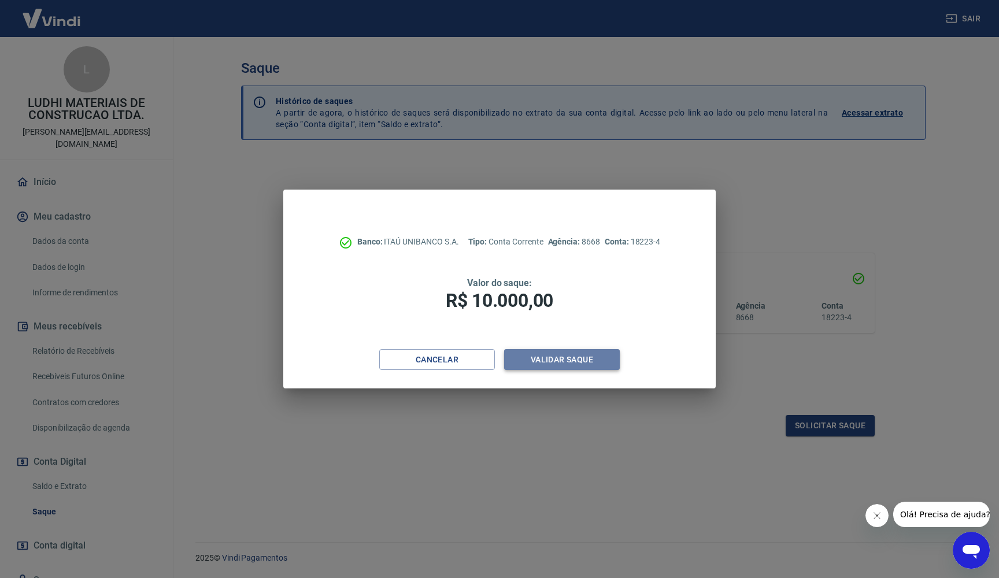
click at [580, 355] on button "Validar saque" at bounding box center [562, 359] width 116 height 21
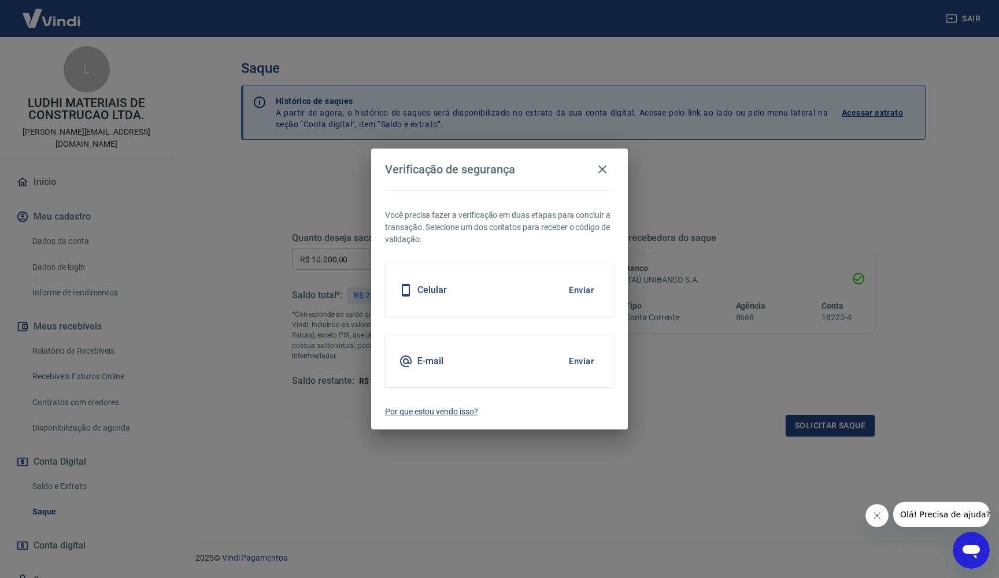
click at [581, 287] on button "Enviar" at bounding box center [581, 290] width 38 height 24
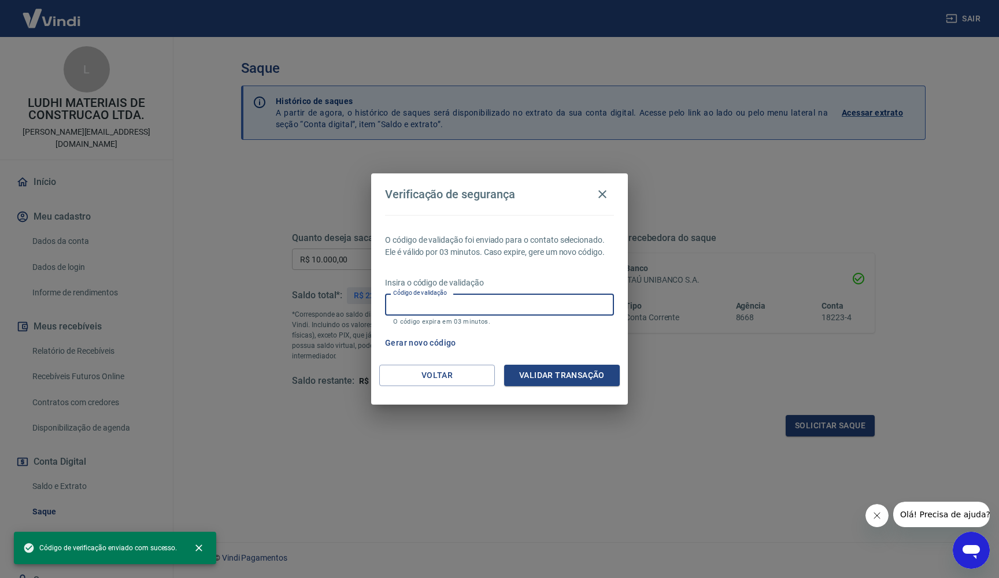
click at [511, 311] on input "Código de validação" at bounding box center [499, 304] width 229 height 21
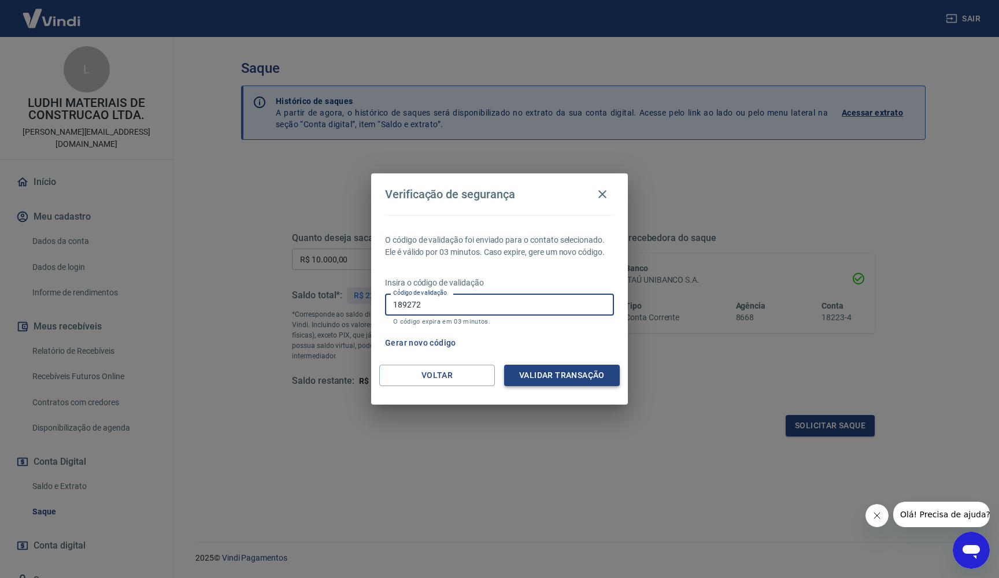
type input "189272"
click at [584, 379] on button "Validar transação" at bounding box center [562, 375] width 116 height 21
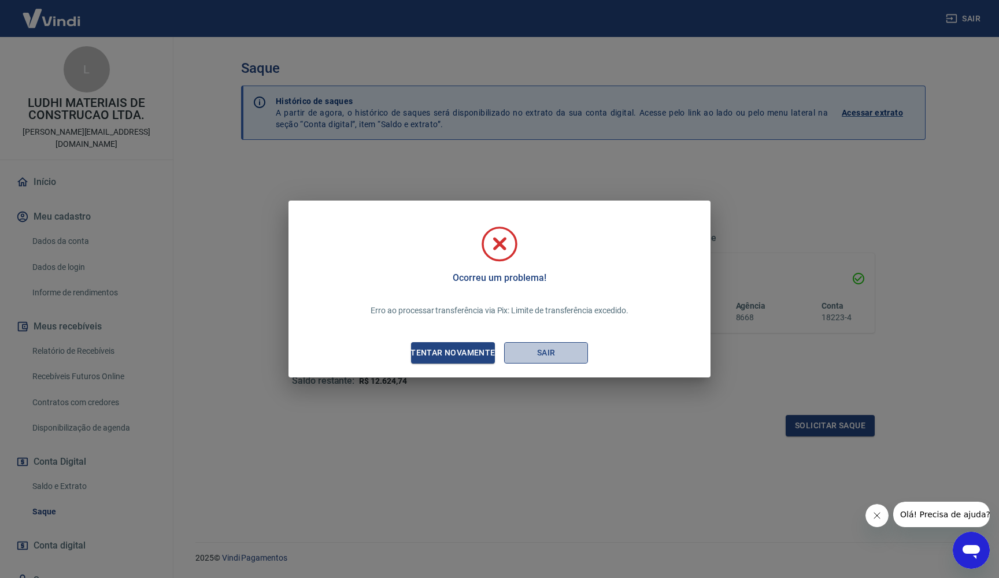
click at [551, 356] on button "Sair" at bounding box center [546, 352] width 84 height 21
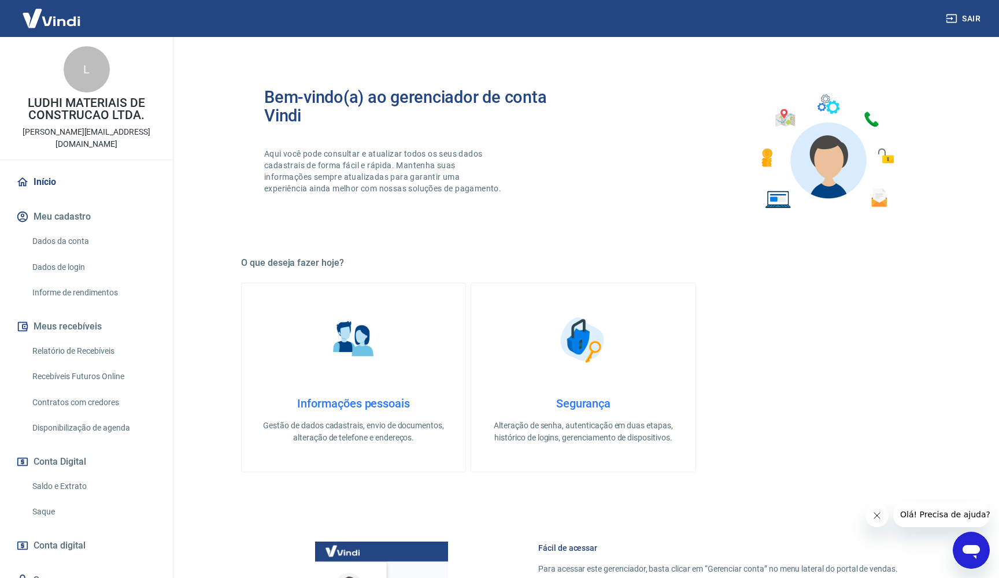
click at [973, 22] on button "Sair" at bounding box center [964, 18] width 42 height 21
